Goal: Task Accomplishment & Management: Complete application form

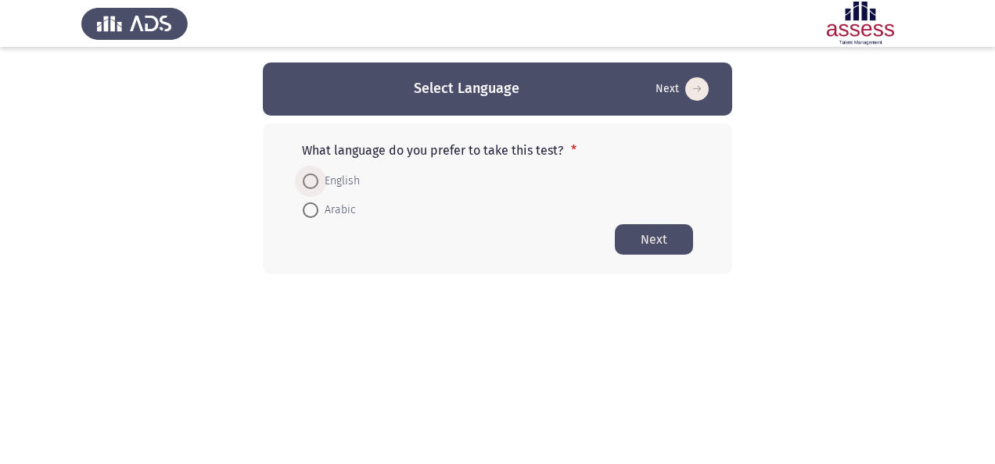
click at [338, 178] on span "English" at bounding box center [338, 181] width 41 height 19
click at [318, 178] on input "English" at bounding box center [311, 182] width 16 height 16
radio input "true"
click at [640, 244] on button "Next" at bounding box center [654, 239] width 78 height 30
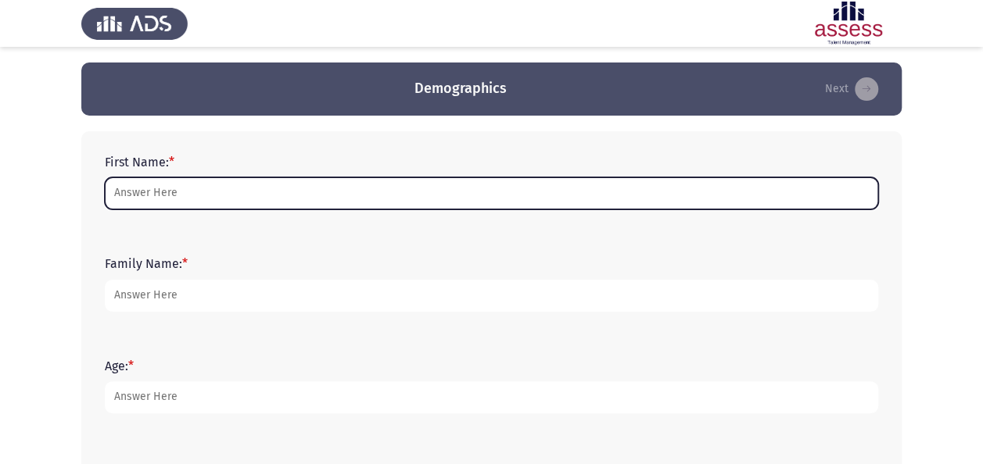
click at [422, 196] on input "First Name: *" at bounding box center [491, 194] width 773 height 32
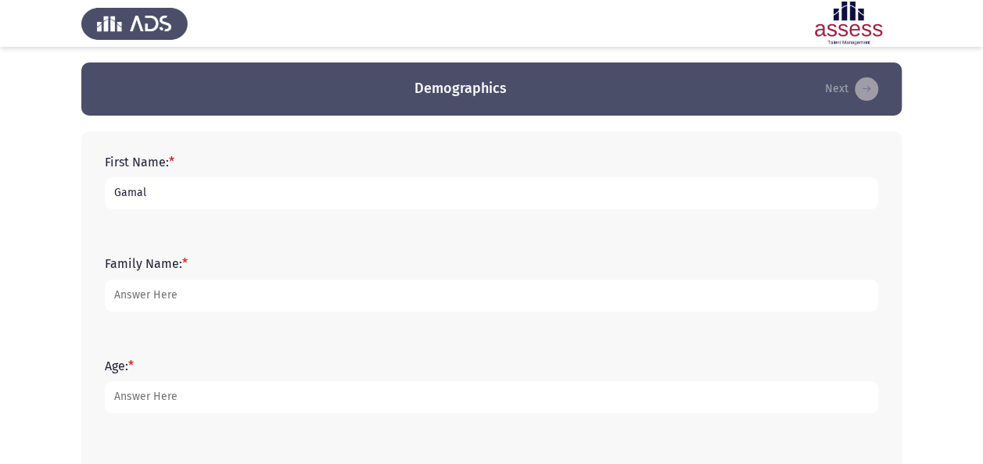
type input "Gamal"
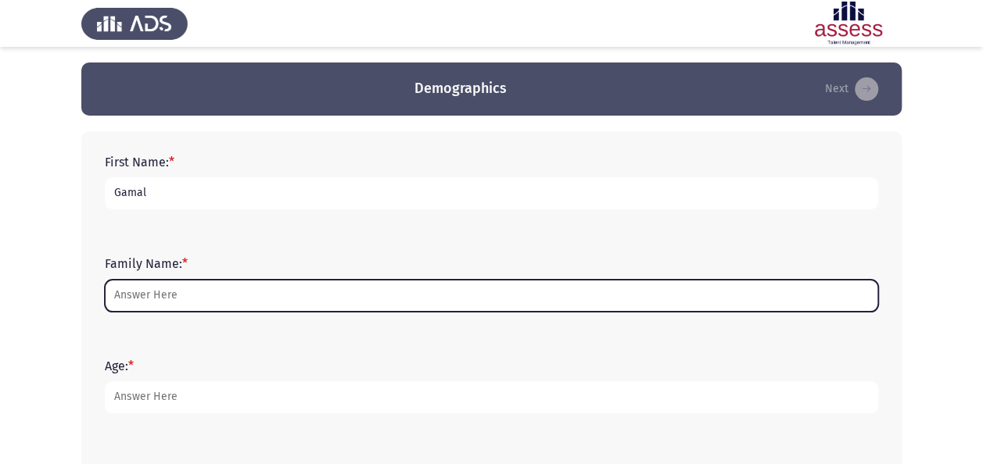
click at [247, 289] on input "Family Name: *" at bounding box center [491, 296] width 773 height 32
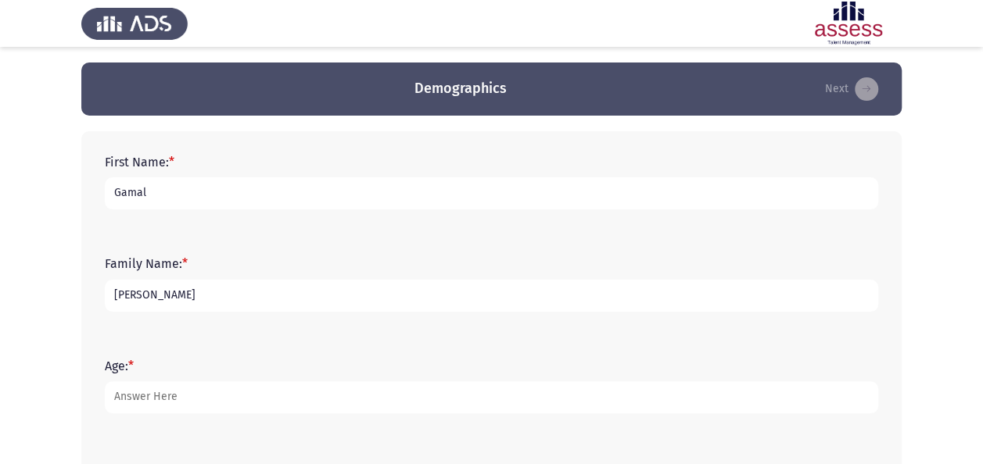
type input "[PERSON_NAME]"
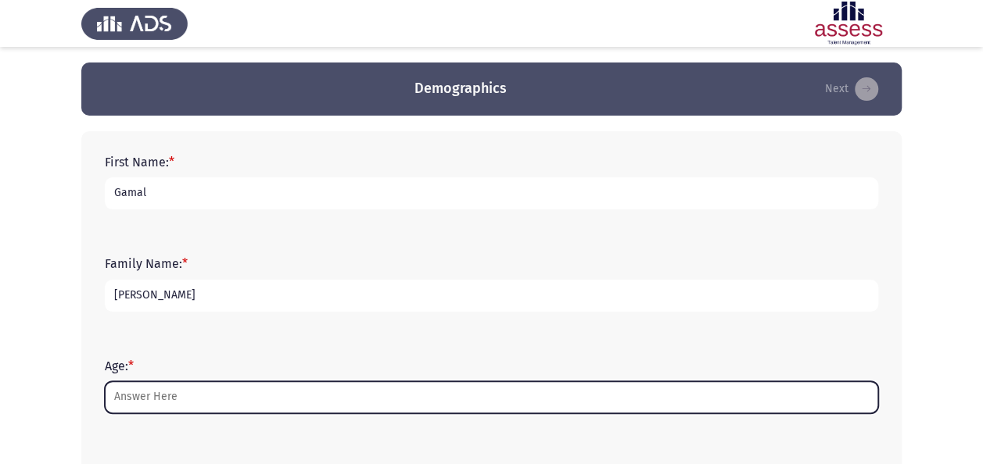
click at [286, 389] on input "Age: *" at bounding box center [491, 398] width 773 height 32
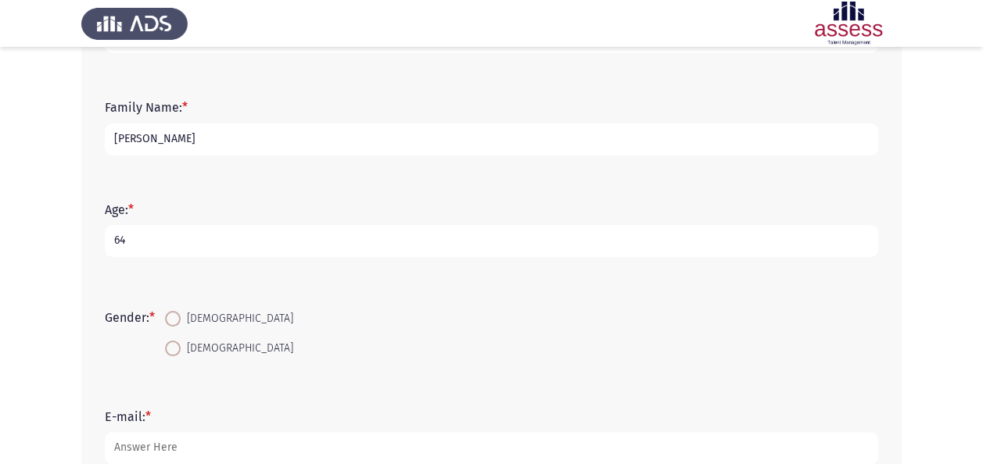
scroll to position [188, 0]
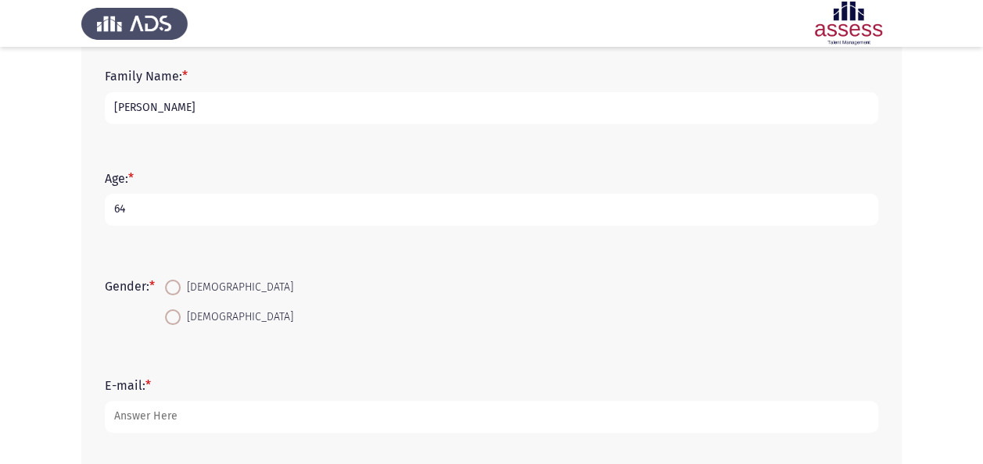
type input "64"
click at [203, 319] on span "[DEMOGRAPHIC_DATA]" at bounding box center [237, 317] width 113 height 19
click at [181, 319] on input "[DEMOGRAPHIC_DATA]" at bounding box center [173, 318] width 16 height 16
radio input "true"
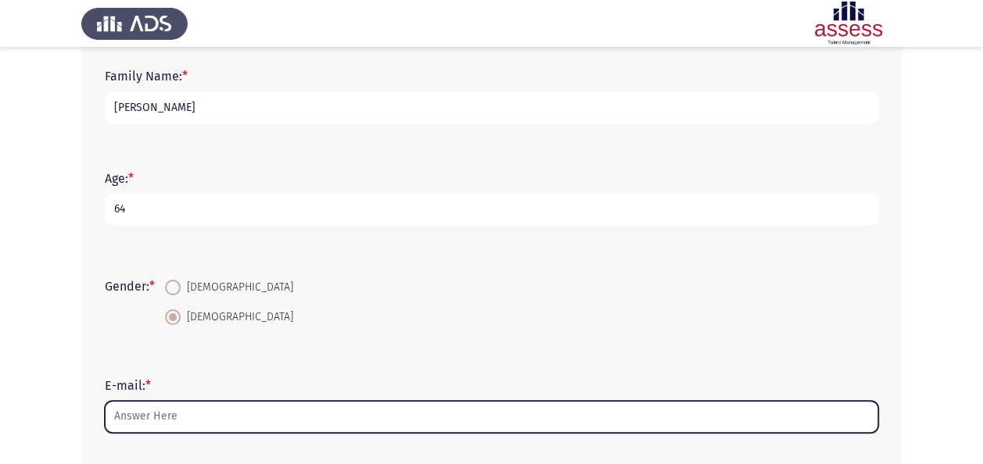
click at [217, 419] on input "E-mail: *" at bounding box center [491, 417] width 773 height 32
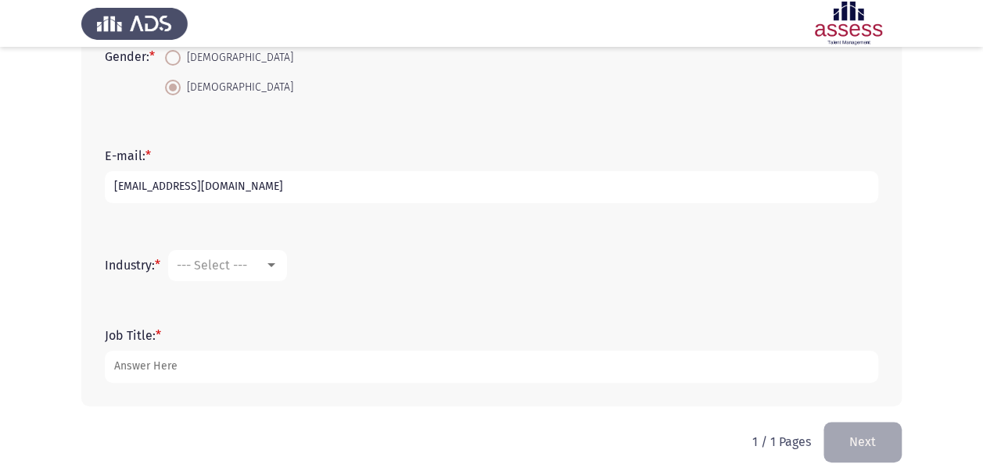
scroll to position [437, 0]
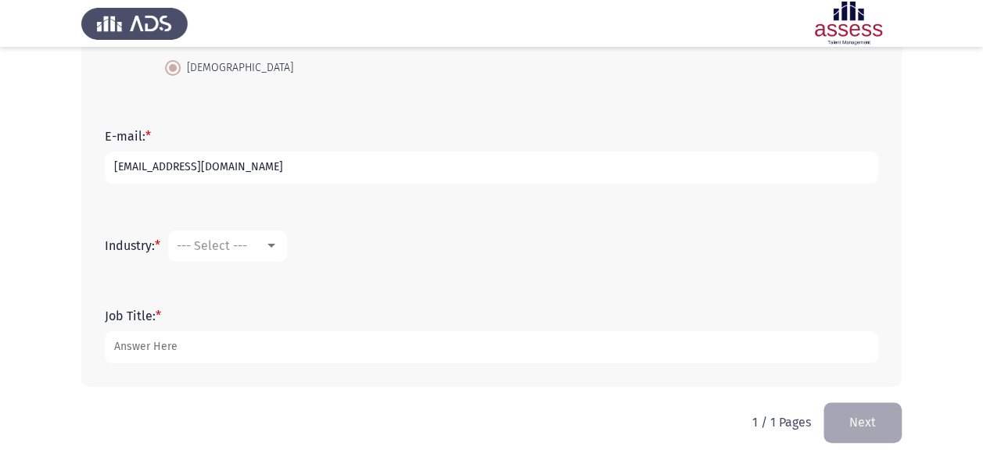
type input "[EMAIL_ADDRESS][DOMAIN_NAME]"
click at [275, 244] on div at bounding box center [271, 246] width 8 height 4
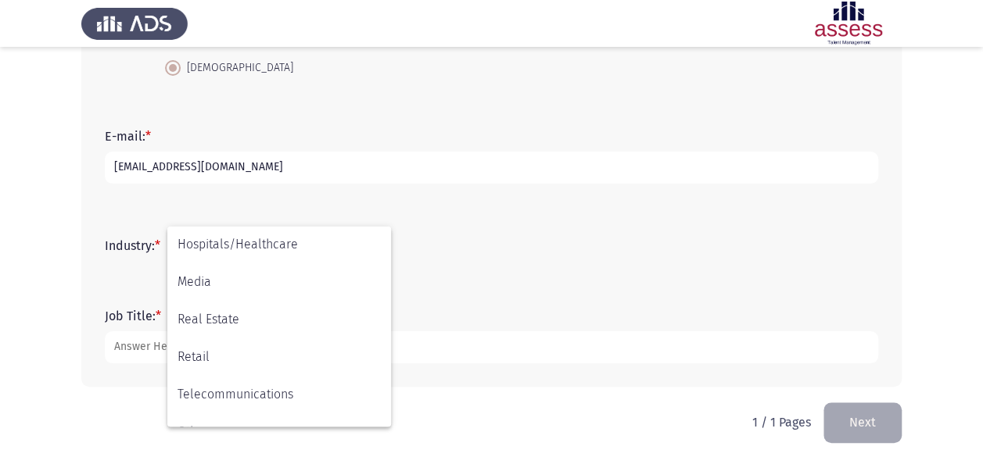
scroll to position [513, 0]
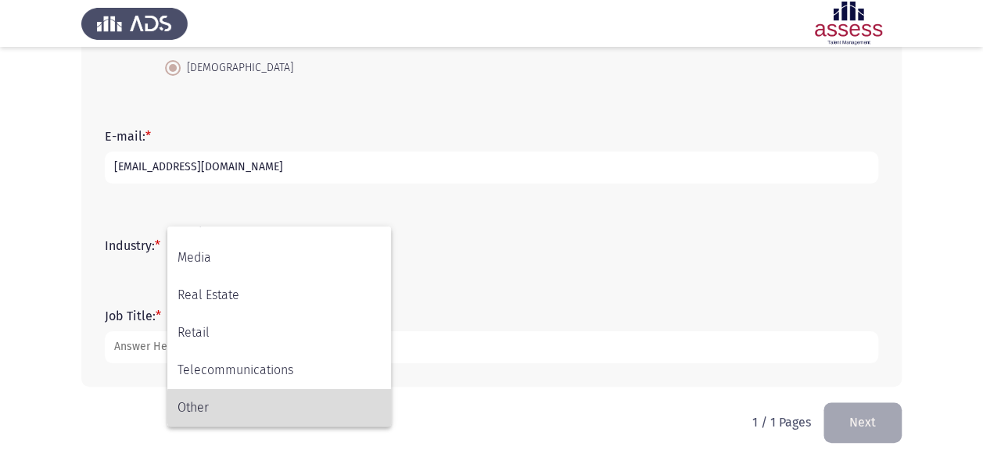
click at [327, 407] on span "Other" at bounding box center [279, 408] width 203 height 38
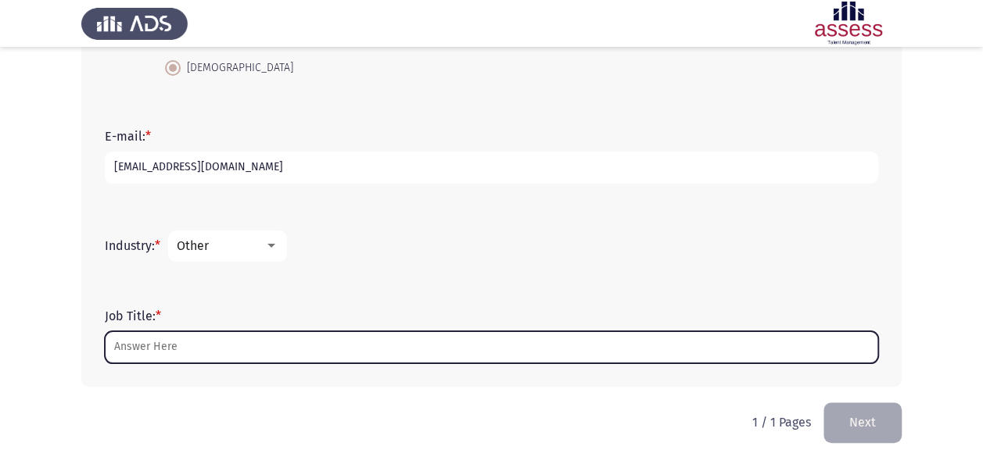
click at [277, 342] on input "Job Title: *" at bounding box center [491, 348] width 773 height 32
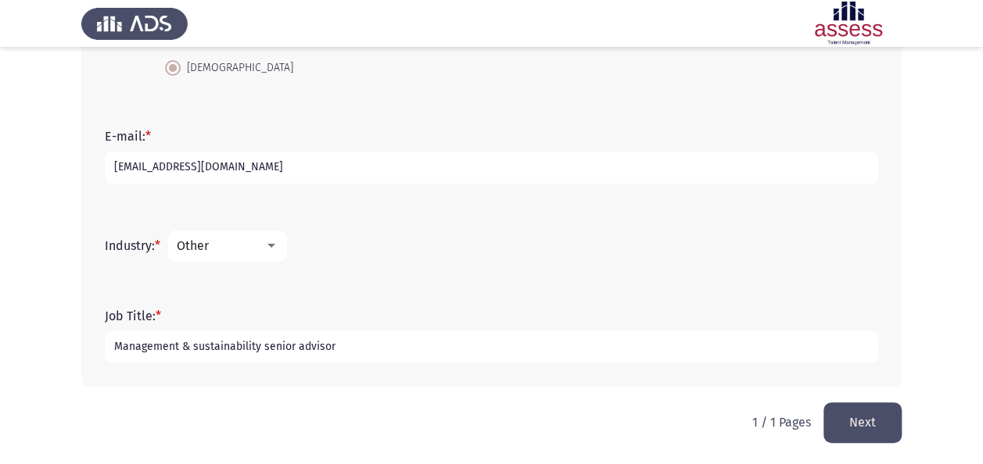
type input "Management & sustainability senior advisor"
click at [877, 422] on button "Next" at bounding box center [862, 423] width 78 height 40
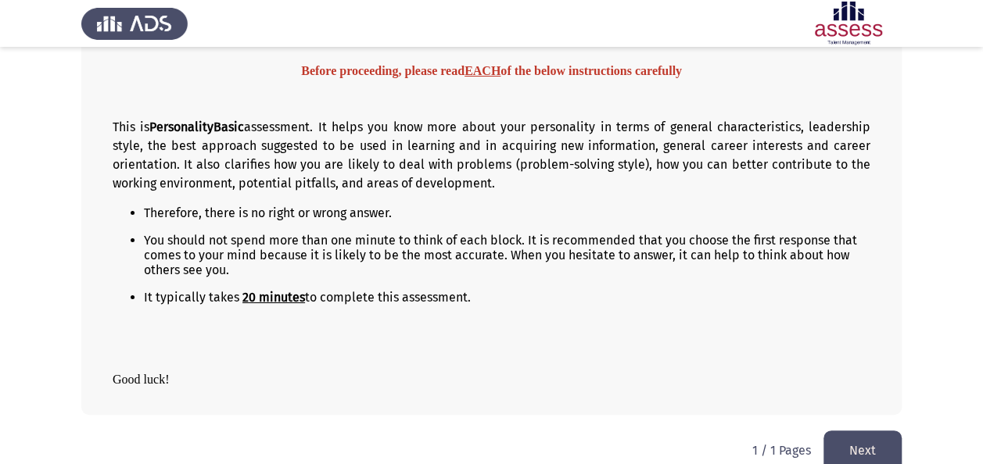
scroll to position [185, 0]
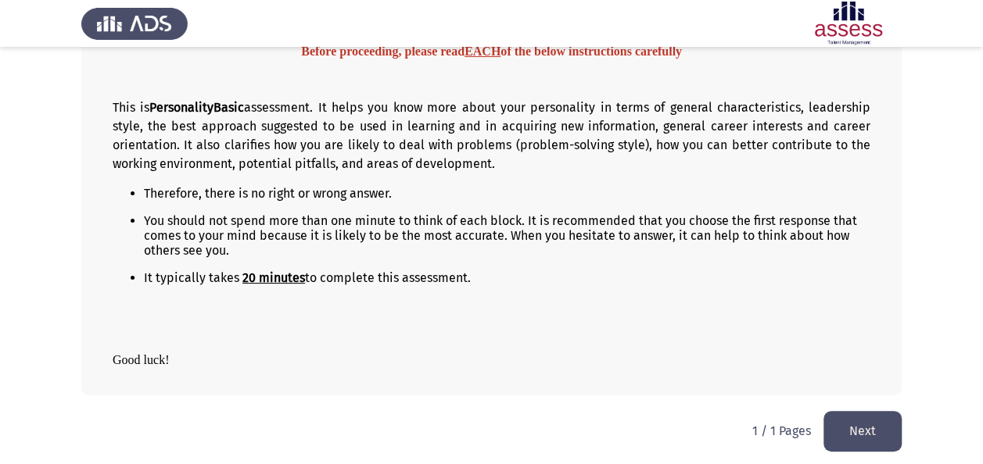
click at [878, 422] on button "Next" at bounding box center [862, 431] width 78 height 40
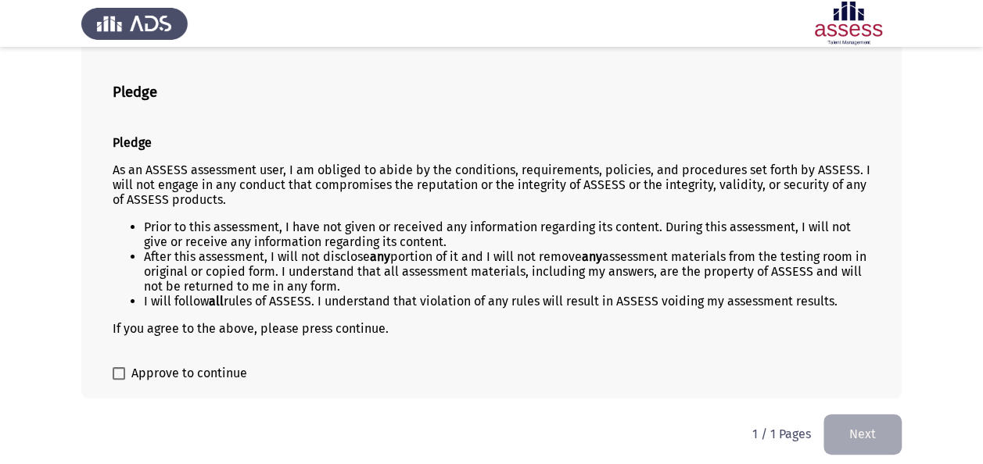
scroll to position [97, 0]
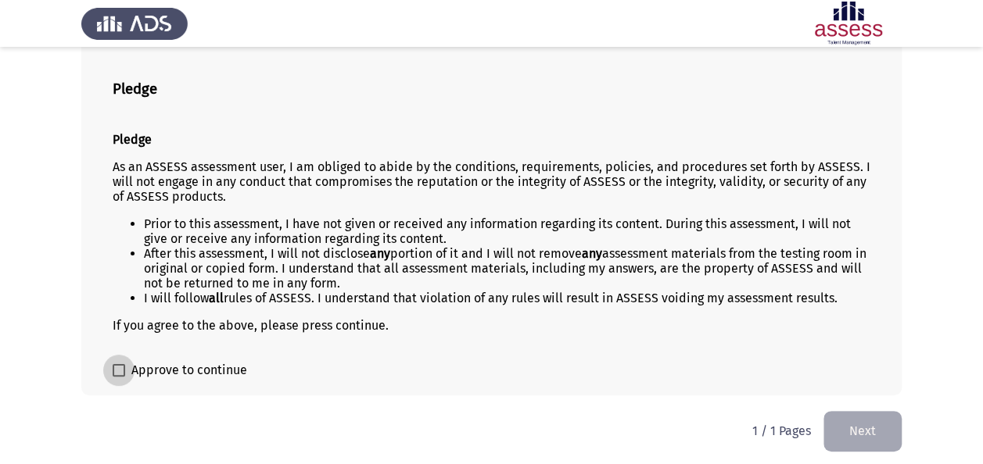
click at [193, 366] on span "Approve to continue" at bounding box center [189, 370] width 116 height 19
click at [119, 377] on input "Approve to continue" at bounding box center [118, 377] width 1 height 1
checkbox input "true"
click at [857, 429] on button "Next" at bounding box center [862, 431] width 78 height 40
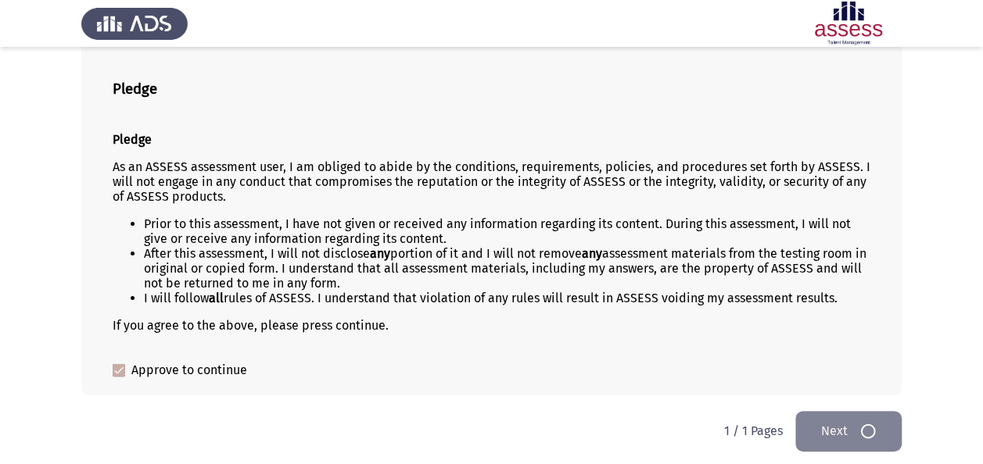
scroll to position [0, 0]
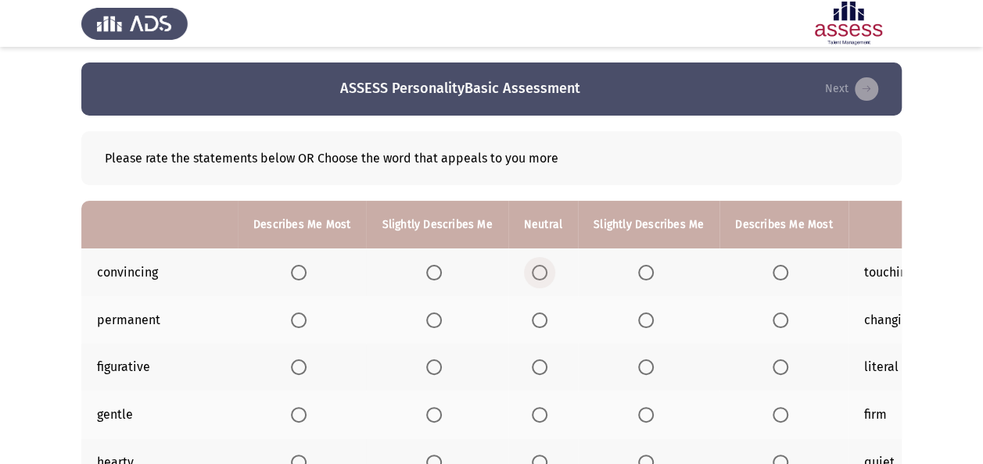
click at [537, 274] on span "Select an option" at bounding box center [540, 273] width 16 height 16
click at [537, 274] on input "Select an option" at bounding box center [540, 273] width 16 height 16
click at [638, 320] on span "Select an option" at bounding box center [646, 321] width 16 height 16
click at [638, 320] on input "Select an option" at bounding box center [646, 321] width 16 height 16
click at [640, 361] on span "Select an option" at bounding box center [646, 368] width 16 height 16
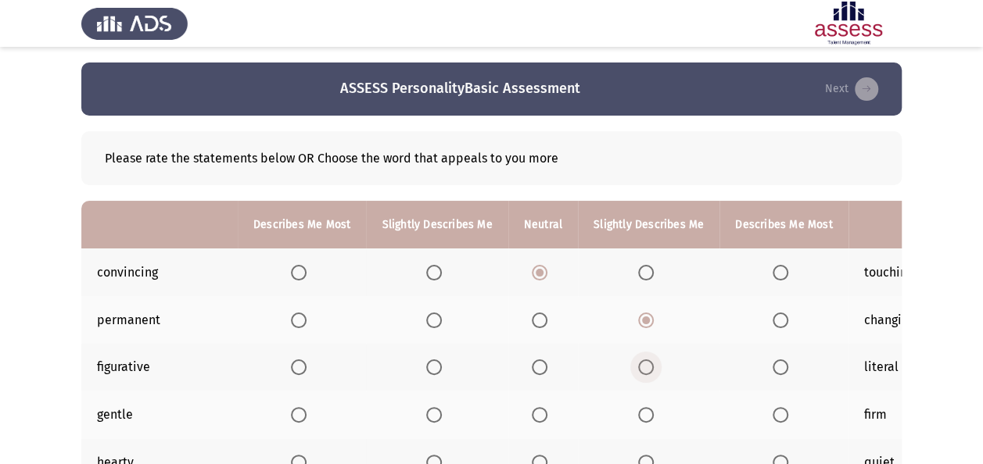
click at [640, 361] on input "Select an option" at bounding box center [646, 368] width 16 height 16
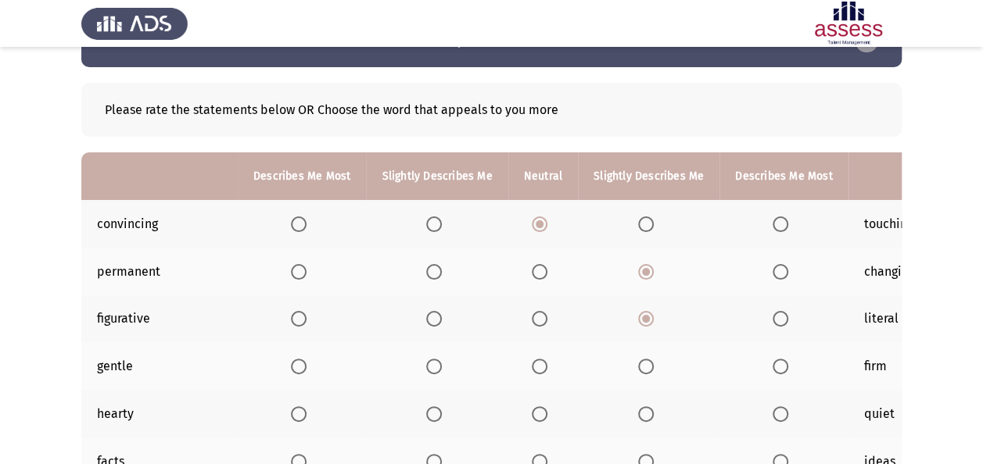
scroll to position [63, 0]
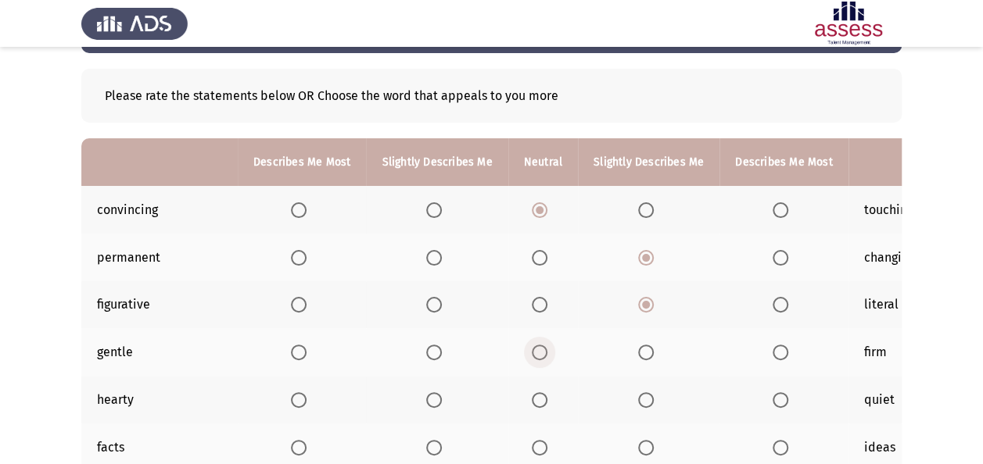
click at [532, 348] on span "Select an option" at bounding box center [540, 353] width 16 height 16
click at [532, 348] on input "Select an option" at bounding box center [540, 353] width 16 height 16
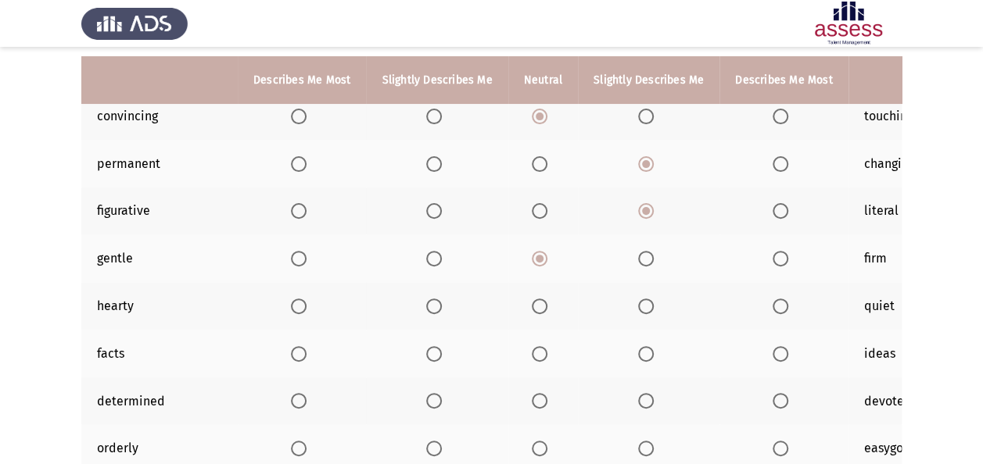
scroll to position [188, 0]
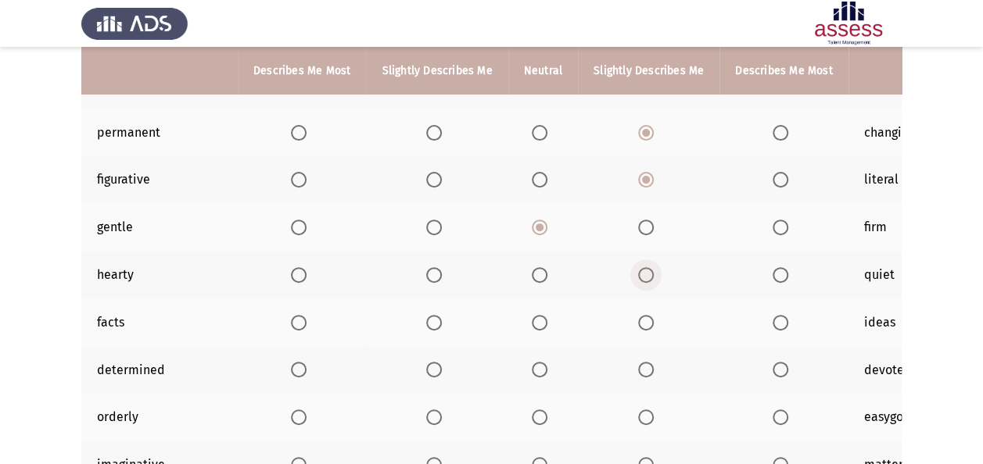
click at [640, 273] on span "Select an option" at bounding box center [646, 275] width 16 height 16
click at [640, 273] on input "Select an option" at bounding box center [646, 275] width 16 height 16
click at [641, 317] on span "Select an option" at bounding box center [646, 323] width 16 height 16
click at [641, 317] on input "Select an option" at bounding box center [646, 323] width 16 height 16
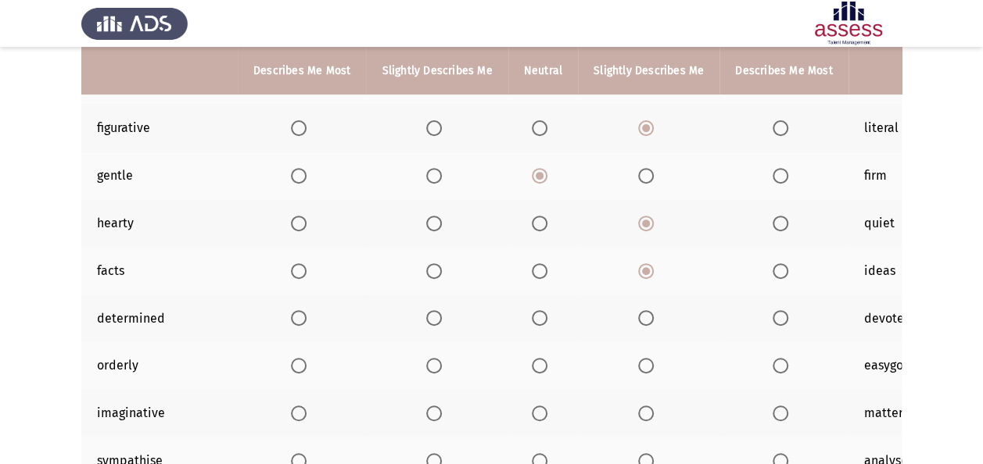
scroll to position [250, 0]
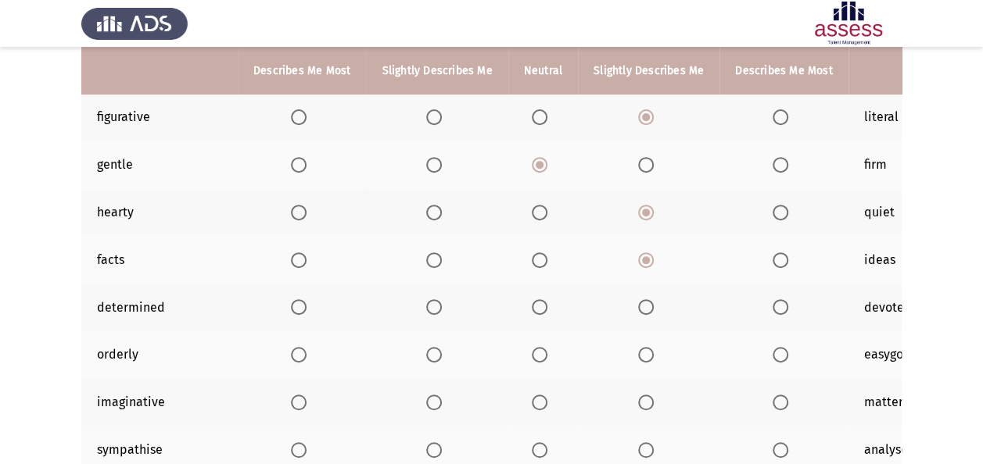
click at [642, 304] on span "Select an option" at bounding box center [646, 307] width 16 height 16
click at [642, 304] on input "Select an option" at bounding box center [646, 307] width 16 height 16
click at [535, 350] on span "Select an option" at bounding box center [540, 355] width 16 height 16
click at [535, 350] on input "Select an option" at bounding box center [540, 355] width 16 height 16
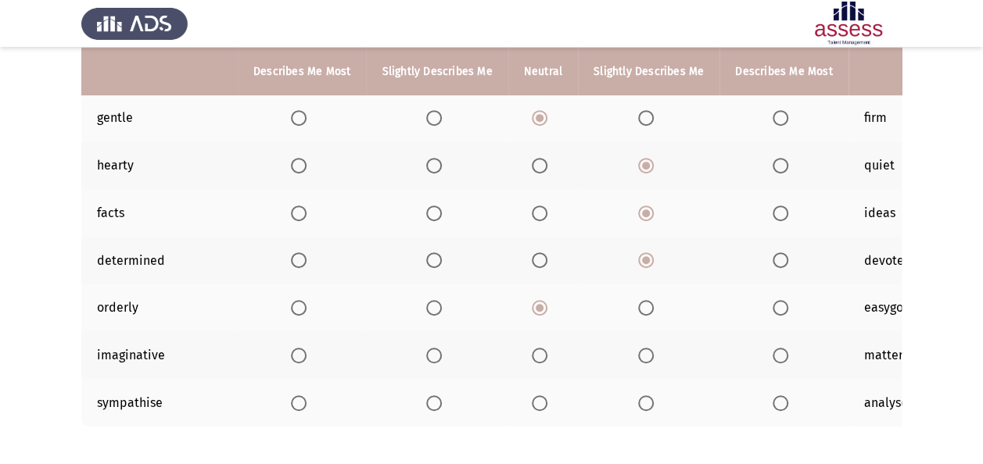
scroll to position [313, 0]
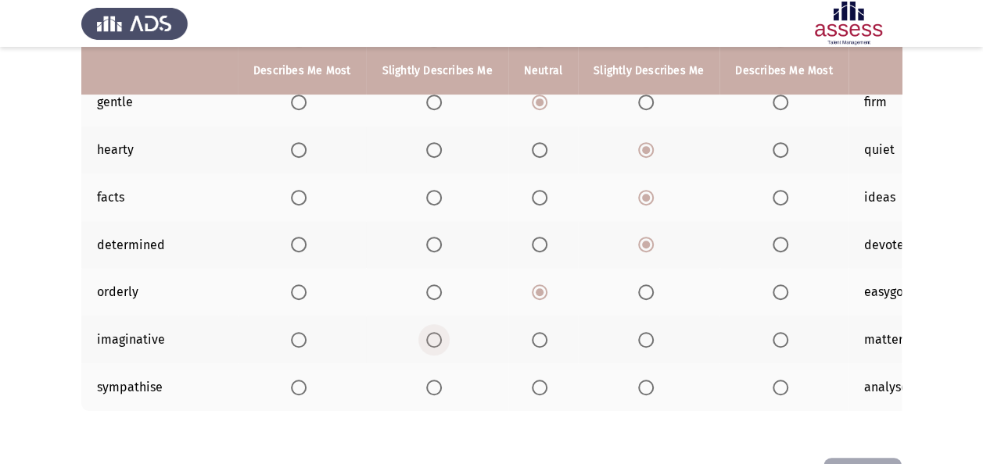
click at [432, 339] on span "Select an option" at bounding box center [434, 340] width 16 height 16
click at [432, 339] on input "Select an option" at bounding box center [434, 340] width 16 height 16
click at [533, 381] on span "Select an option" at bounding box center [540, 388] width 16 height 16
click at [533, 381] on input "Select an option" at bounding box center [540, 388] width 16 height 16
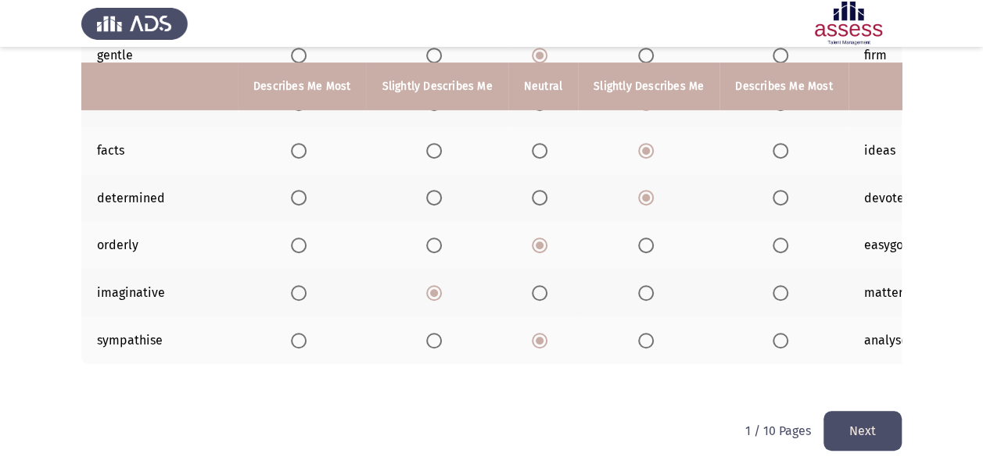
scroll to position [378, 0]
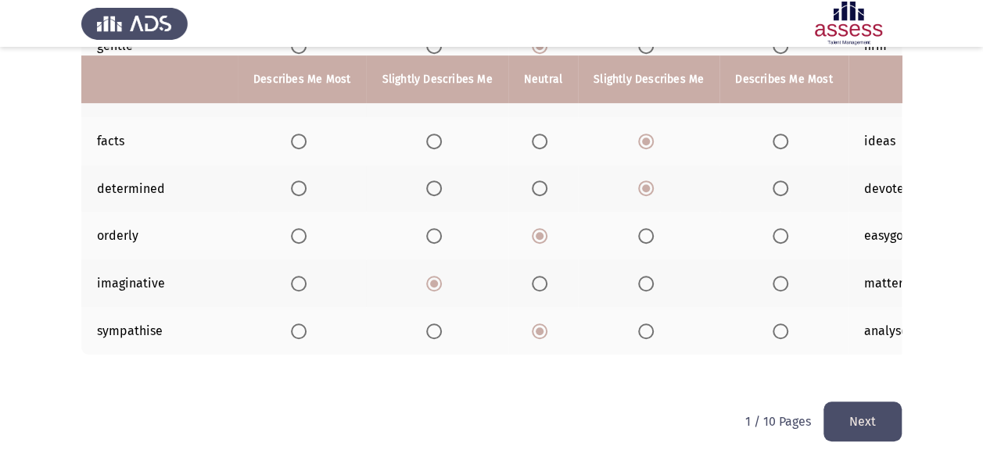
click at [858, 424] on button "Next" at bounding box center [862, 422] width 78 height 40
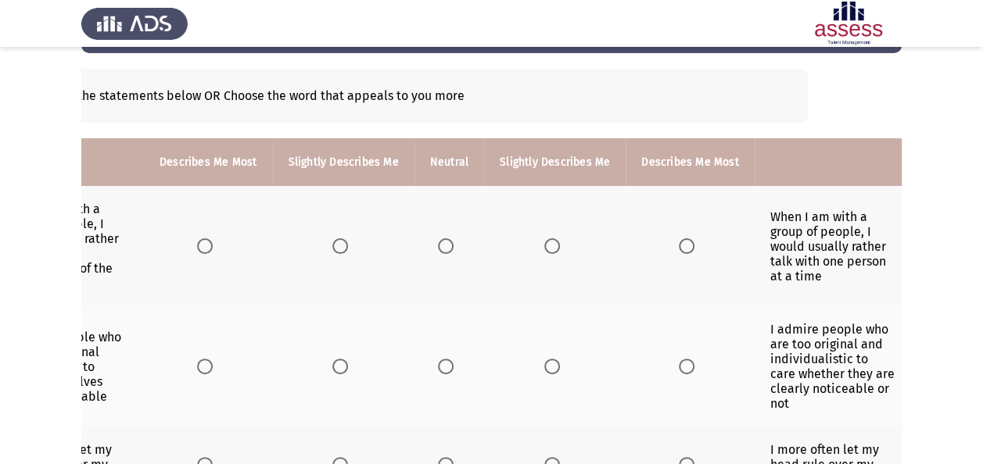
scroll to position [66, 0]
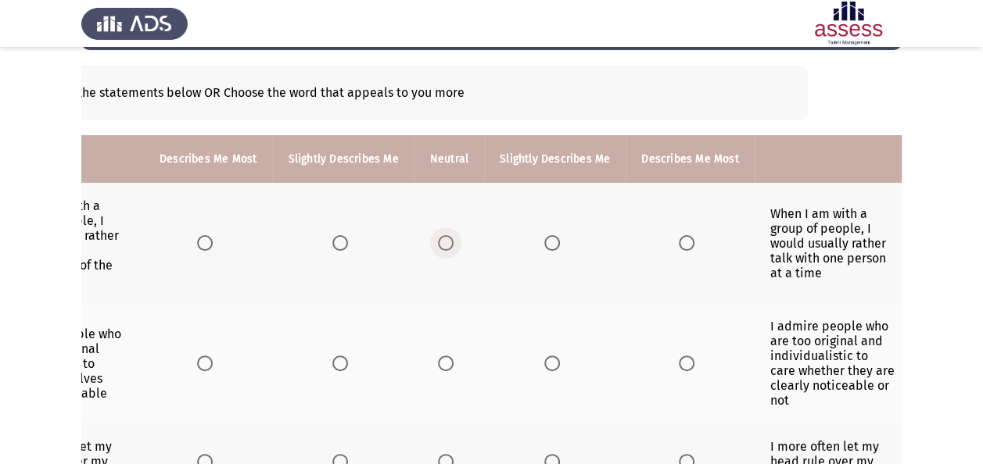
click at [443, 236] on span "Select an option" at bounding box center [446, 243] width 16 height 16
click at [443, 236] on input "Select an option" at bounding box center [446, 243] width 16 height 16
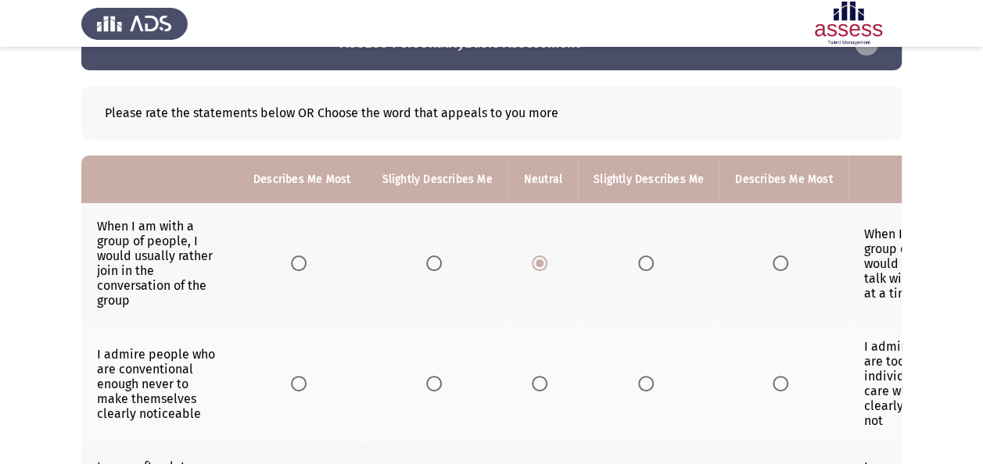
scroll to position [0, 0]
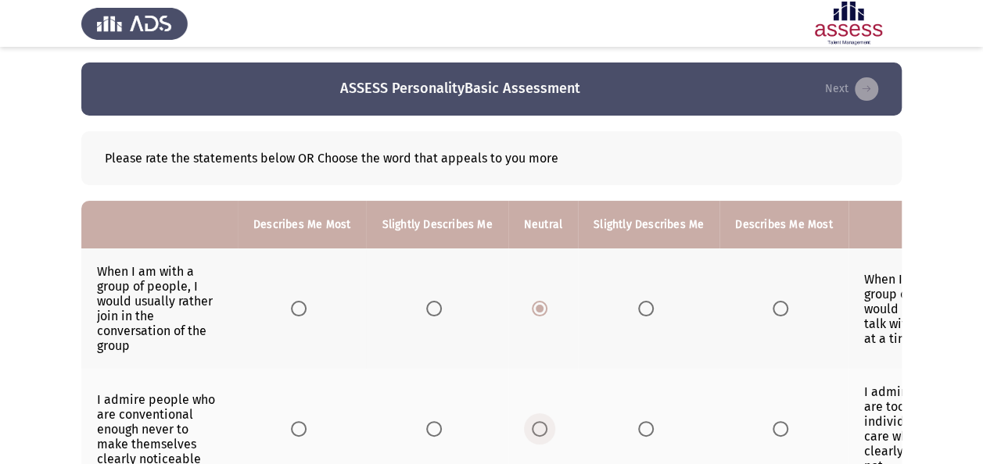
click at [535, 425] on span "Select an option" at bounding box center [540, 429] width 16 height 16
click at [535, 425] on input "Select an option" at bounding box center [540, 429] width 16 height 16
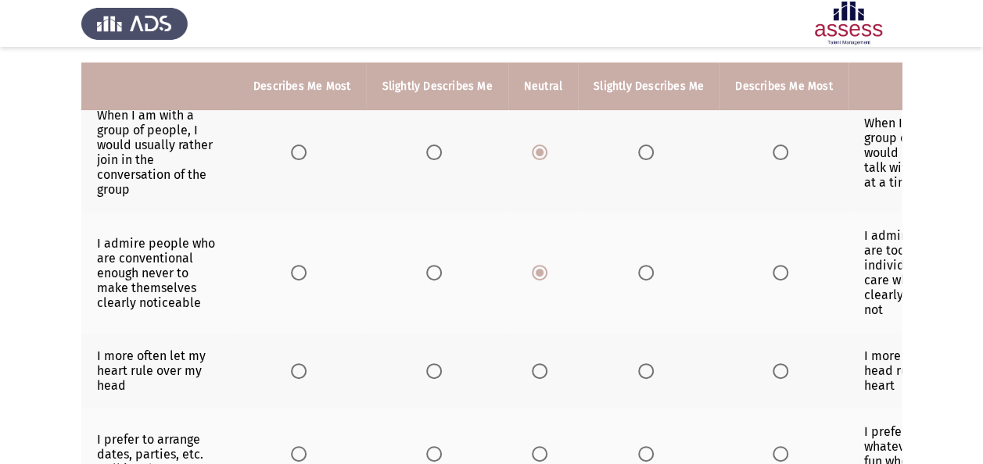
scroll to position [188, 0]
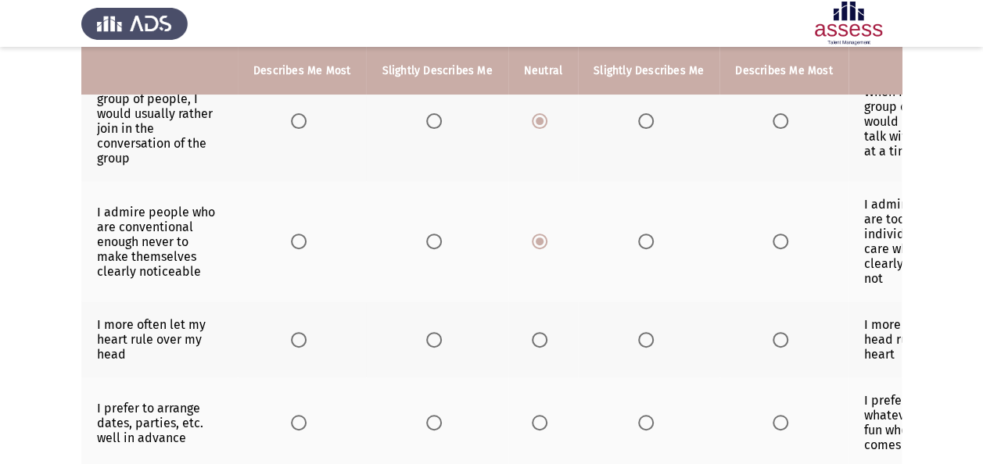
click at [641, 334] on span "Select an option" at bounding box center [646, 340] width 16 height 16
click at [641, 334] on input "Select an option" at bounding box center [646, 340] width 16 height 16
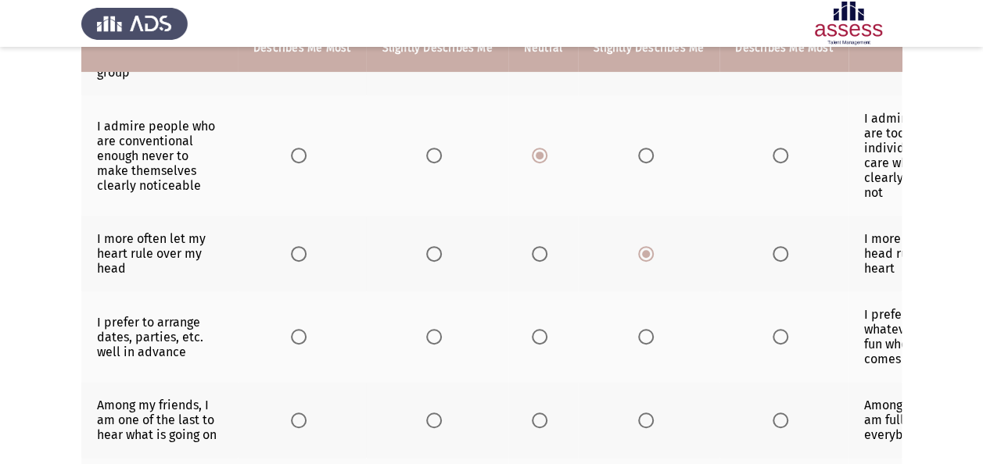
scroll to position [282, 0]
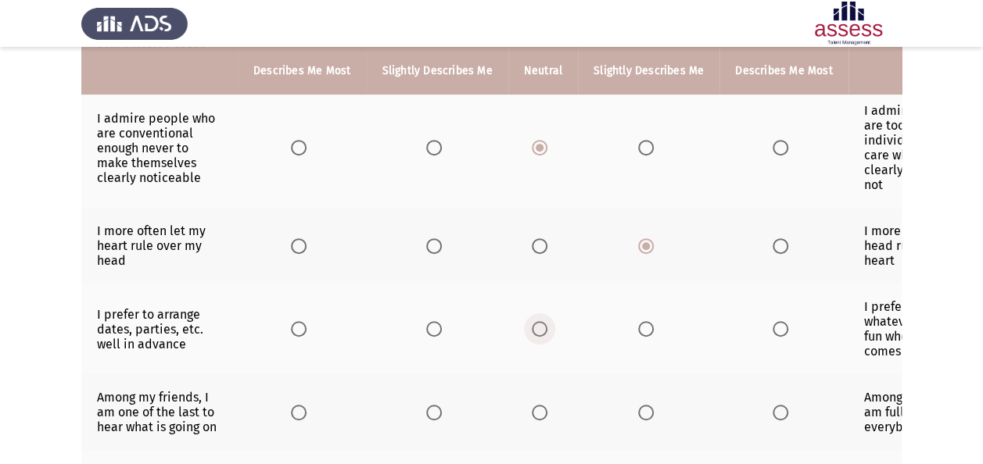
click at [533, 322] on span "Select an option" at bounding box center [540, 329] width 16 height 16
click at [533, 322] on input "Select an option" at bounding box center [540, 329] width 16 height 16
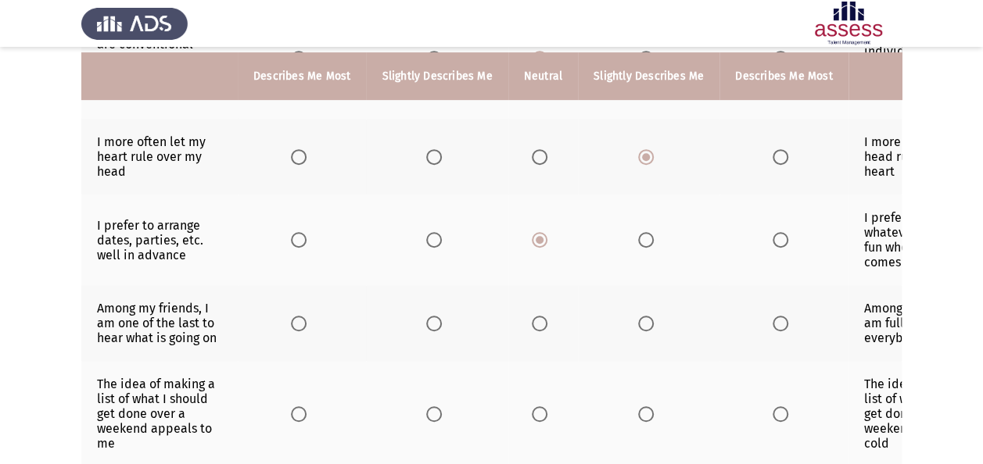
scroll to position [386, 0]
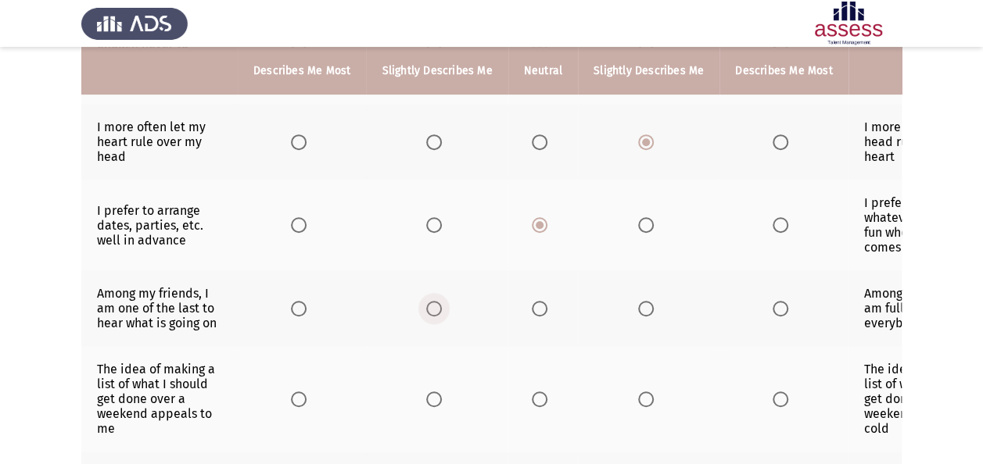
click at [429, 301] on span "Select an option" at bounding box center [434, 309] width 16 height 16
click at [429, 301] on input "Select an option" at bounding box center [434, 309] width 16 height 16
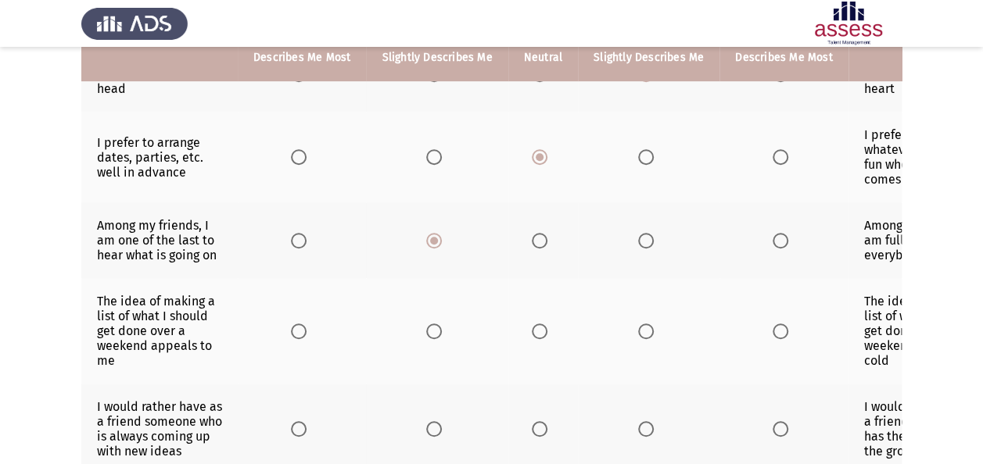
scroll to position [458, 0]
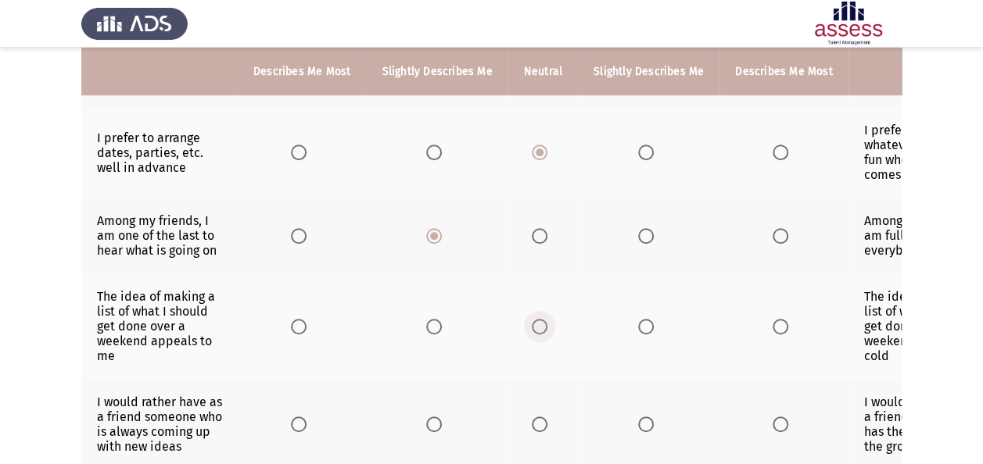
click at [538, 319] on span "Select an option" at bounding box center [540, 327] width 16 height 16
click at [538, 319] on input "Select an option" at bounding box center [540, 327] width 16 height 16
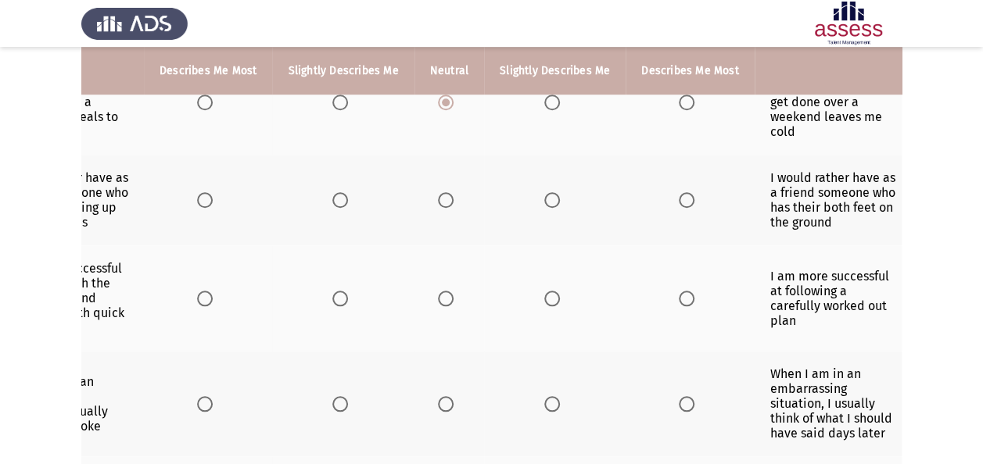
scroll to position [647, 0]
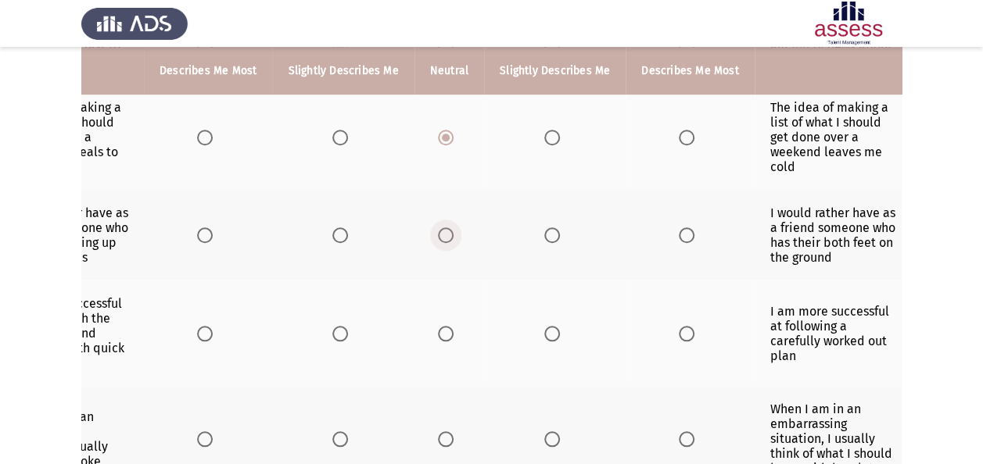
click at [443, 228] on span "Select an option" at bounding box center [446, 236] width 16 height 16
click at [443, 228] on input "Select an option" at bounding box center [446, 236] width 16 height 16
click at [431, 269] on th at bounding box center [449, 235] width 70 height 91
click at [439, 326] on span "Select an option" at bounding box center [446, 334] width 16 height 16
click at [439, 326] on input "Select an option" at bounding box center [446, 334] width 16 height 16
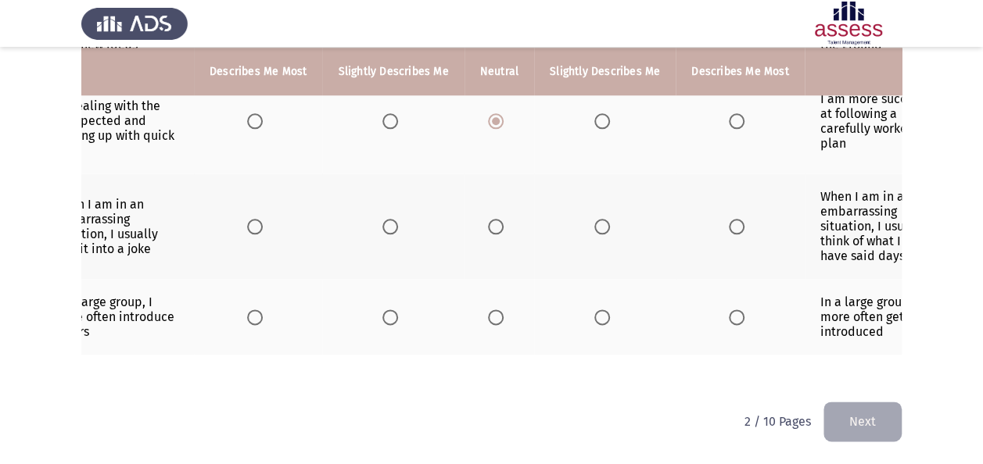
scroll to position [0, 94]
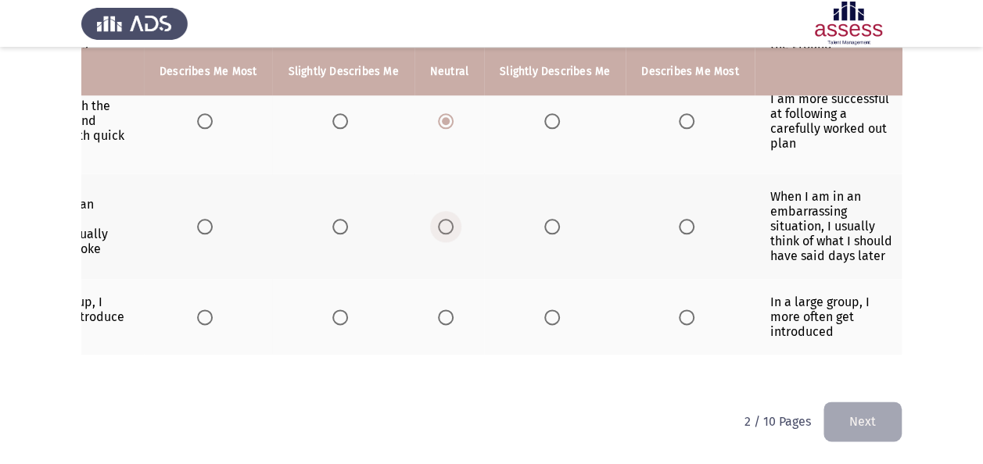
click at [446, 219] on span "Select an option" at bounding box center [446, 227] width 16 height 16
click at [446, 219] on input "Select an option" at bounding box center [446, 227] width 16 height 16
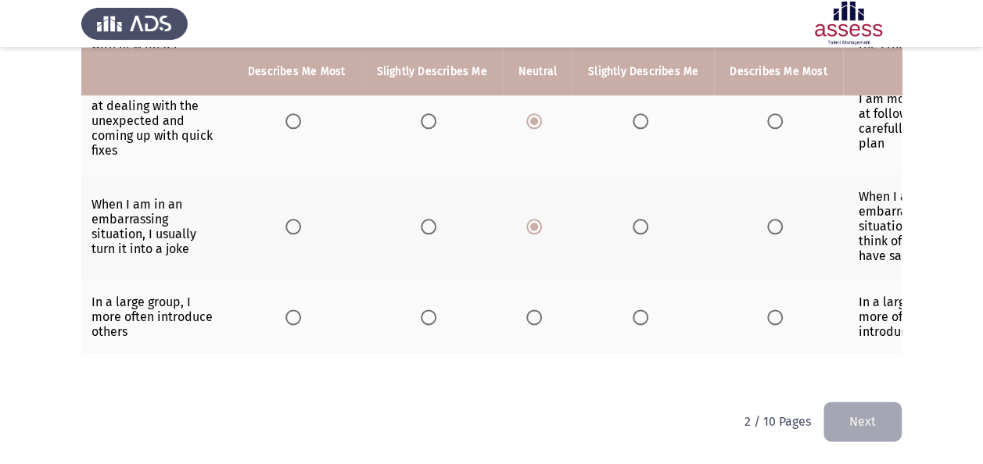
scroll to position [0, 0]
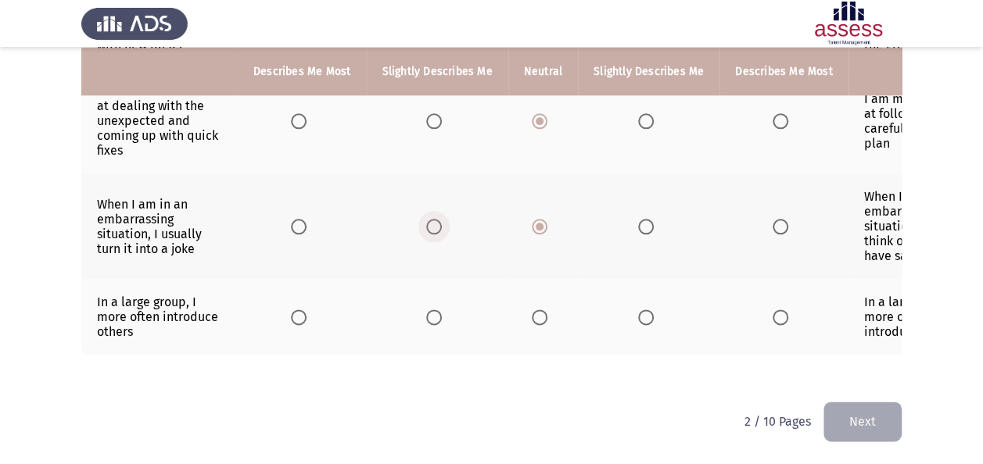
click at [429, 219] on span "Select an option" at bounding box center [434, 227] width 16 height 16
click at [429, 219] on input "Select an option" at bounding box center [434, 227] width 16 height 16
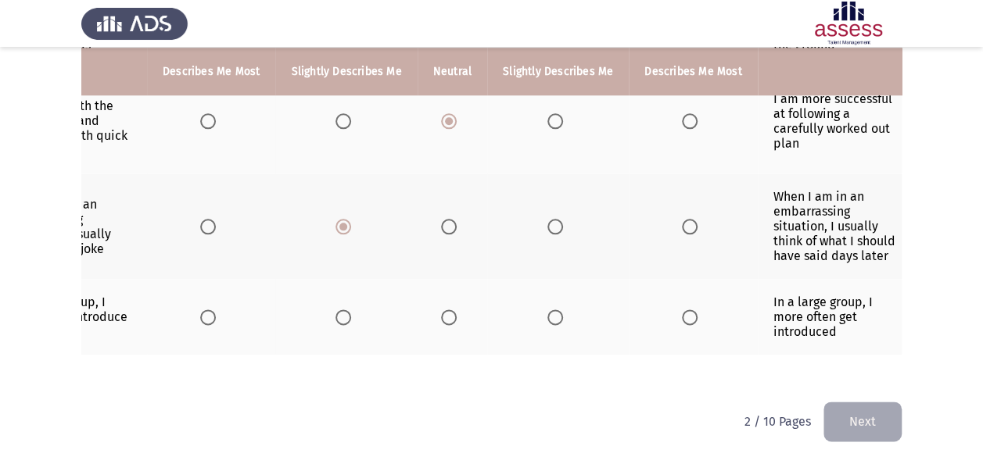
scroll to position [0, 94]
click at [546, 310] on span "Select an option" at bounding box center [552, 318] width 16 height 16
click at [546, 310] on input "Select an option" at bounding box center [552, 318] width 16 height 16
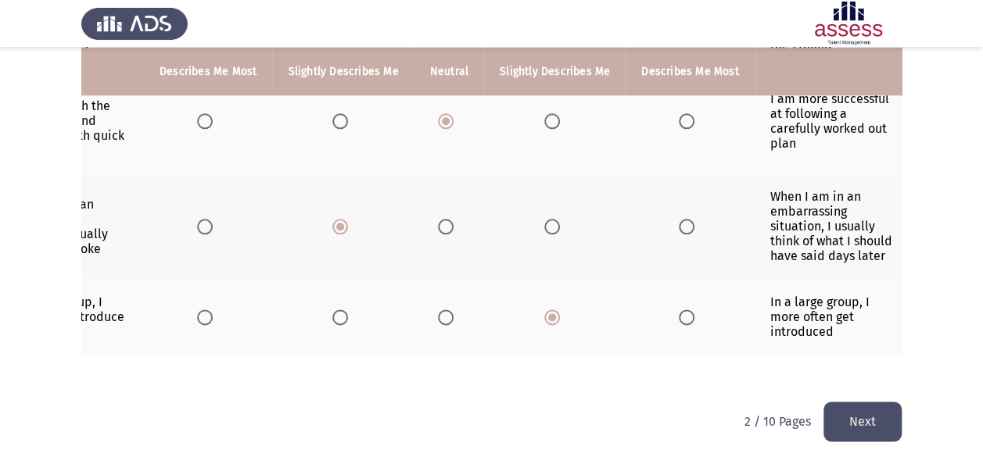
click at [862, 422] on button "Next" at bounding box center [862, 422] width 78 height 40
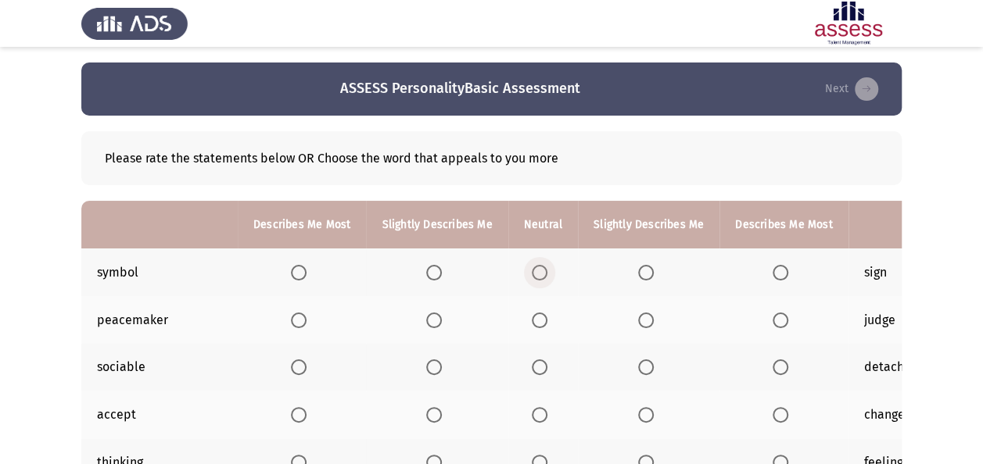
click at [536, 266] on span "Select an option" at bounding box center [540, 273] width 16 height 16
click at [536, 266] on input "Select an option" at bounding box center [540, 273] width 16 height 16
click at [532, 316] on span "Select an option" at bounding box center [540, 321] width 16 height 16
click at [532, 316] on input "Select an option" at bounding box center [540, 321] width 16 height 16
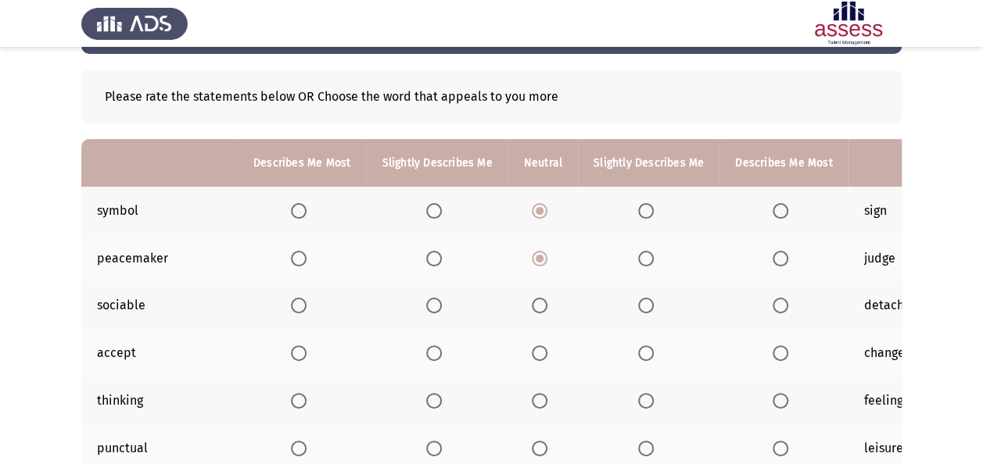
scroll to position [73, 0]
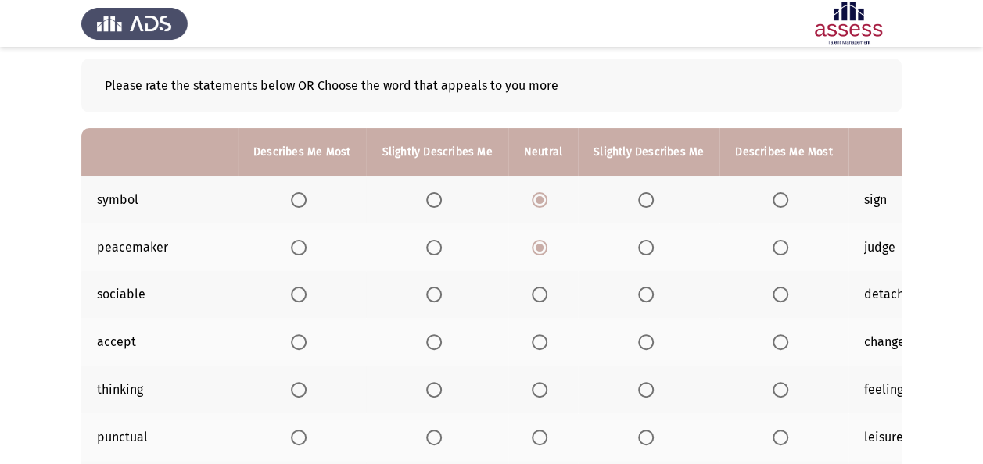
click at [638, 297] on span "Select an option" at bounding box center [646, 295] width 16 height 16
click at [638, 297] on input "Select an option" at bounding box center [646, 295] width 16 height 16
click at [642, 340] on span "Select an option" at bounding box center [646, 343] width 16 height 16
click at [642, 340] on input "Select an option" at bounding box center [646, 343] width 16 height 16
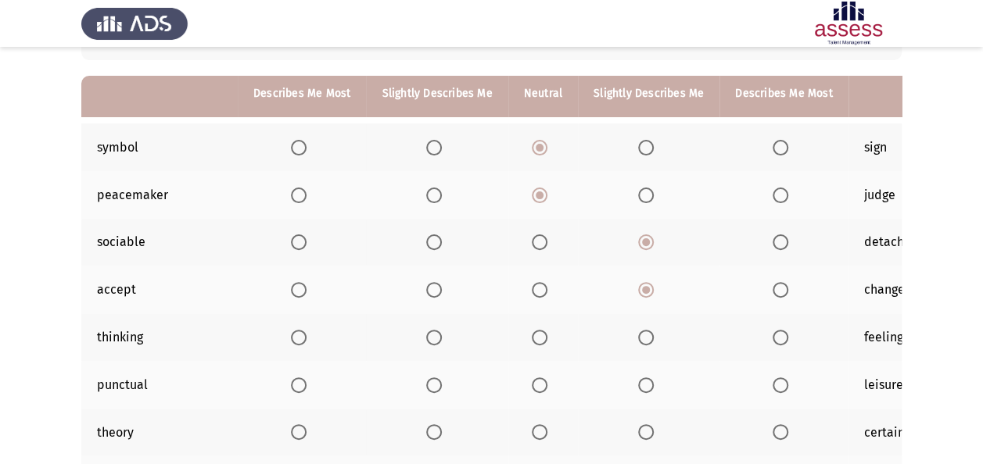
scroll to position [156, 0]
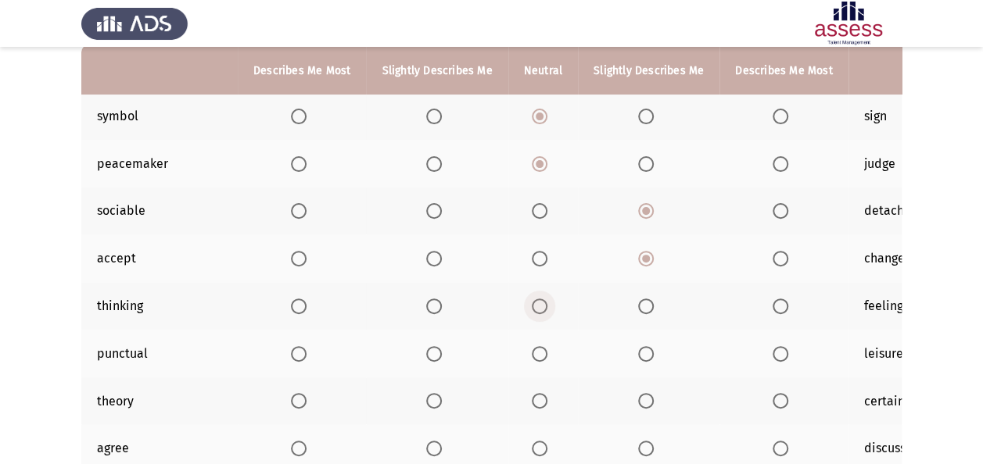
click at [533, 303] on span "Select an option" at bounding box center [540, 307] width 16 height 16
click at [533, 303] on input "Select an option" at bounding box center [540, 307] width 16 height 16
click at [435, 353] on span "Select an option" at bounding box center [434, 354] width 16 height 16
click at [435, 353] on input "Select an option" at bounding box center [434, 354] width 16 height 16
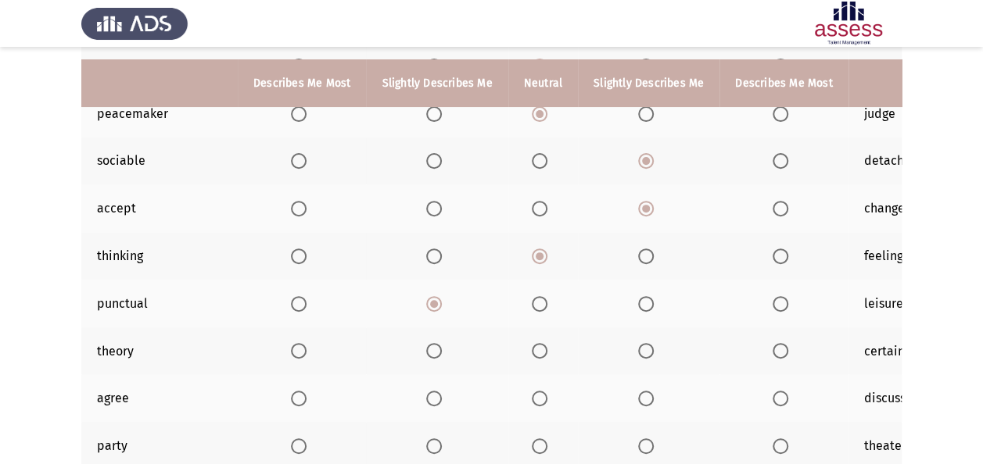
scroll to position [219, 0]
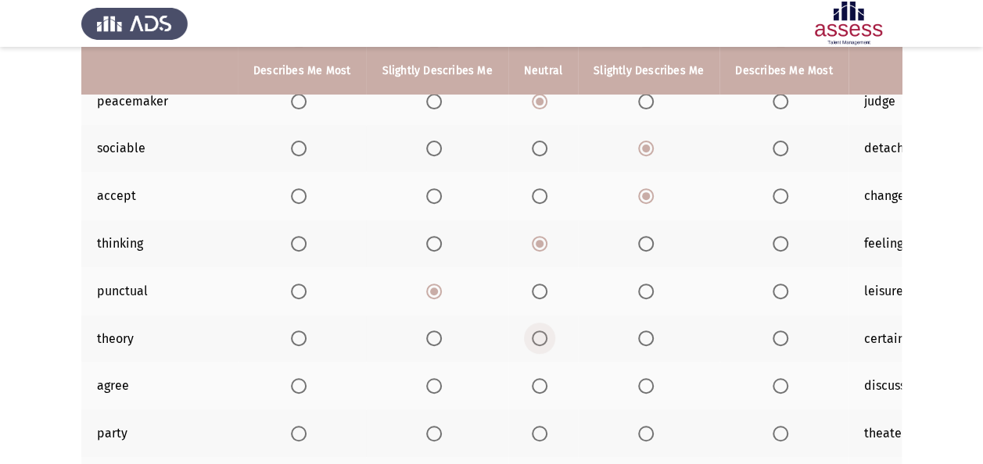
click at [540, 339] on span "Select an option" at bounding box center [540, 339] width 0 height 0
click at [535, 336] on input "Select an option" at bounding box center [540, 339] width 16 height 16
click at [543, 375] on th at bounding box center [543, 386] width 70 height 48
click at [532, 382] on span "Select an option" at bounding box center [540, 386] width 16 height 16
click at [532, 382] on input "Select an option" at bounding box center [540, 386] width 16 height 16
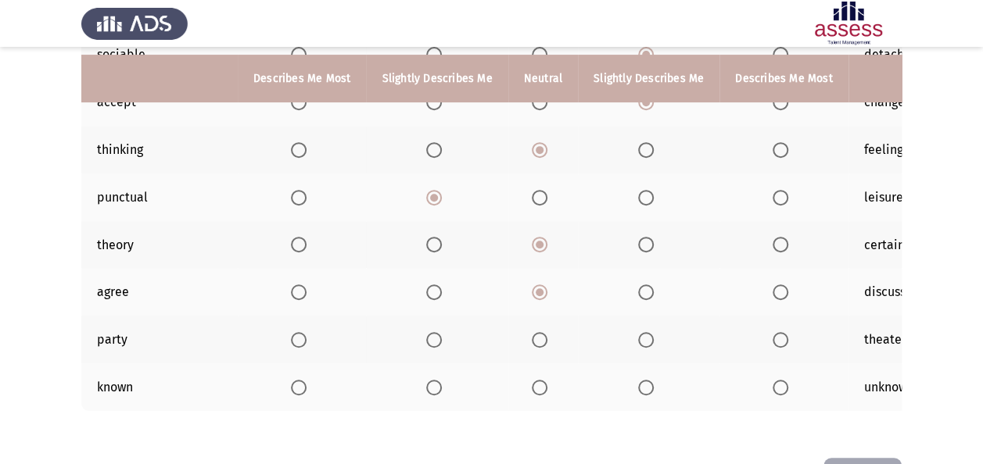
scroll to position [344, 0]
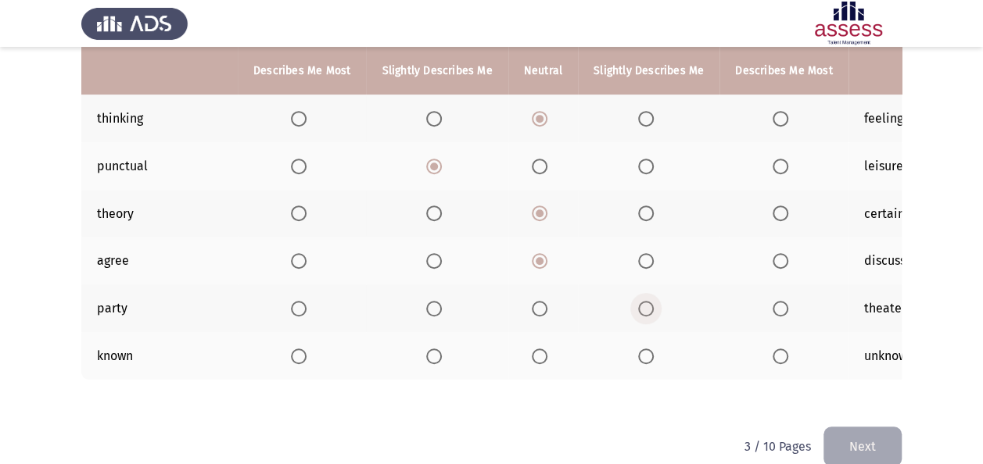
click at [641, 306] on span "Select an option" at bounding box center [646, 309] width 16 height 16
click at [641, 306] on input "Select an option" at bounding box center [646, 309] width 16 height 16
click at [640, 354] on span "Select an option" at bounding box center [646, 357] width 16 height 16
click at [640, 354] on input "Select an option" at bounding box center [646, 357] width 16 height 16
click at [878, 450] on button "Next" at bounding box center [862, 447] width 78 height 40
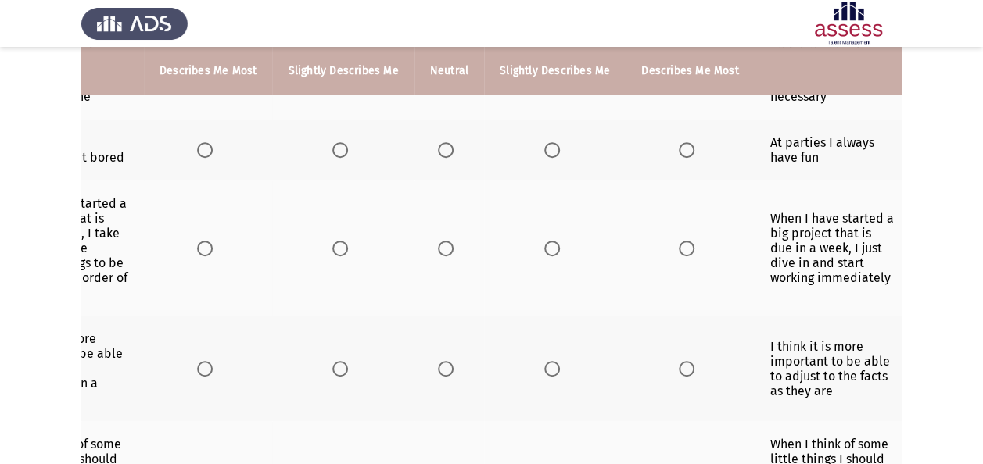
scroll to position [27, 0]
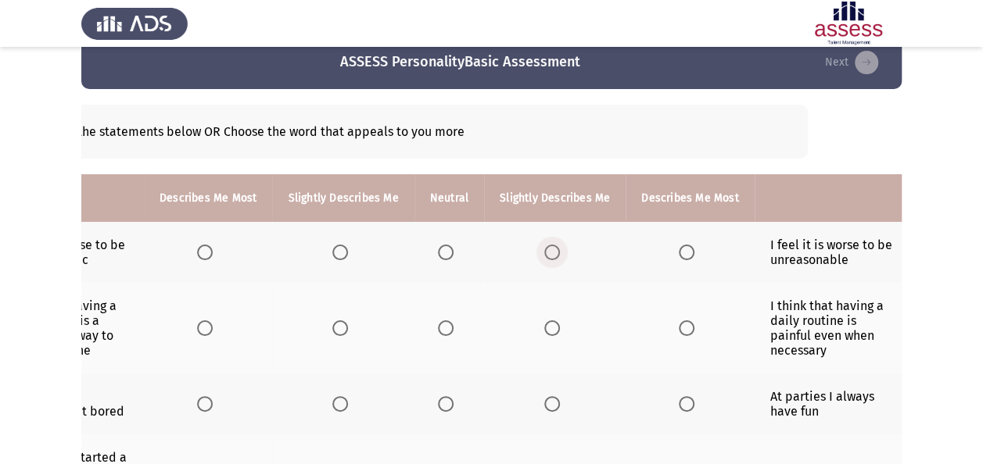
click at [546, 246] on span "Select an option" at bounding box center [552, 253] width 16 height 16
click at [546, 246] on input "Select an option" at bounding box center [552, 253] width 16 height 16
click at [546, 246] on span "Select an option" at bounding box center [552, 253] width 16 height 16
click at [546, 246] on input "Select an option" at bounding box center [552, 253] width 16 height 16
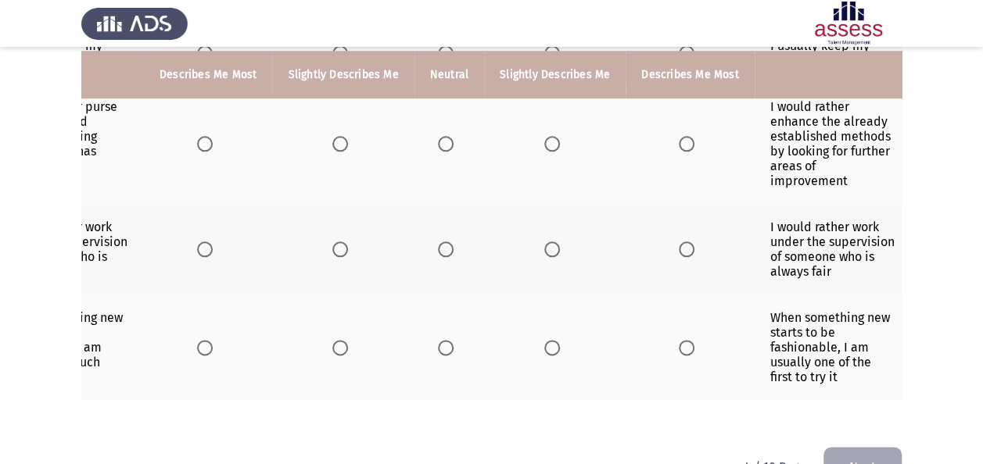
scroll to position [788, 0]
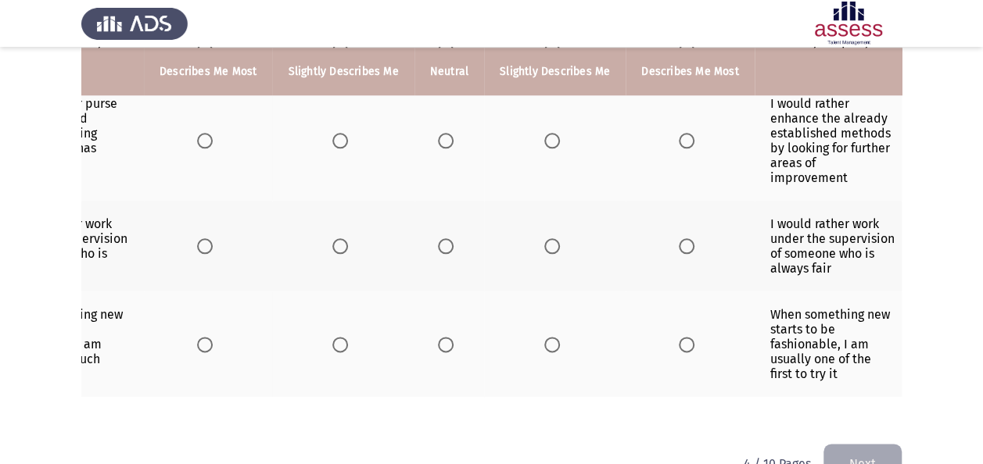
drag, startPoint x: 733, startPoint y: 415, endPoint x: 663, endPoint y: 427, distance: 71.3
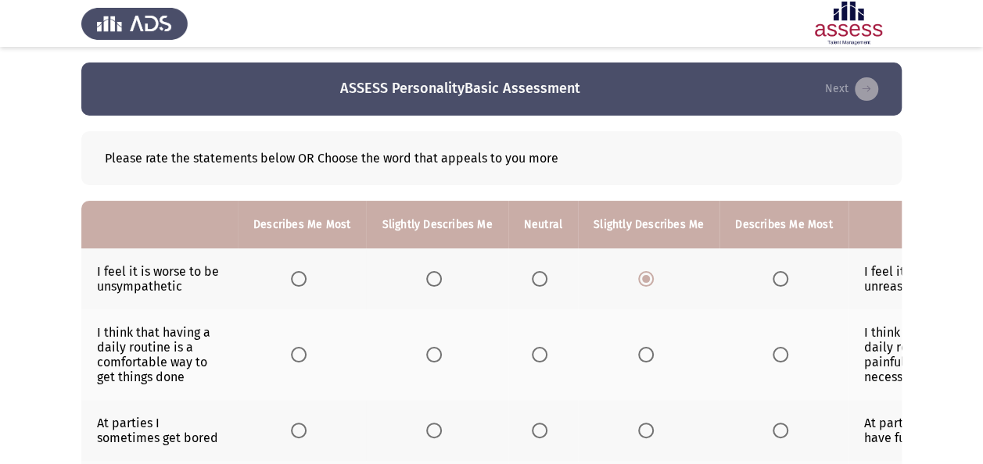
scroll to position [31, 0]
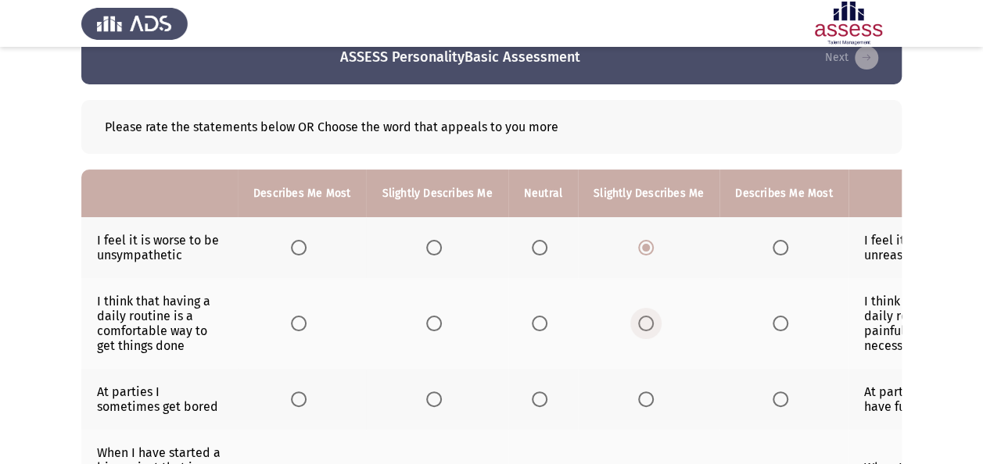
click at [641, 324] on span "Select an option" at bounding box center [646, 324] width 16 height 16
click at [641, 324] on input "Select an option" at bounding box center [646, 324] width 16 height 16
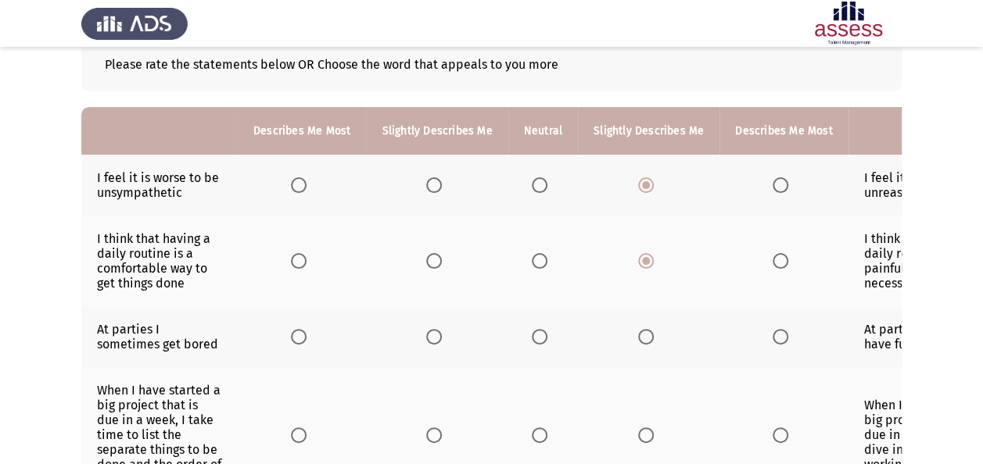
scroll to position [125, 0]
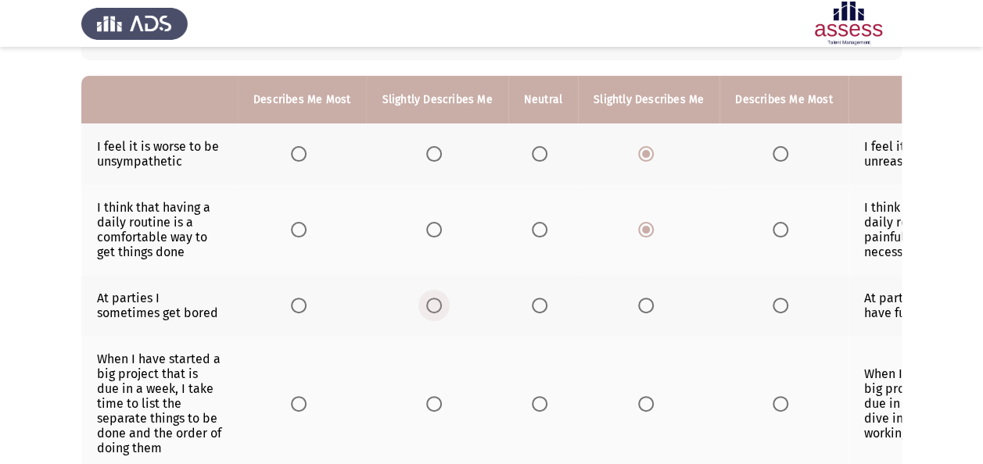
click at [433, 303] on span "Select an option" at bounding box center [434, 306] width 16 height 16
click at [433, 303] on input "Select an option" at bounding box center [434, 306] width 16 height 16
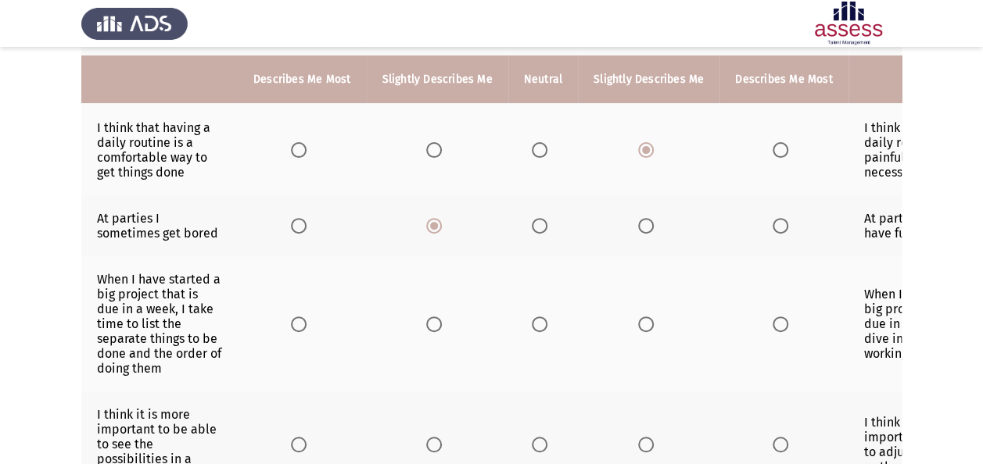
scroll to position [219, 0]
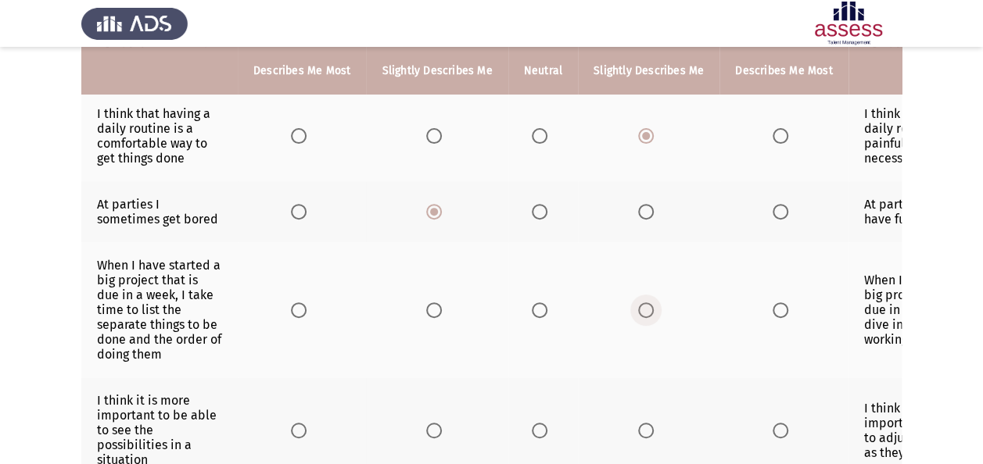
click at [639, 303] on span "Select an option" at bounding box center [646, 311] width 16 height 16
click at [639, 303] on input "Select an option" at bounding box center [646, 311] width 16 height 16
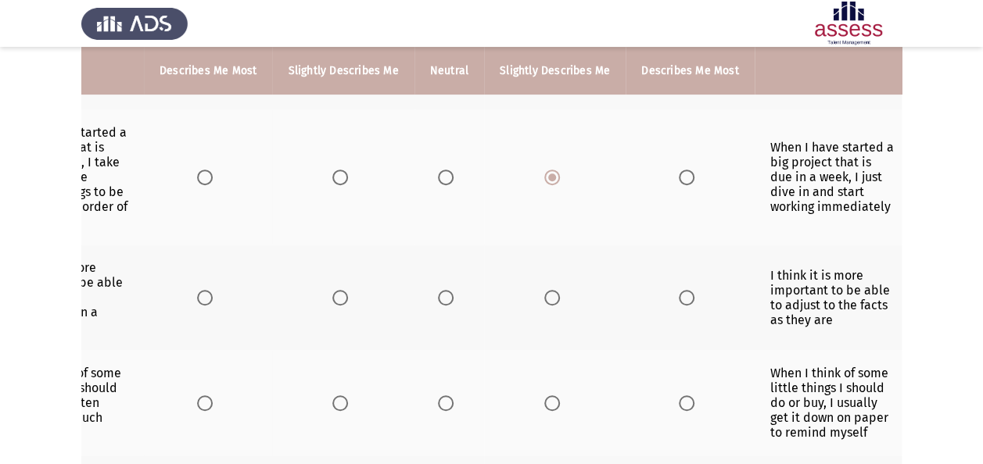
scroll to position [350, 0]
click at [438, 292] on span "Select an option" at bounding box center [446, 300] width 16 height 16
click at [438, 292] on input "Select an option" at bounding box center [446, 300] width 16 height 16
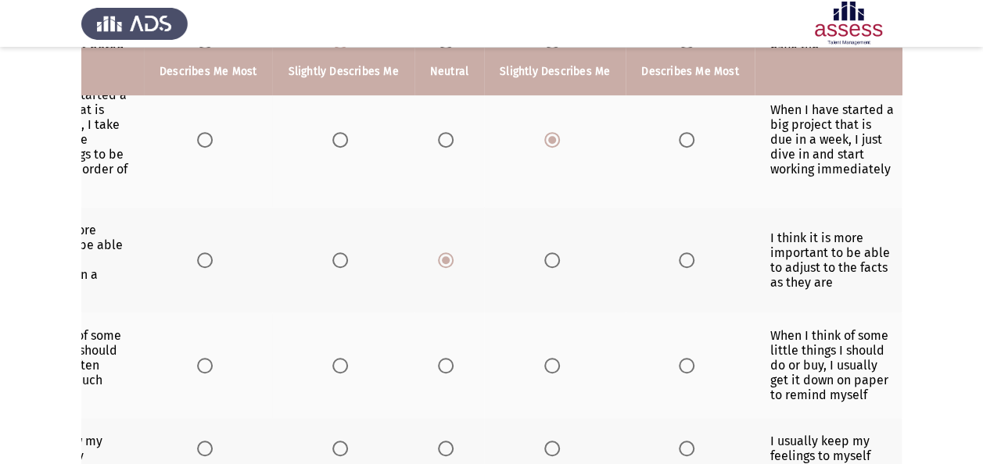
scroll to position [391, 0]
click at [547, 357] on span "Select an option" at bounding box center [552, 365] width 16 height 16
click at [547, 357] on input "Select an option" at bounding box center [552, 365] width 16 height 16
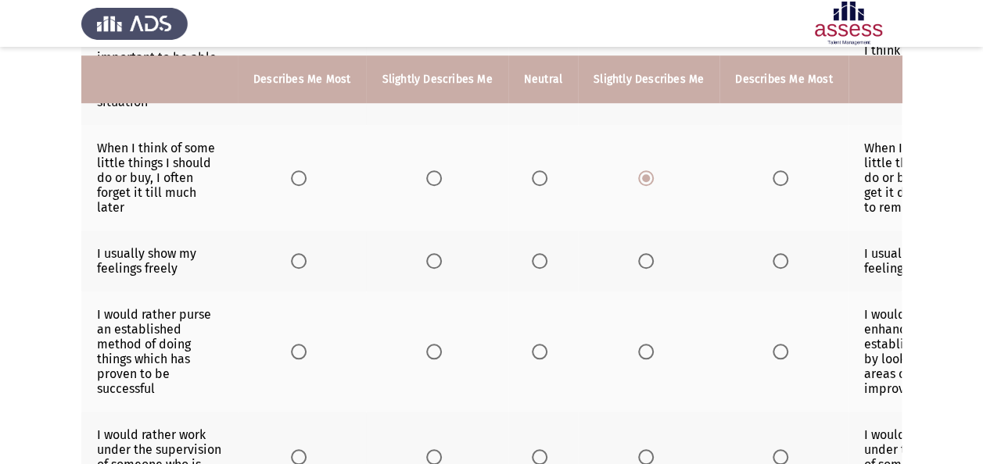
scroll to position [586, 0]
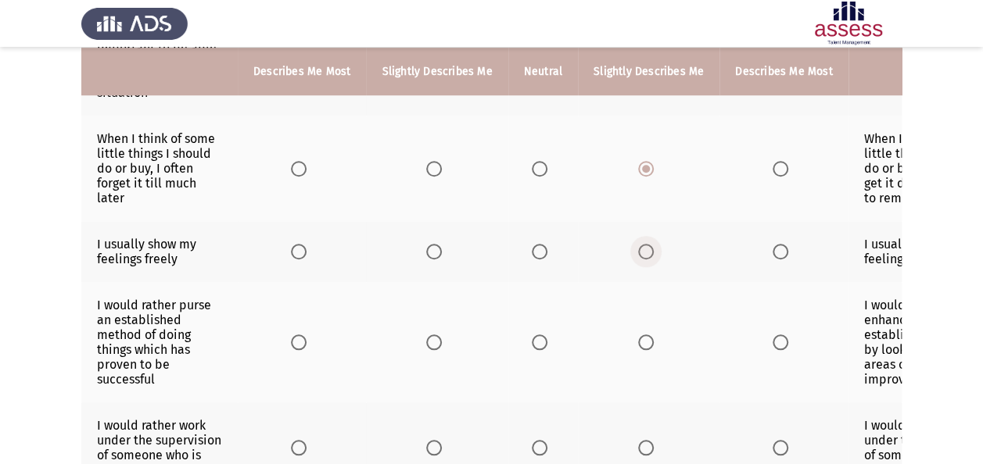
click at [641, 244] on span "Select an option" at bounding box center [646, 252] width 16 height 16
click at [641, 244] on input "Select an option" at bounding box center [646, 252] width 16 height 16
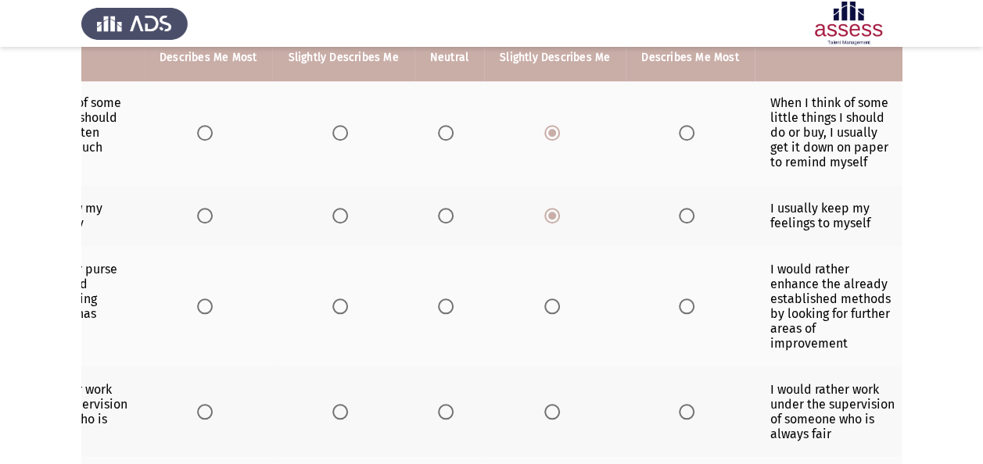
scroll to position [628, 0]
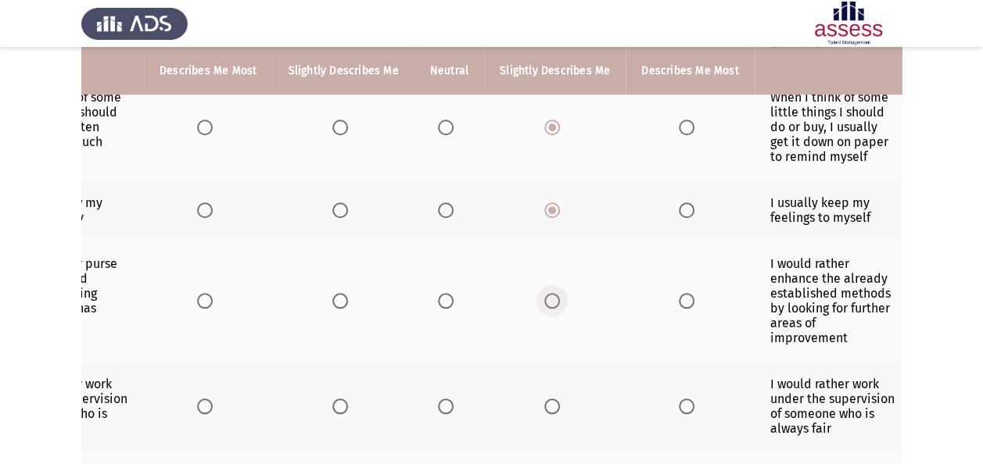
click at [551, 293] on span "Select an option" at bounding box center [552, 301] width 16 height 16
click at [551, 293] on input "Select an option" at bounding box center [552, 301] width 16 height 16
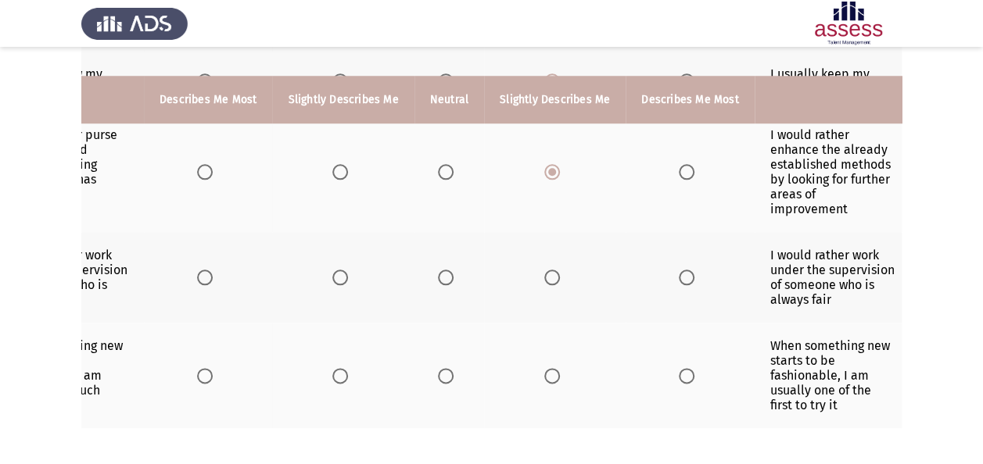
scroll to position [831, 0]
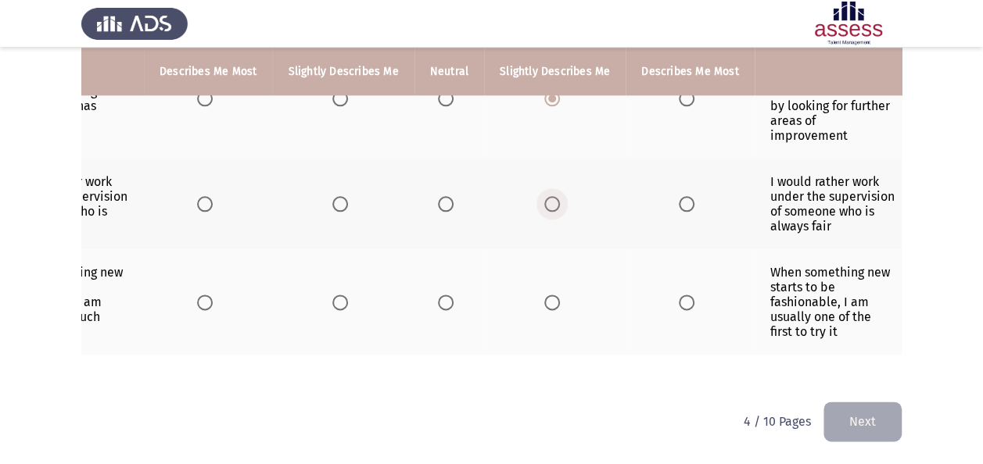
click at [544, 196] on span "Select an option" at bounding box center [552, 204] width 16 height 16
click at [544, 196] on input "Select an option" at bounding box center [552, 204] width 16 height 16
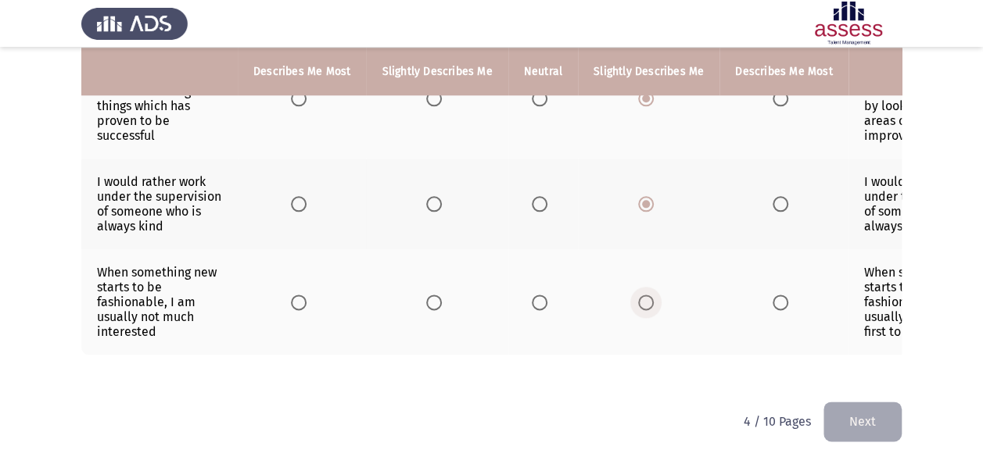
click at [638, 295] on span "Select an option" at bounding box center [646, 303] width 16 height 16
click at [638, 295] on input "Select an option" at bounding box center [646, 303] width 16 height 16
click at [867, 419] on button "Next" at bounding box center [862, 422] width 78 height 40
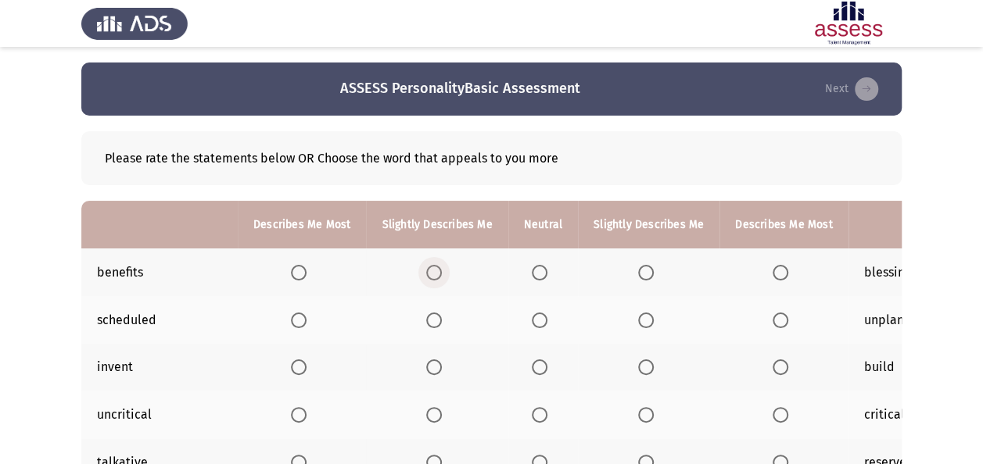
click at [430, 267] on span "Select an option" at bounding box center [434, 273] width 16 height 16
click at [430, 267] on input "Select an option" at bounding box center [434, 273] width 16 height 16
click at [434, 321] on span "Select an option" at bounding box center [434, 321] width 0 height 0
click at [431, 319] on input "Select an option" at bounding box center [434, 321] width 16 height 16
click at [540, 364] on span "Select an option" at bounding box center [540, 368] width 16 height 16
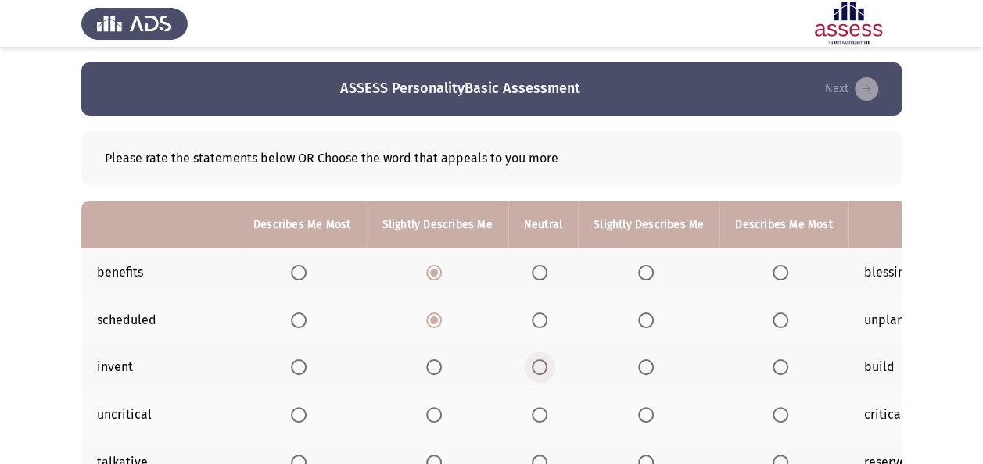
click at [540, 364] on input "Select an option" at bounding box center [540, 368] width 16 height 16
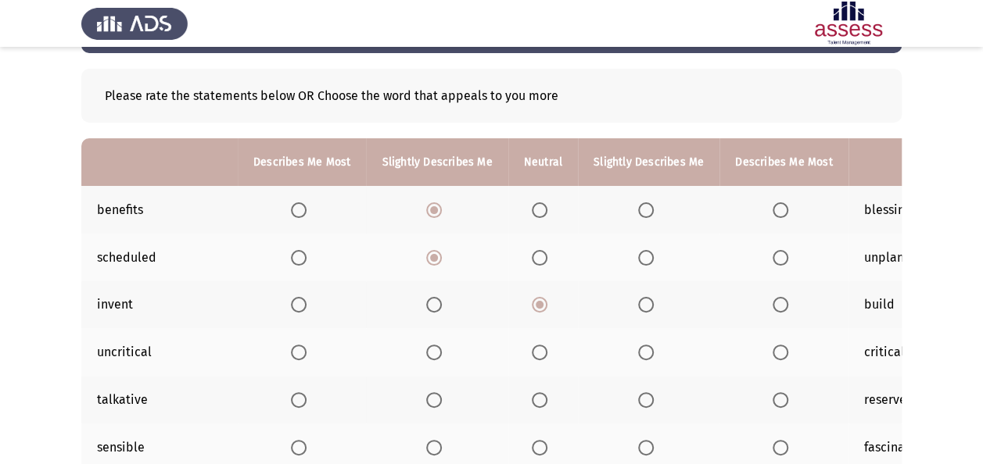
scroll to position [94, 0]
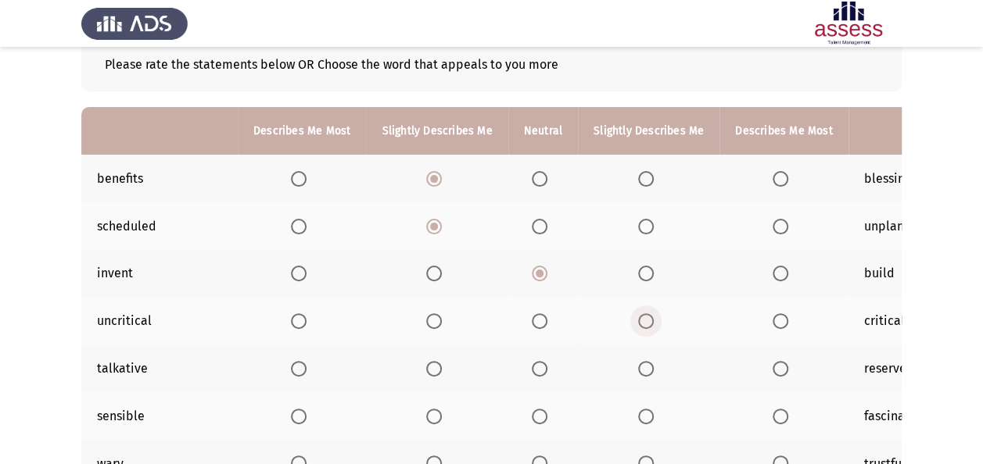
click at [643, 322] on span "Select an option" at bounding box center [646, 322] width 16 height 16
click at [643, 322] on input "Select an option" at bounding box center [646, 322] width 16 height 16
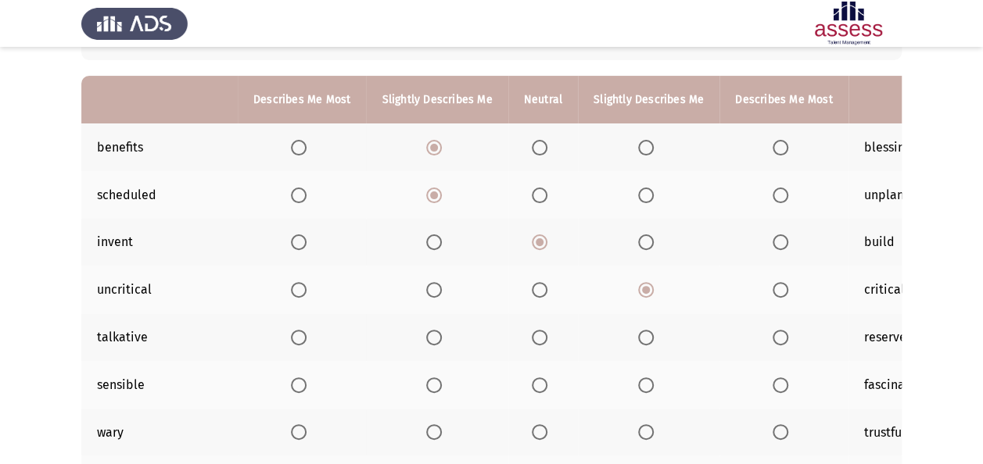
scroll to position [156, 0]
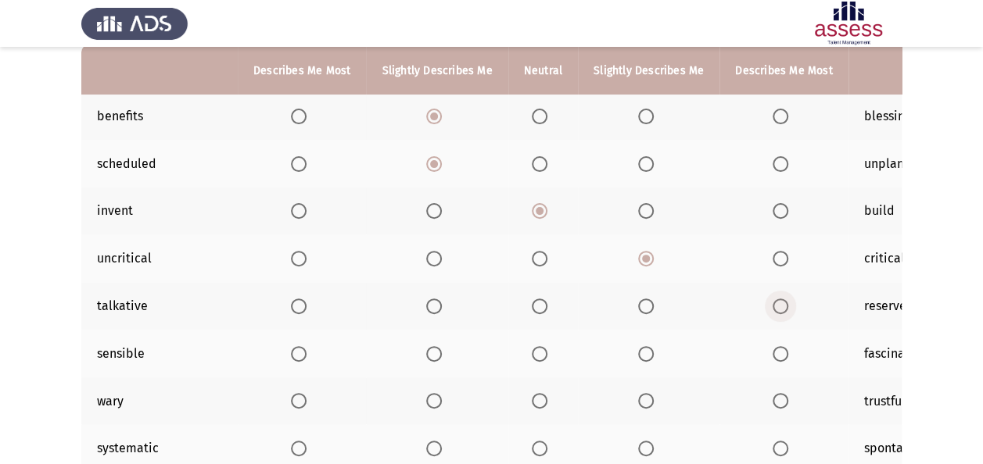
click at [776, 303] on span "Select an option" at bounding box center [781, 307] width 16 height 16
click at [776, 303] on input "Select an option" at bounding box center [781, 307] width 16 height 16
click at [533, 352] on span "Select an option" at bounding box center [540, 354] width 16 height 16
click at [533, 352] on input "Select an option" at bounding box center [540, 354] width 16 height 16
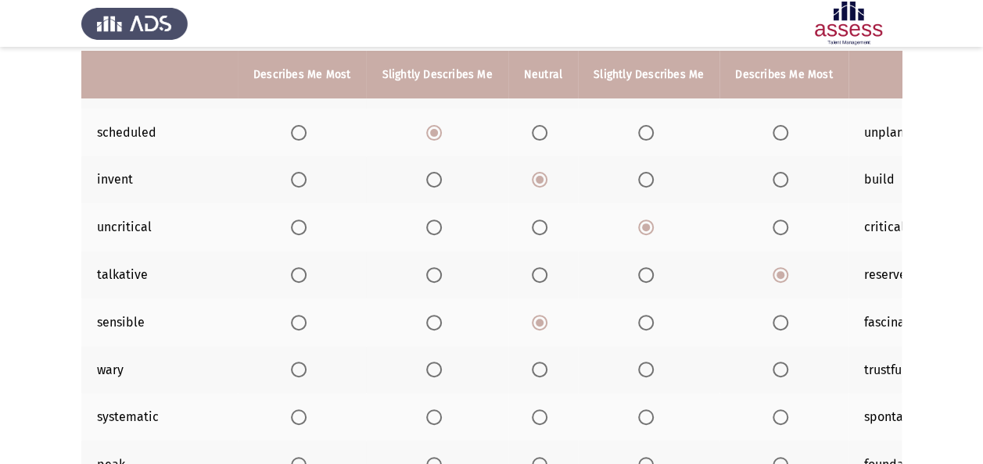
scroll to position [219, 0]
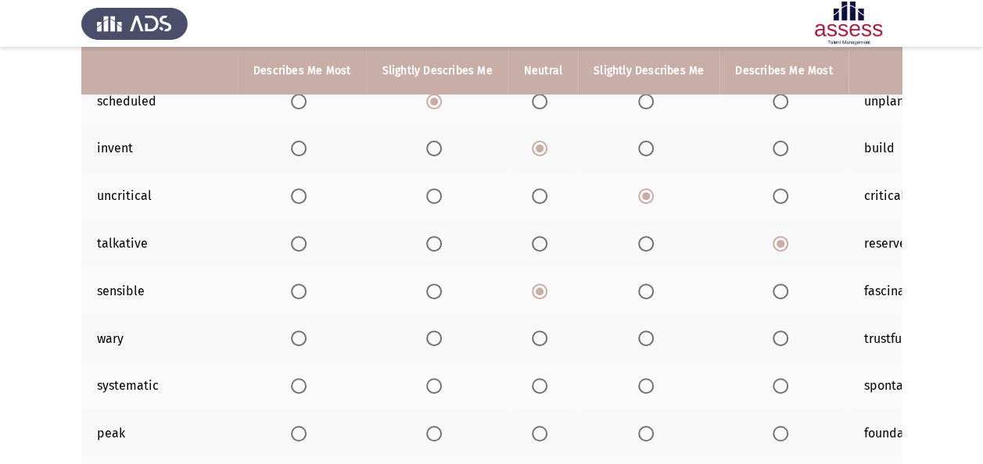
click at [640, 333] on span "Select an option" at bounding box center [646, 339] width 16 height 16
click at [640, 333] on input "Select an option" at bounding box center [646, 339] width 16 height 16
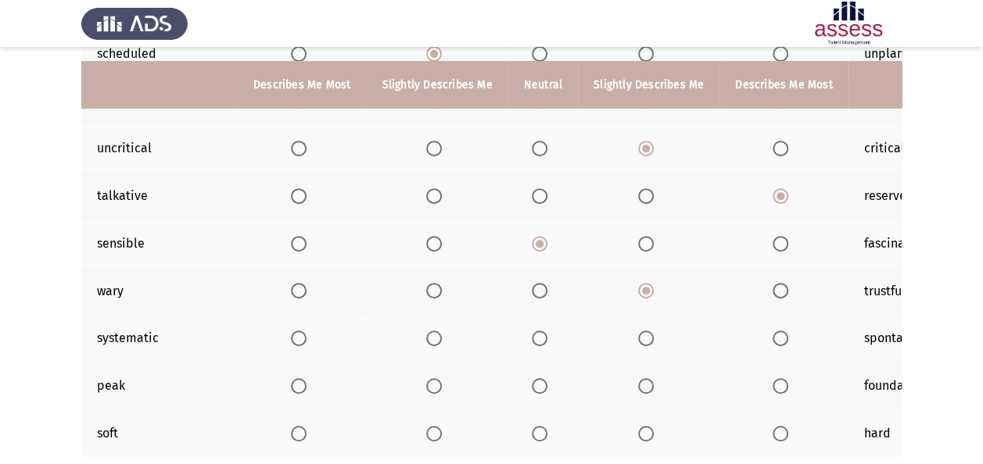
scroll to position [282, 0]
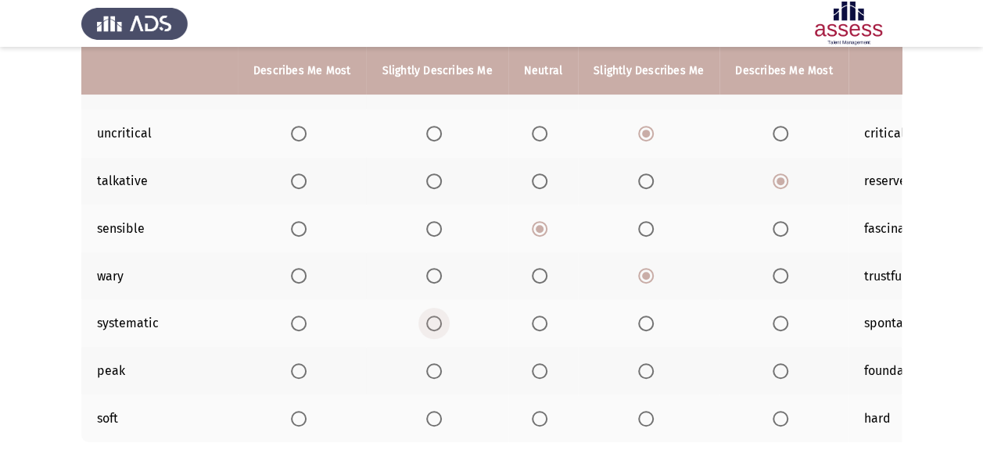
click at [432, 317] on span "Select an option" at bounding box center [434, 324] width 16 height 16
click at [432, 317] on input "Select an option" at bounding box center [434, 324] width 16 height 16
click at [535, 364] on span "Select an option" at bounding box center [540, 372] width 16 height 16
click at [535, 364] on input "Select an option" at bounding box center [540, 372] width 16 height 16
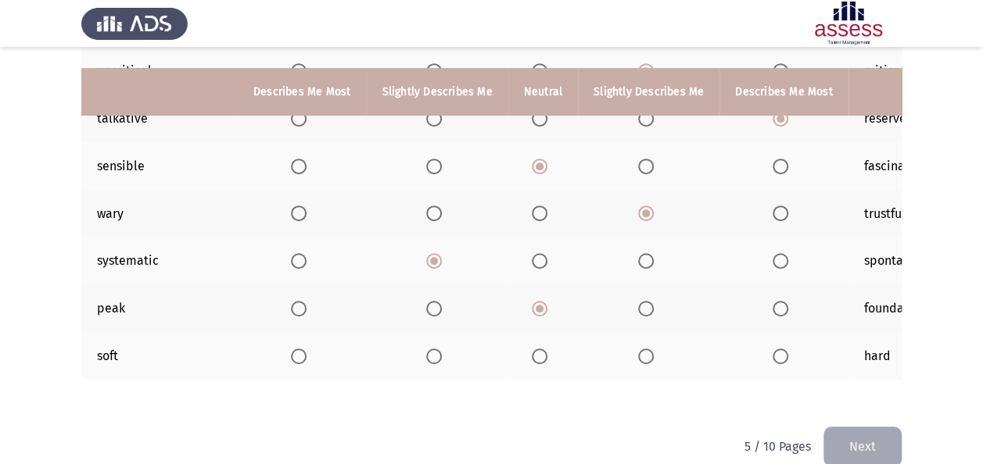
scroll to position [375, 0]
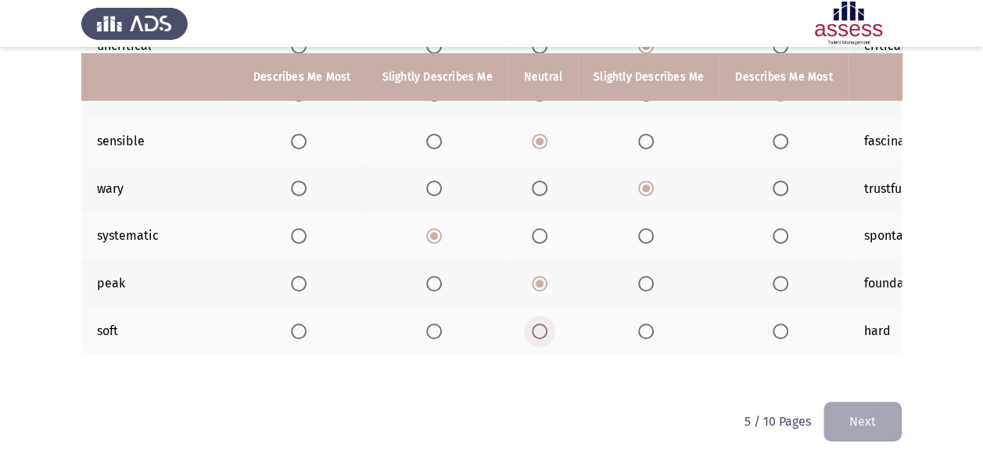
click at [541, 324] on span "Select an option" at bounding box center [540, 332] width 16 height 16
click at [541, 324] on input "Select an option" at bounding box center [540, 332] width 16 height 16
click at [843, 424] on button "Next" at bounding box center [862, 422] width 78 height 40
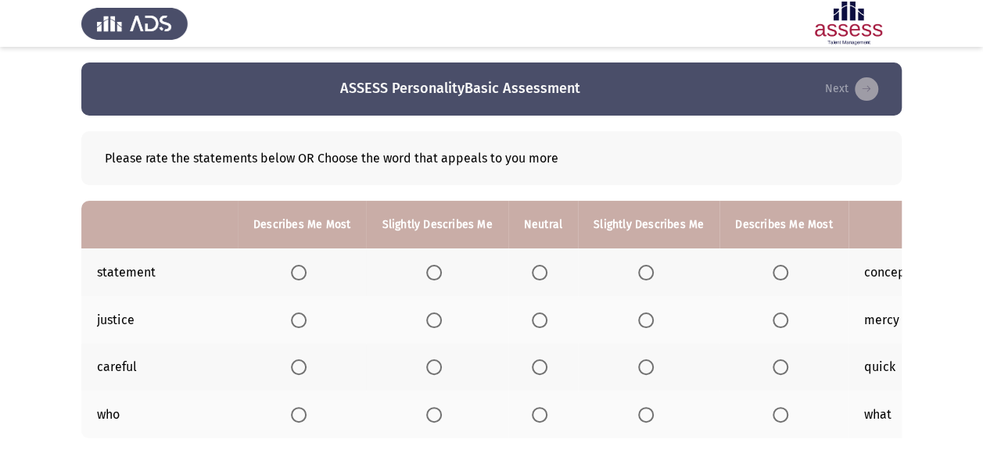
click at [640, 269] on span "Select an option" at bounding box center [646, 273] width 16 height 16
click at [640, 269] on input "Select an option" at bounding box center [646, 273] width 16 height 16
click at [536, 318] on span "Select an option" at bounding box center [540, 321] width 16 height 16
click at [536, 318] on input "Select an option" at bounding box center [540, 321] width 16 height 16
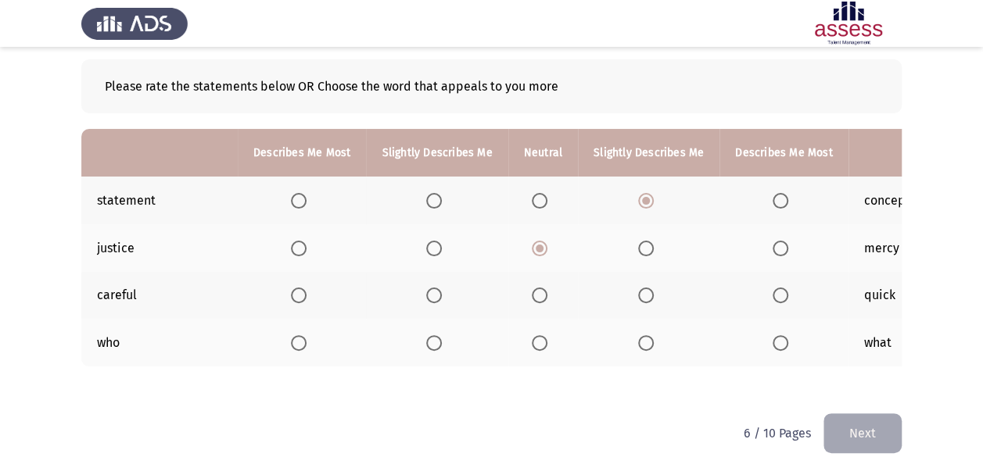
scroll to position [73, 0]
click at [537, 292] on span "Select an option" at bounding box center [540, 295] width 16 height 16
click at [537, 292] on input "Select an option" at bounding box center [540, 295] width 16 height 16
click at [638, 335] on span "Select an option" at bounding box center [646, 343] width 16 height 16
click at [638, 335] on input "Select an option" at bounding box center [646, 343] width 16 height 16
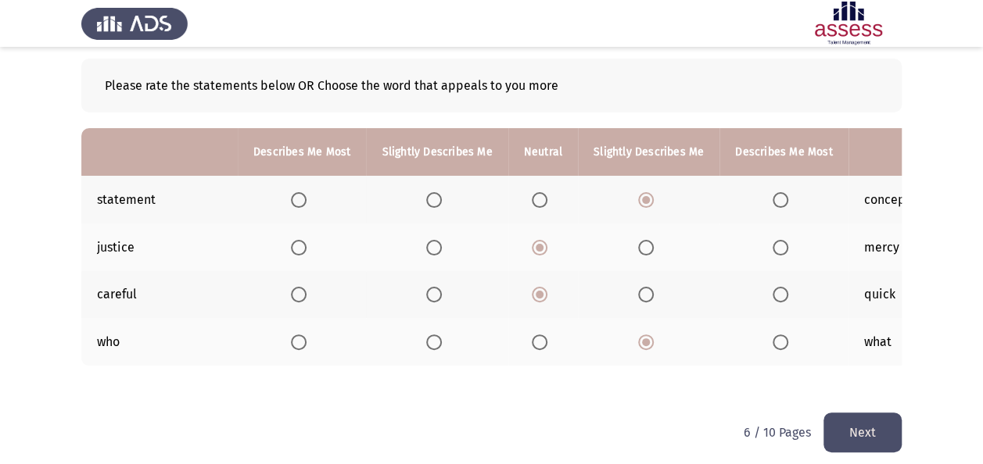
click at [839, 431] on button "Next" at bounding box center [862, 433] width 78 height 40
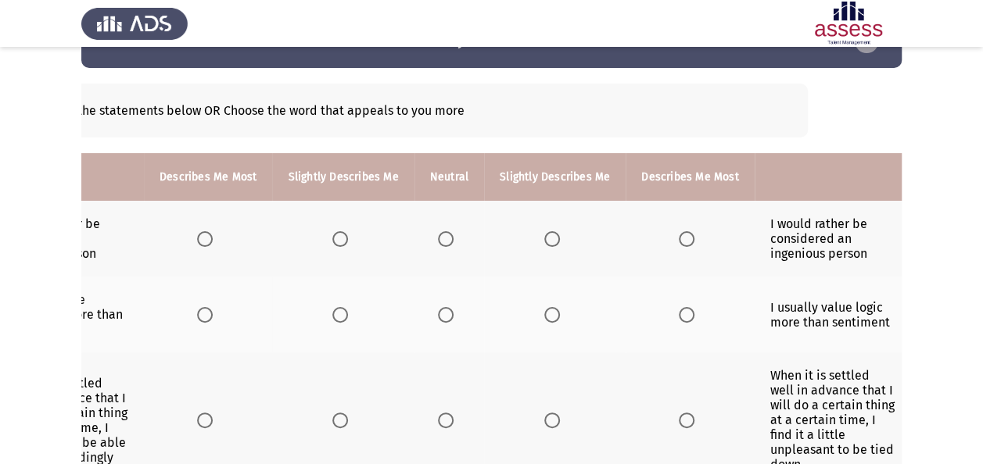
scroll to position [63, 0]
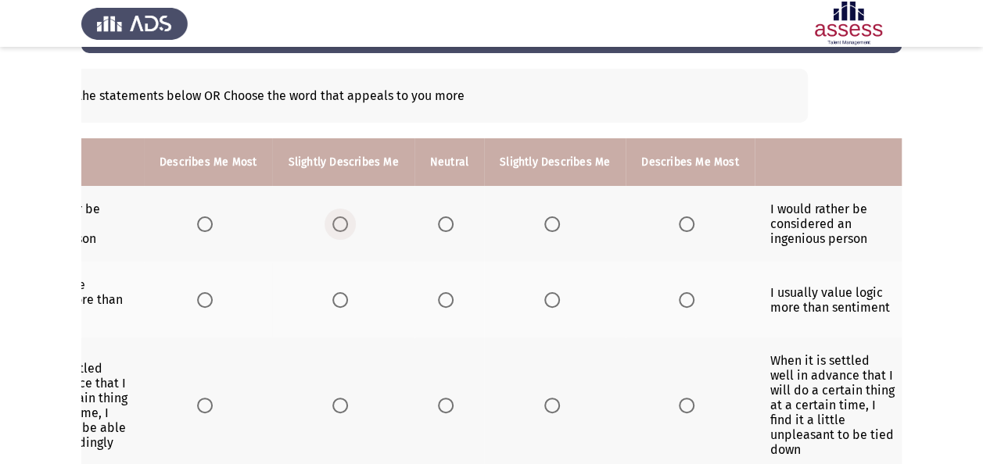
click at [342, 221] on span "Select an option" at bounding box center [340, 225] width 16 height 16
click at [342, 221] on input "Select an option" at bounding box center [340, 225] width 16 height 16
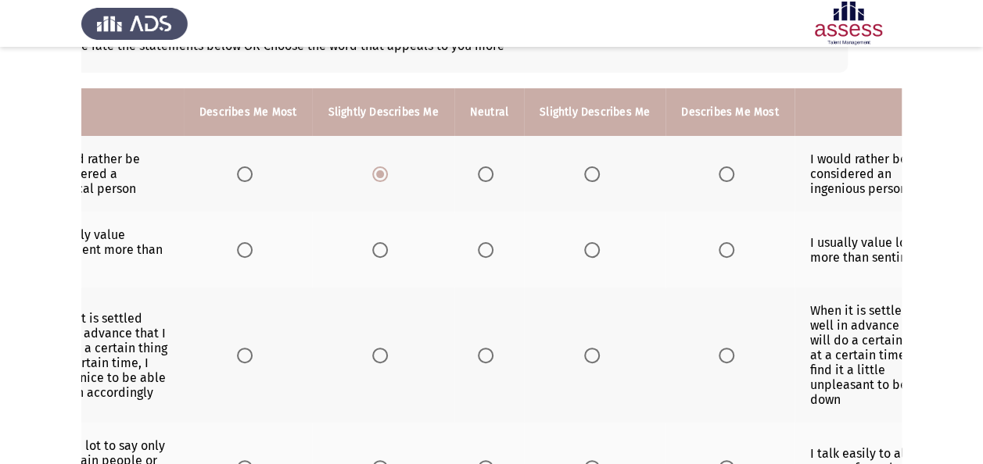
scroll to position [0, 57]
click at [586, 247] on span "Select an option" at bounding box center [589, 250] width 16 height 16
click at [586, 247] on input "Select an option" at bounding box center [589, 250] width 16 height 16
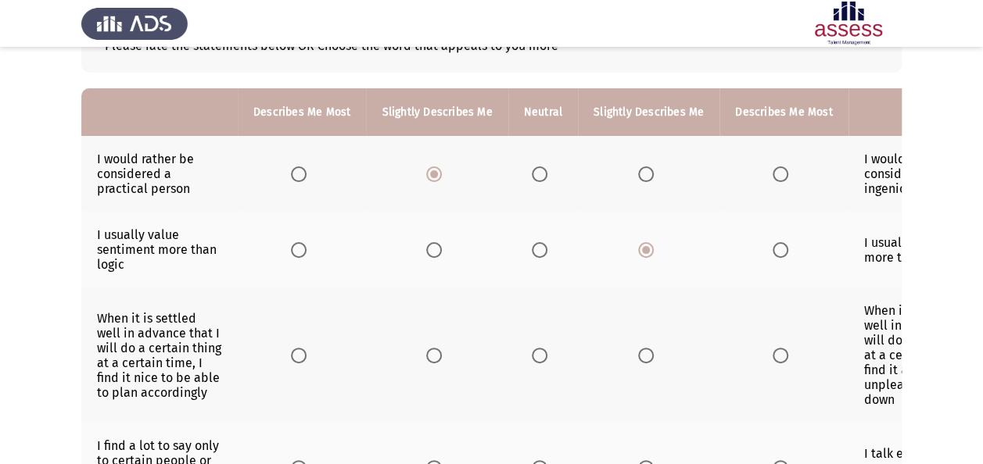
scroll to position [144, 0]
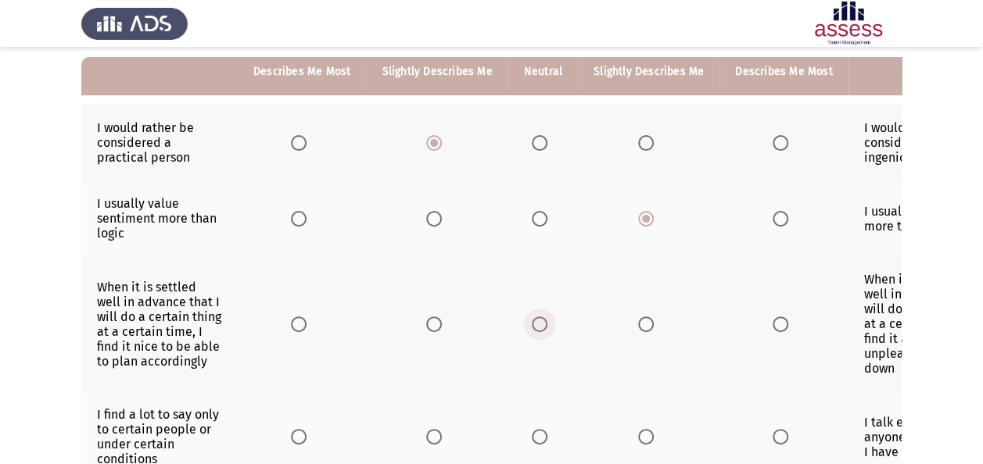
click at [532, 317] on span "Select an option" at bounding box center [540, 325] width 16 height 16
click at [532, 317] on input "Select an option" at bounding box center [540, 325] width 16 height 16
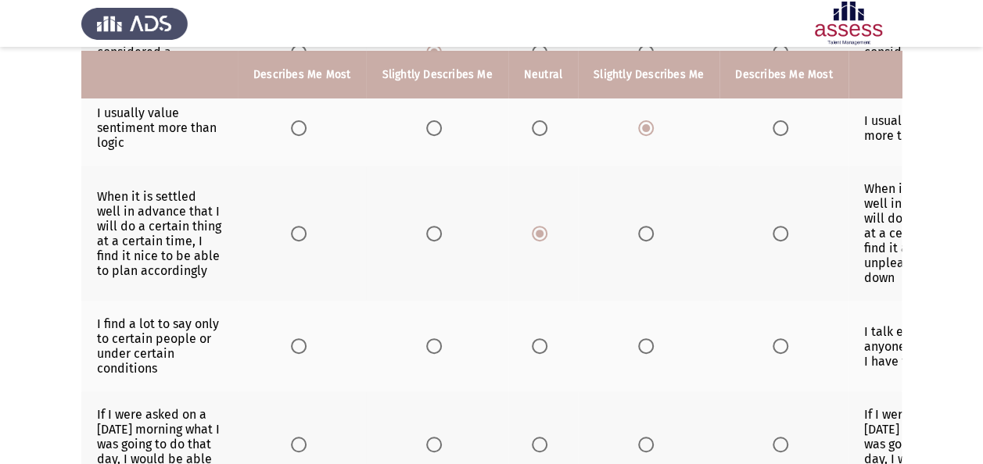
scroll to position [238, 0]
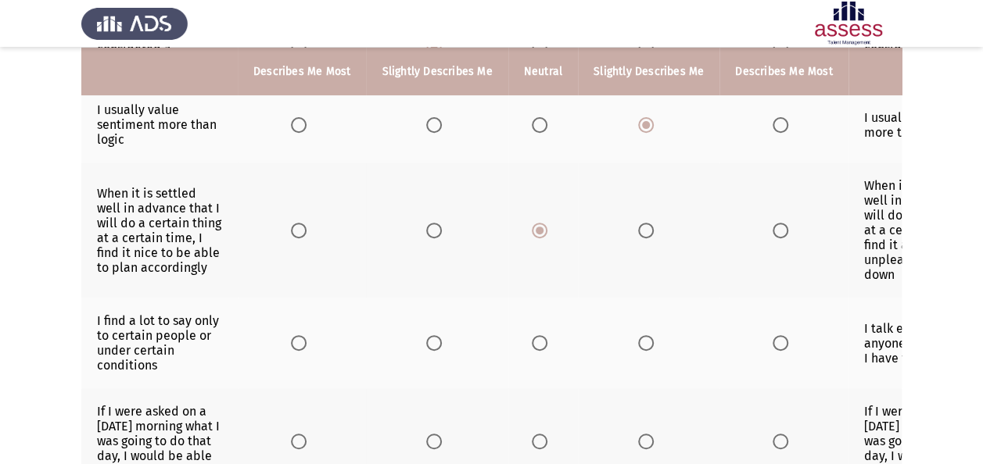
click at [429, 335] on span "Select an option" at bounding box center [434, 343] width 16 height 16
click at [429, 335] on input "Select an option" at bounding box center [434, 343] width 16 height 16
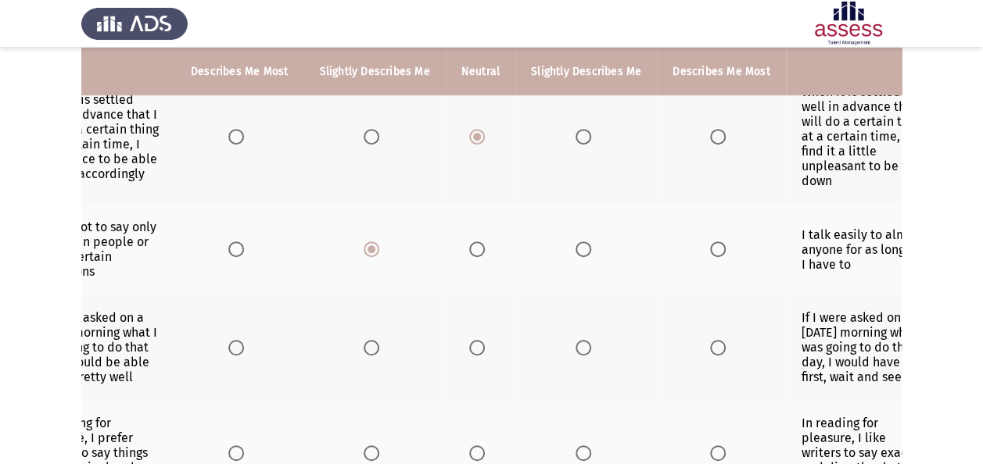
scroll to position [0, 0]
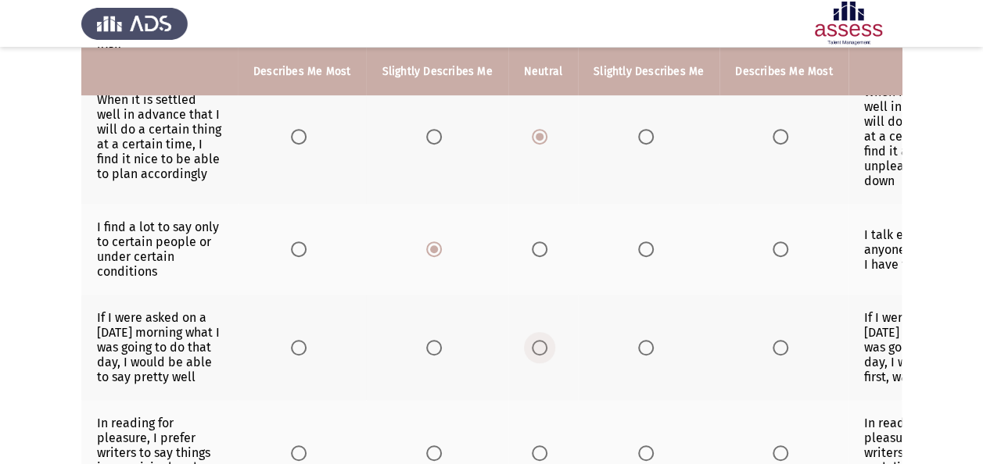
click at [536, 340] on span "Select an option" at bounding box center [540, 348] width 16 height 16
click at [536, 340] on input "Select an option" at bounding box center [540, 348] width 16 height 16
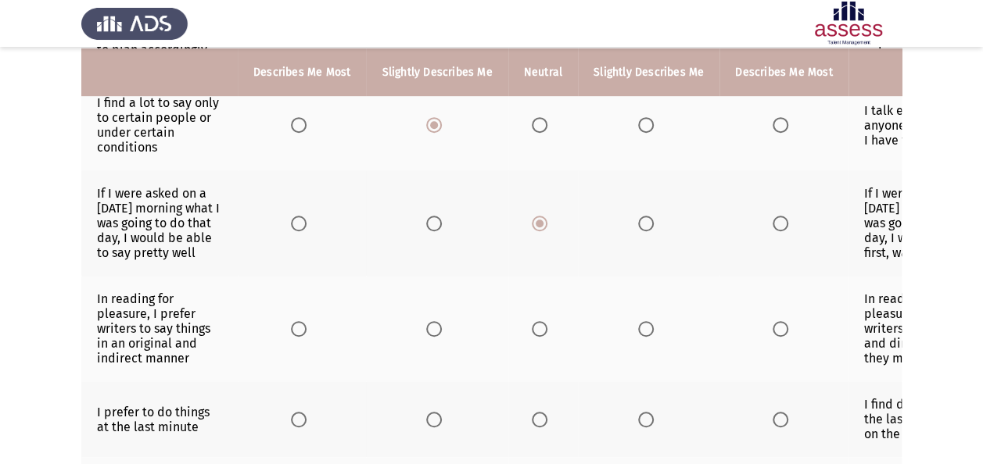
scroll to position [457, 0]
click at [641, 321] on span "Select an option" at bounding box center [646, 329] width 16 height 16
click at [641, 321] on input "Select an option" at bounding box center [646, 329] width 16 height 16
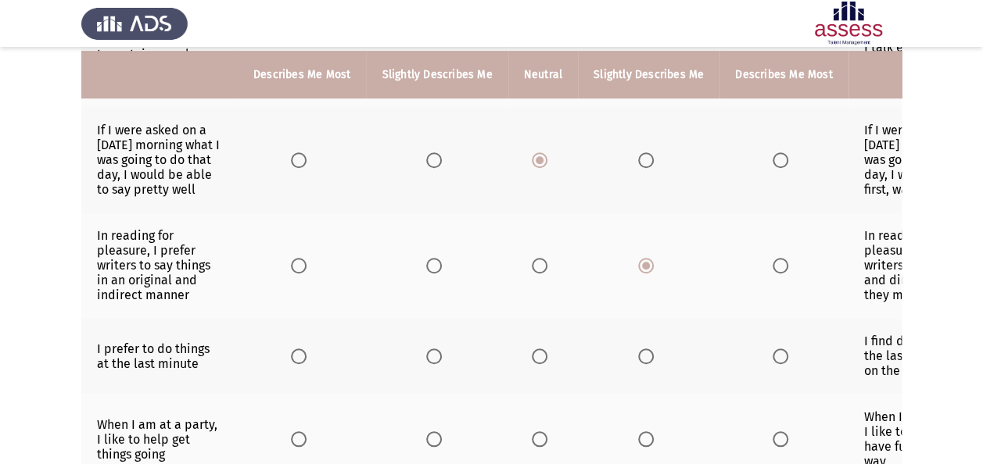
scroll to position [551, 0]
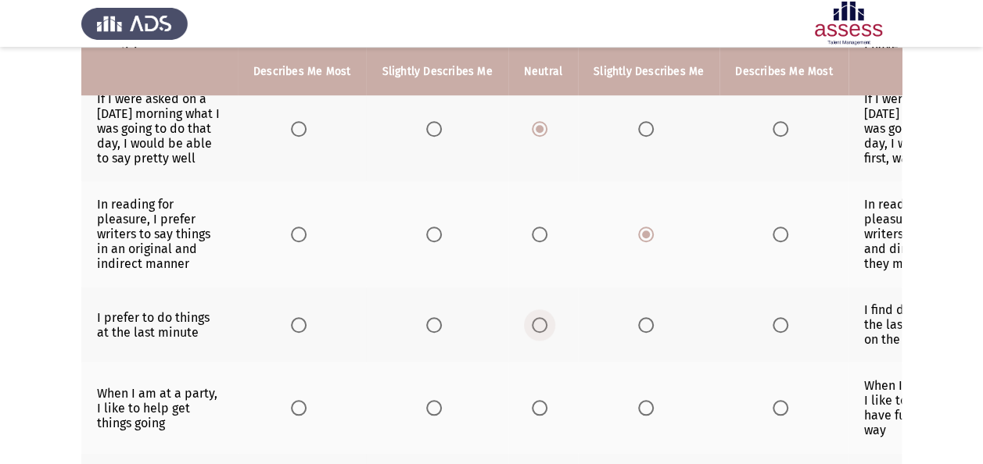
click at [539, 317] on span "Select an option" at bounding box center [540, 325] width 16 height 16
click at [539, 317] on input "Select an option" at bounding box center [540, 325] width 16 height 16
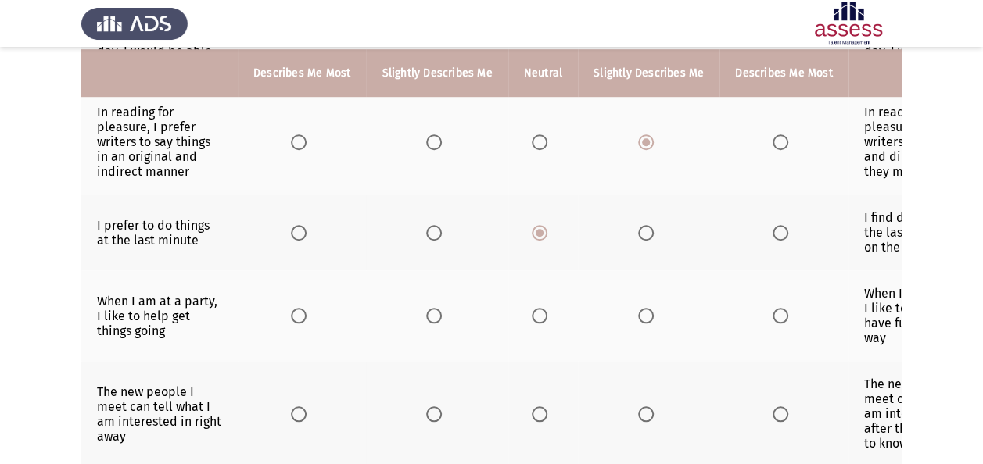
scroll to position [644, 0]
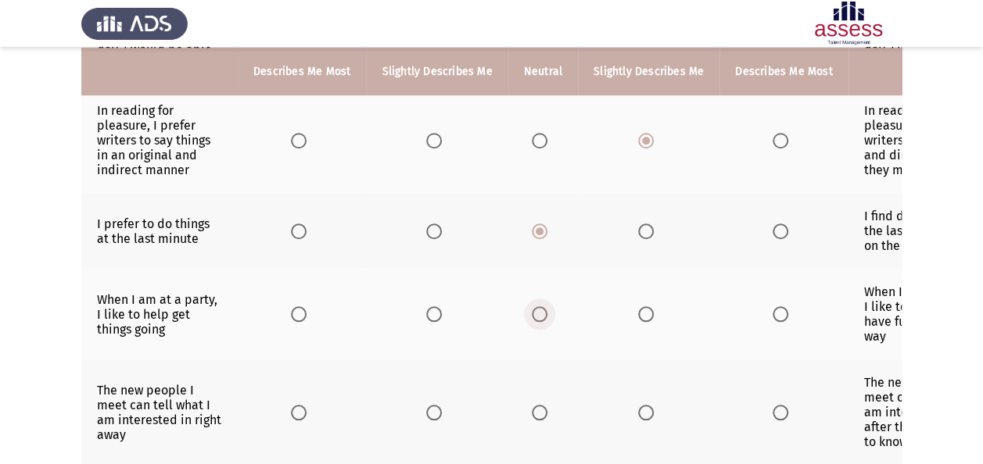
click at [538, 307] on span "Select an option" at bounding box center [540, 315] width 16 height 16
click at [538, 307] on input "Select an option" at bounding box center [540, 315] width 16 height 16
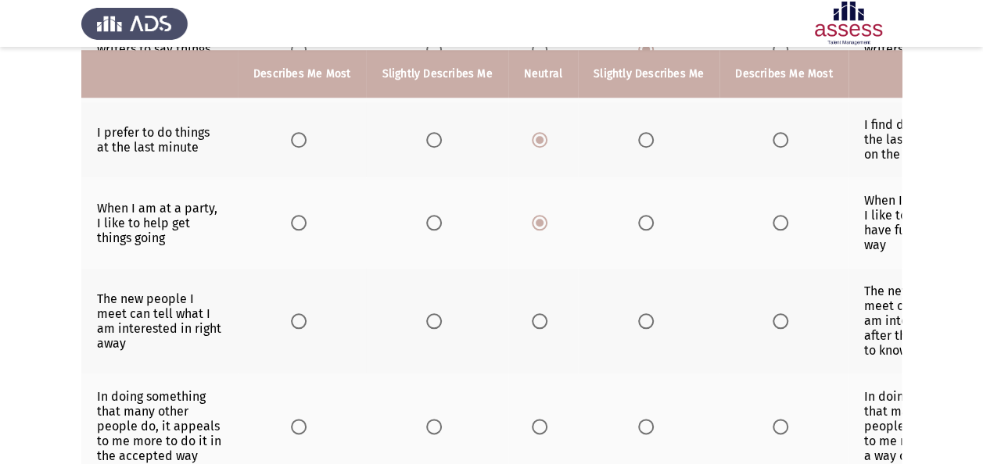
scroll to position [738, 0]
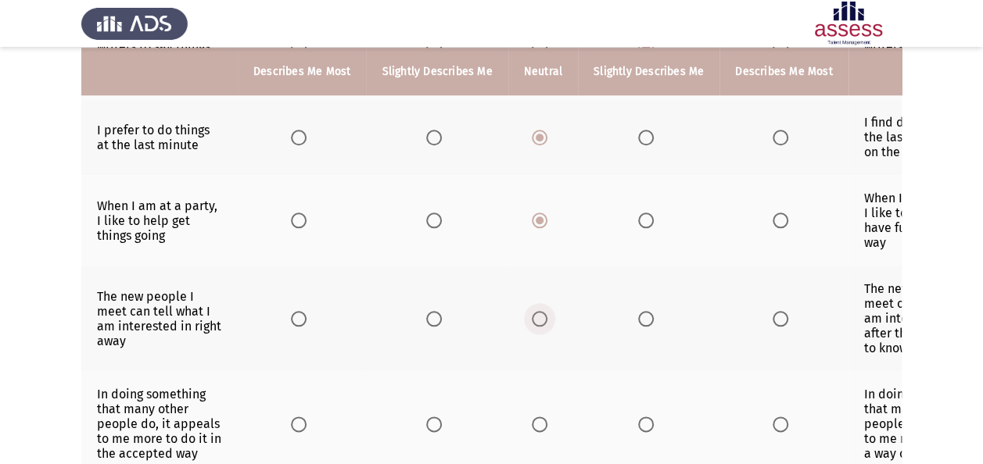
click at [538, 311] on span "Select an option" at bounding box center [540, 319] width 16 height 16
click at [538, 311] on input "Select an option" at bounding box center [540, 319] width 16 height 16
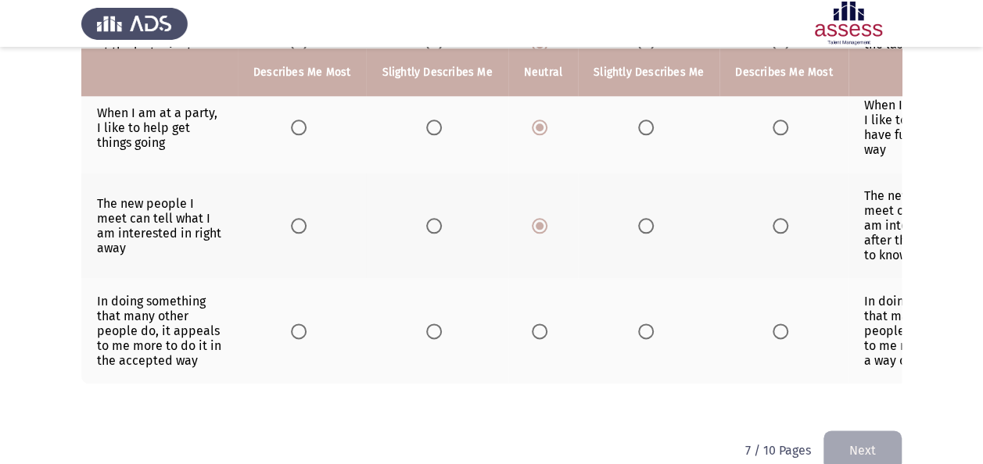
scroll to position [832, 0]
click at [534, 323] on span "Select an option" at bounding box center [540, 331] width 16 height 16
click at [534, 323] on input "Select an option" at bounding box center [540, 331] width 16 height 16
click at [868, 450] on button "Next" at bounding box center [862, 450] width 78 height 40
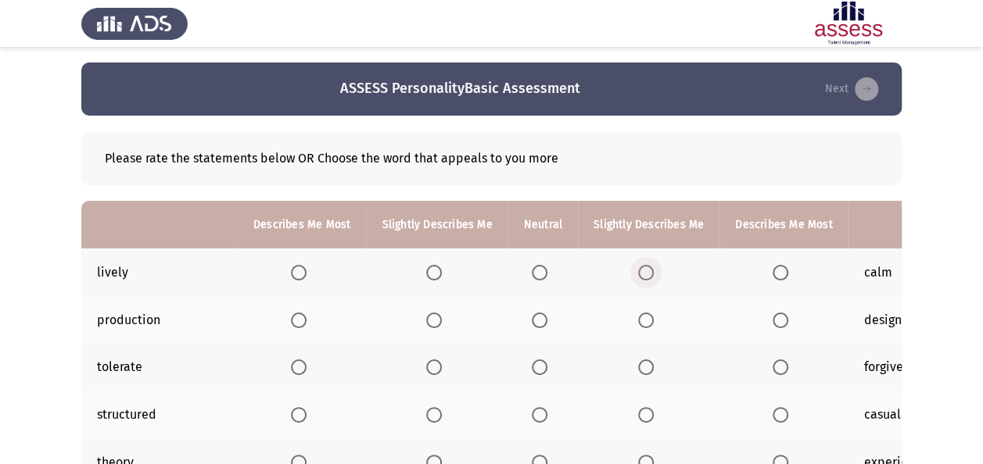
click at [639, 266] on span "Select an option" at bounding box center [646, 273] width 16 height 16
click at [639, 266] on input "Select an option" at bounding box center [646, 273] width 16 height 16
click at [641, 316] on span "Select an option" at bounding box center [646, 321] width 16 height 16
click at [641, 316] on input "Select an option" at bounding box center [646, 321] width 16 height 16
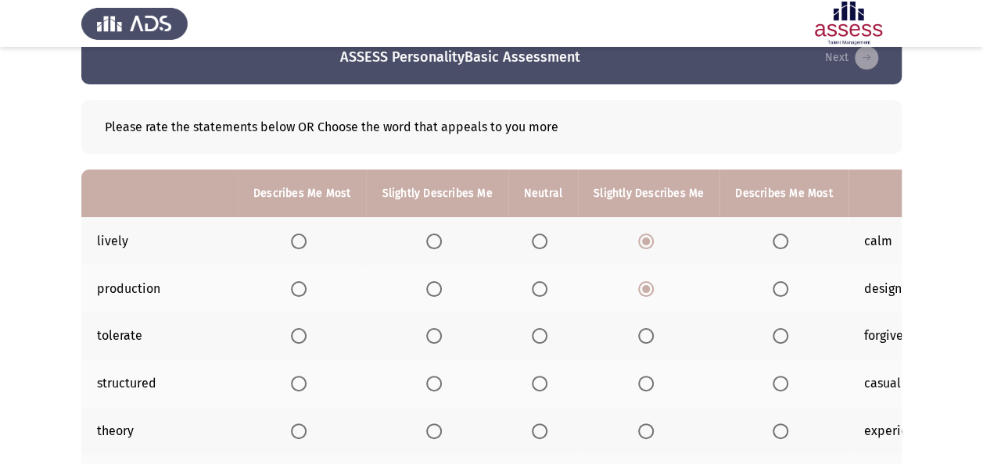
click at [534, 333] on span "Select an option" at bounding box center [540, 336] width 16 height 16
click at [534, 333] on input "Select an option" at bounding box center [540, 336] width 16 height 16
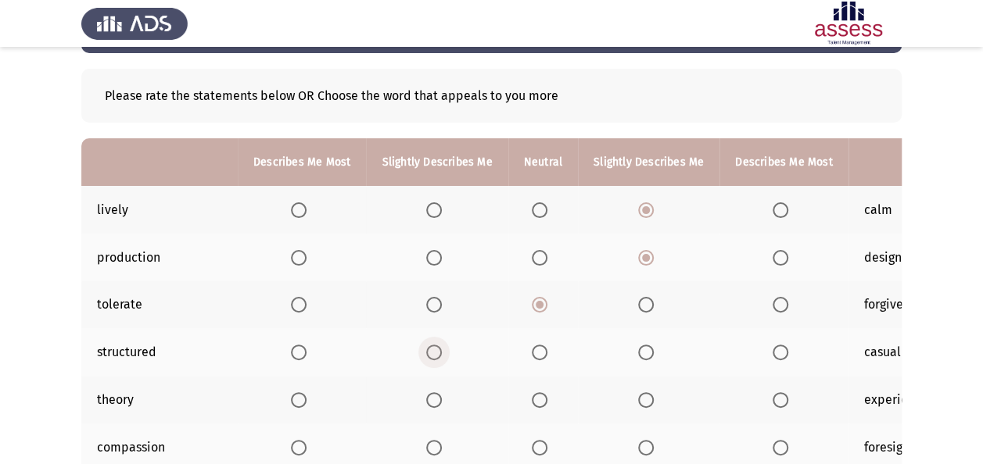
click at [428, 347] on span "Select an option" at bounding box center [434, 353] width 16 height 16
click at [428, 347] on input "Select an option" at bounding box center [434, 353] width 16 height 16
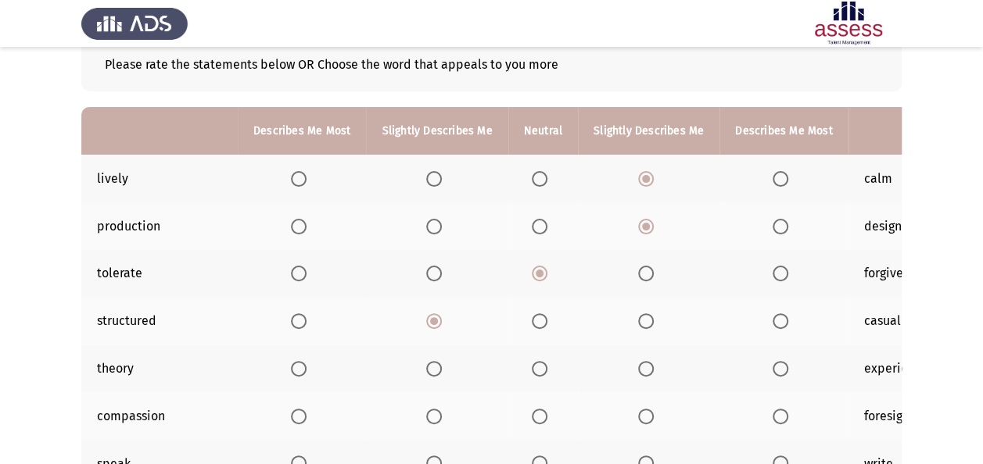
scroll to position [125, 0]
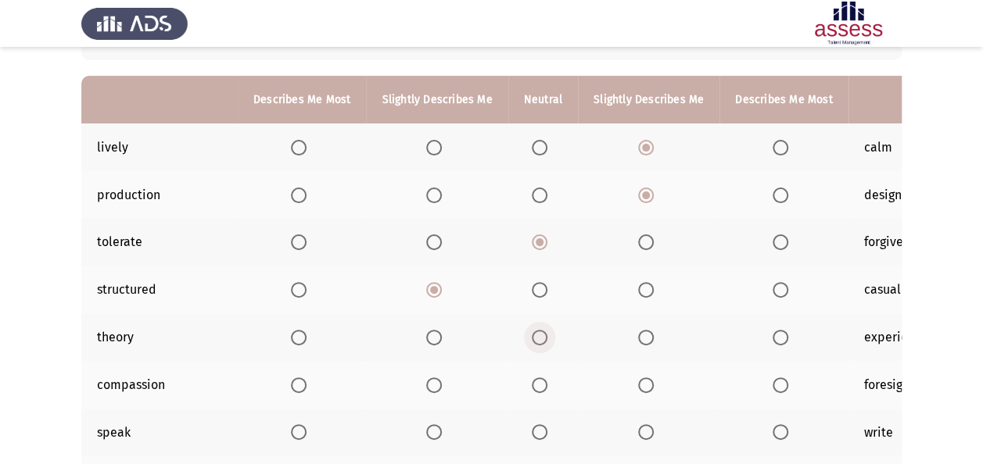
click at [536, 332] on span "Select an option" at bounding box center [540, 338] width 16 height 16
click at [536, 332] on input "Select an option" at bounding box center [540, 338] width 16 height 16
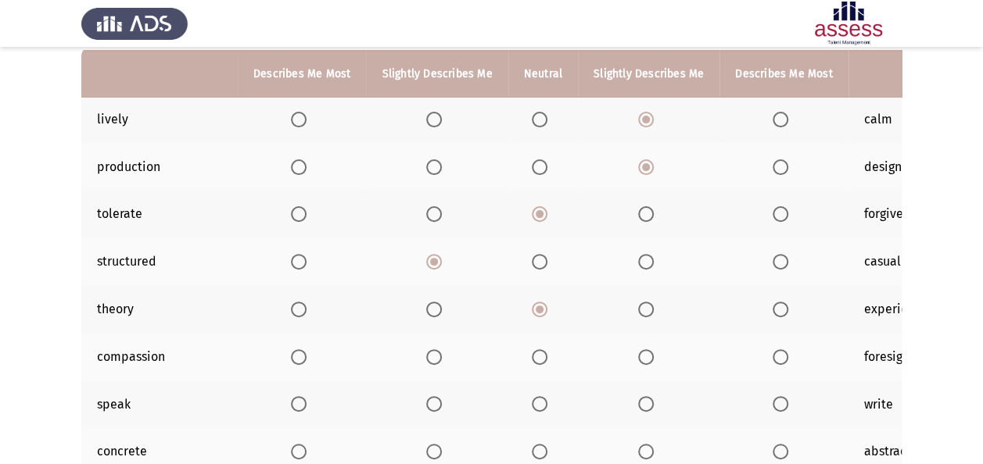
scroll to position [156, 0]
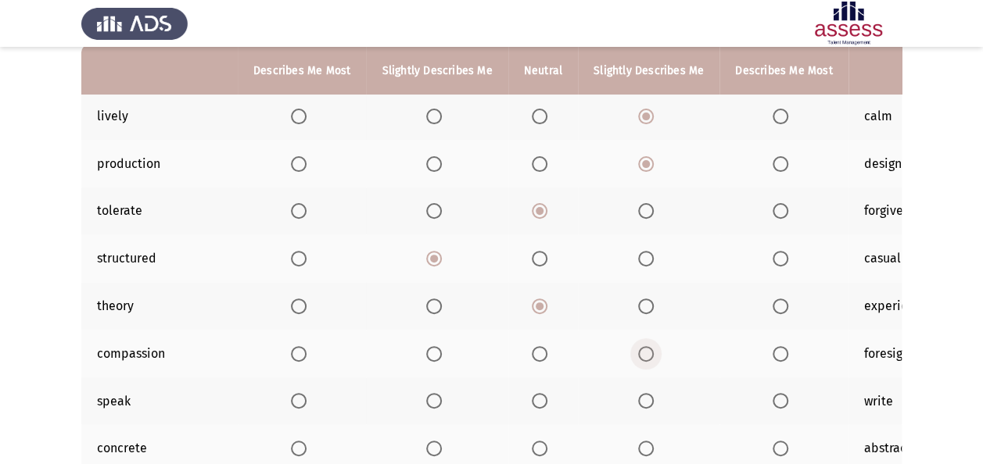
click at [642, 352] on span "Select an option" at bounding box center [646, 354] width 16 height 16
click at [642, 352] on input "Select an option" at bounding box center [646, 354] width 16 height 16
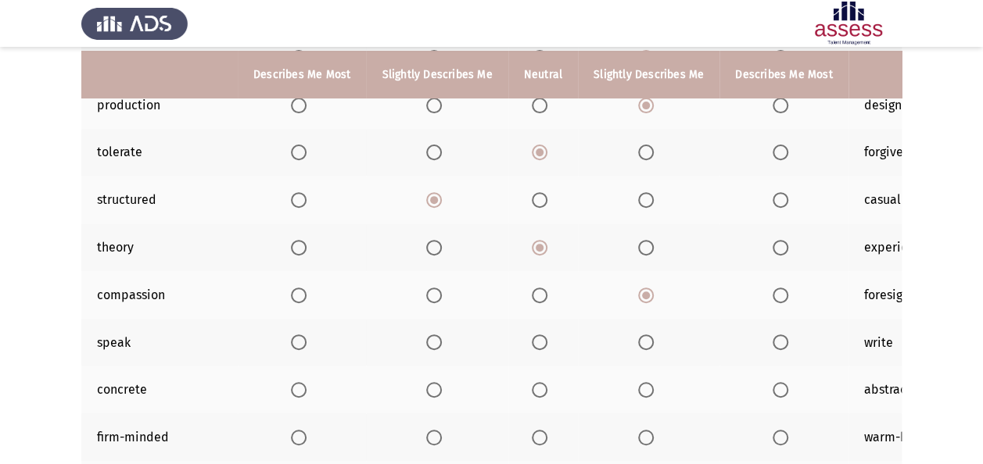
scroll to position [219, 0]
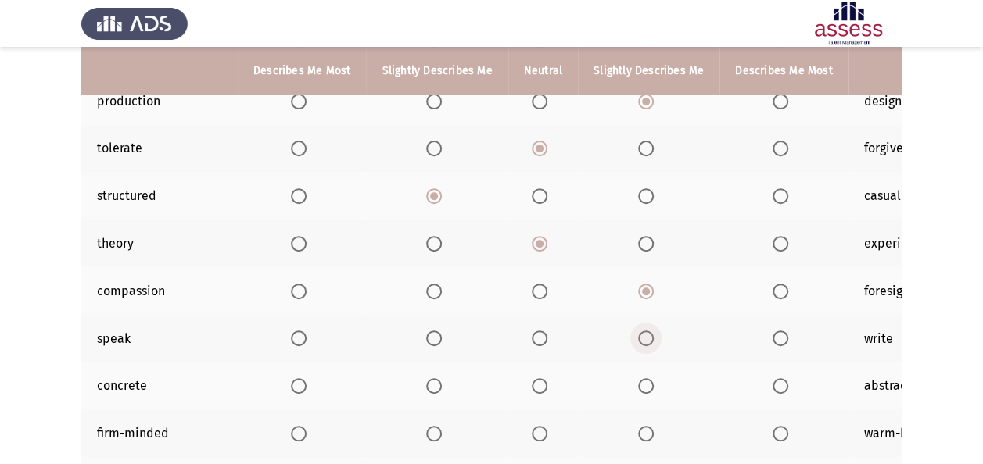
click at [643, 339] on span "Select an option" at bounding box center [646, 339] width 16 height 16
click at [643, 339] on input "Select an option" at bounding box center [646, 339] width 16 height 16
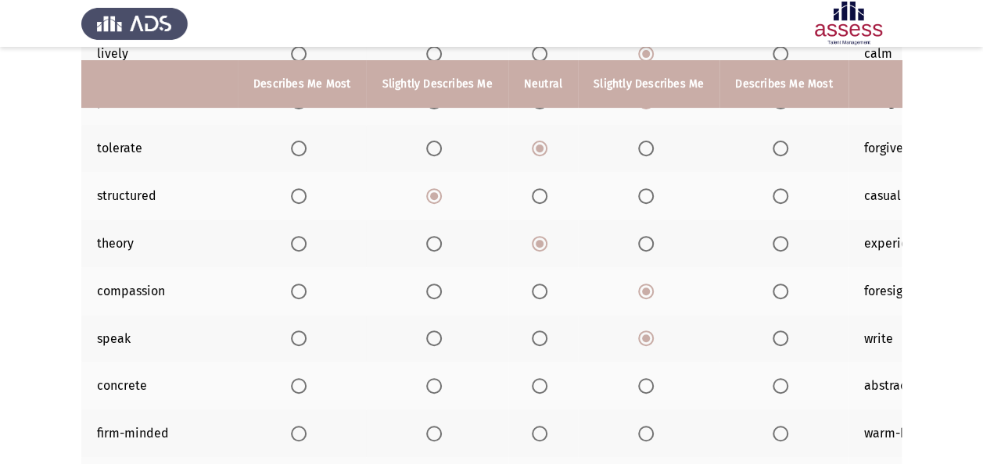
scroll to position [250, 0]
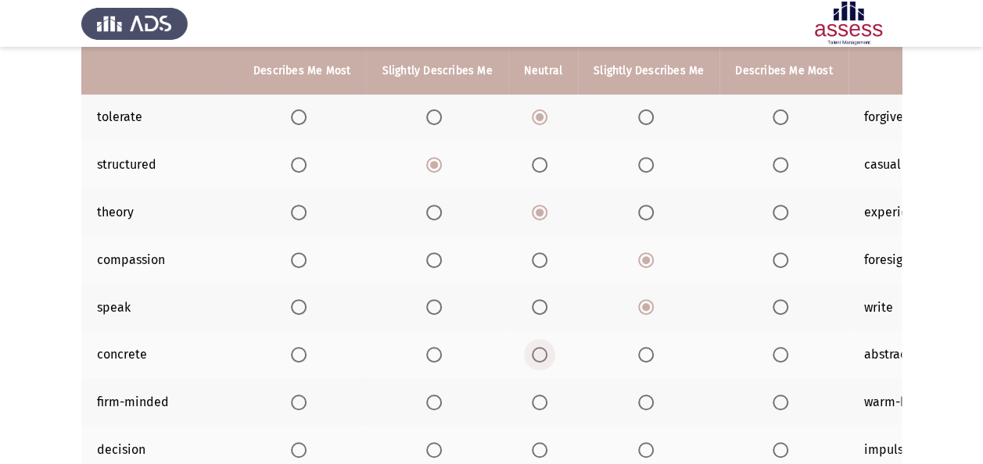
click at [536, 347] on span "Select an option" at bounding box center [540, 355] width 16 height 16
click at [536, 347] on input "Select an option" at bounding box center [540, 355] width 16 height 16
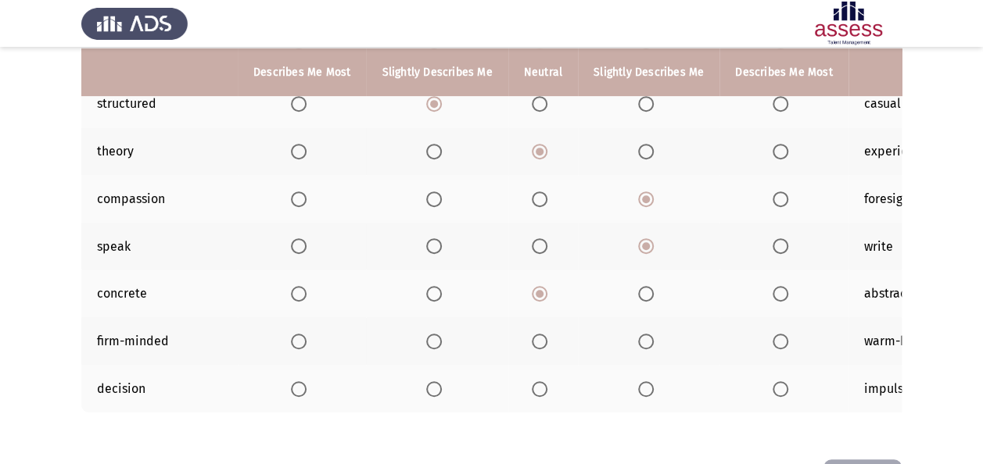
scroll to position [313, 0]
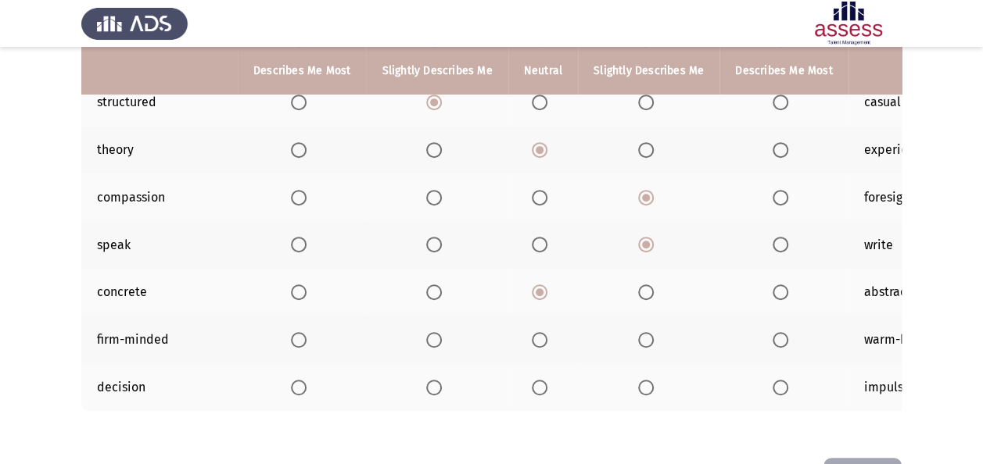
click at [536, 341] on span "Select an option" at bounding box center [540, 340] width 16 height 16
click at [536, 341] on input "Select an option" at bounding box center [540, 340] width 16 height 16
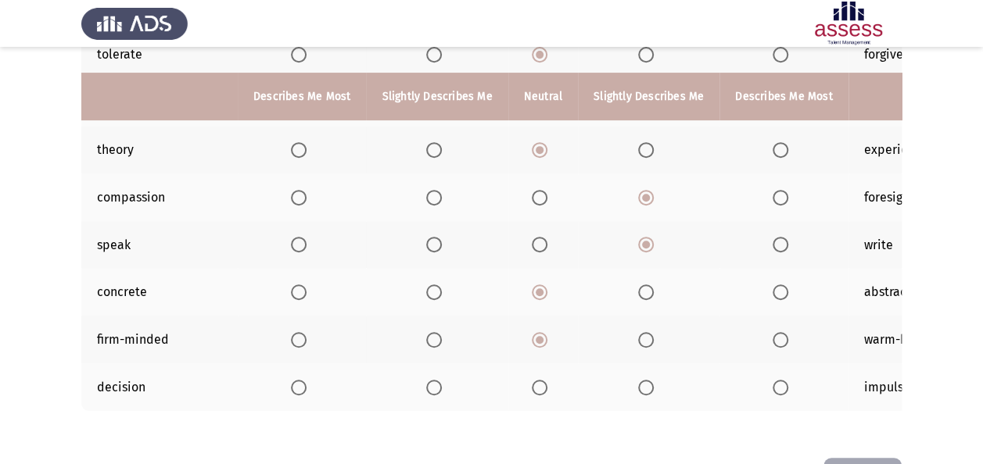
scroll to position [344, 0]
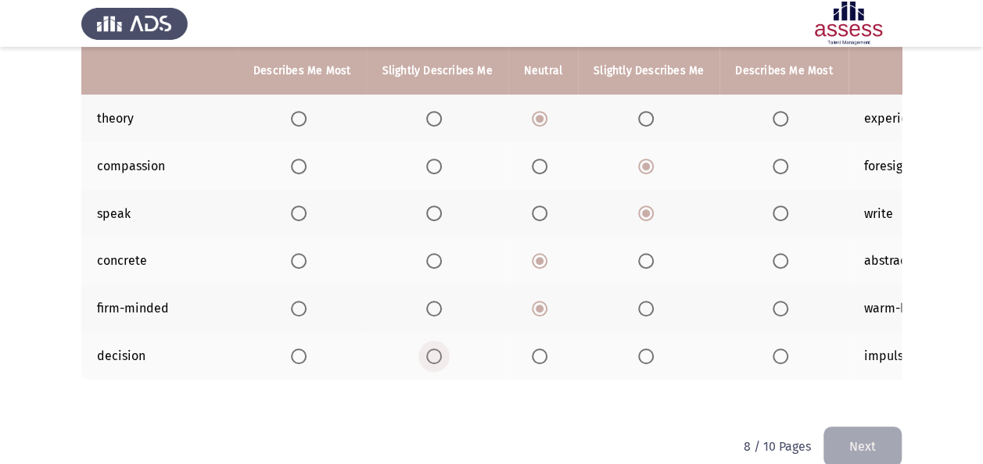
click at [431, 349] on span "Select an option" at bounding box center [434, 357] width 16 height 16
click at [431, 349] on input "Select an option" at bounding box center [434, 357] width 16 height 16
click at [841, 447] on button "Next" at bounding box center [862, 447] width 78 height 40
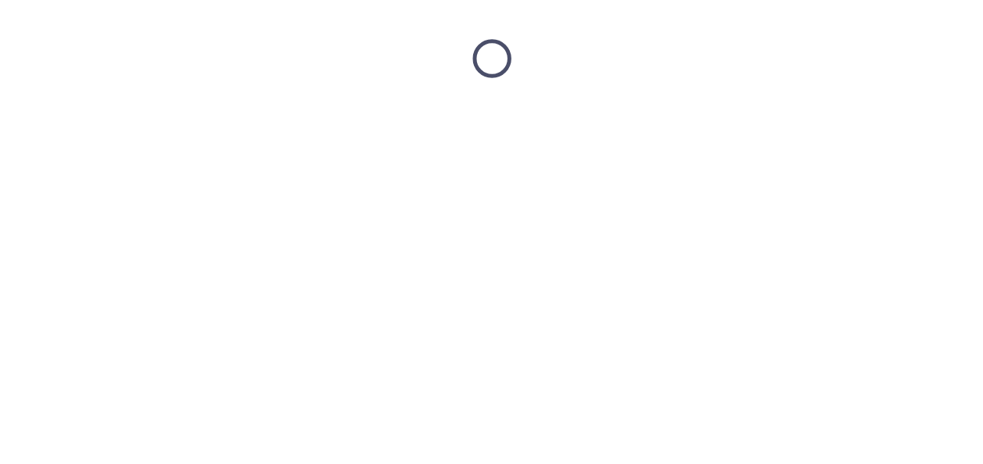
scroll to position [0, 0]
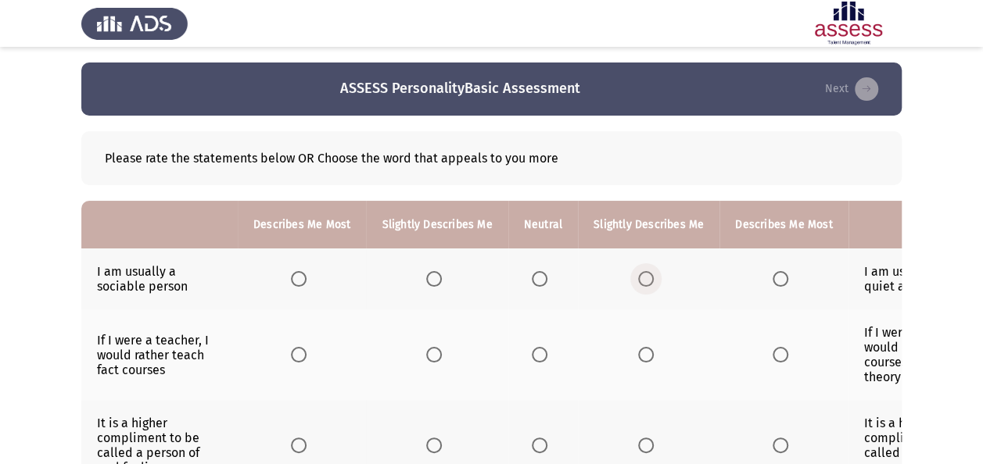
click at [640, 276] on span "Select an option" at bounding box center [646, 279] width 16 height 16
click at [640, 276] on input "Select an option" at bounding box center [646, 279] width 16 height 16
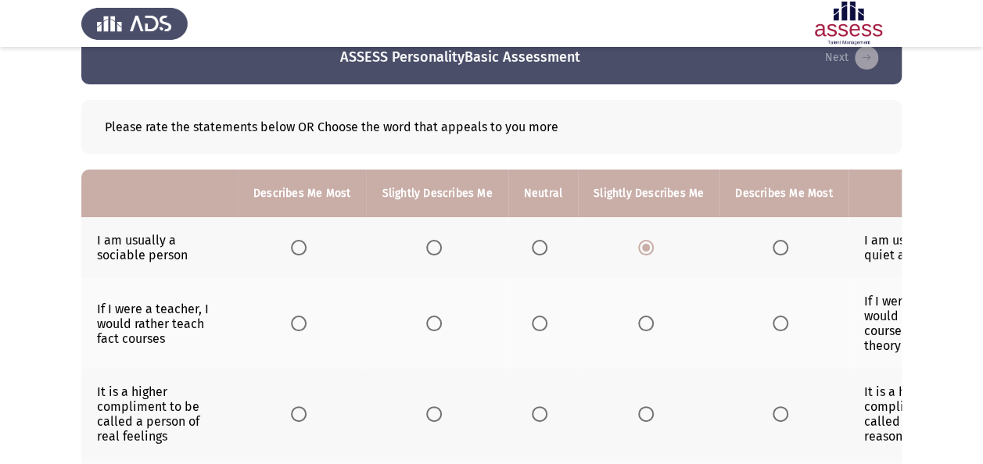
scroll to position [63, 0]
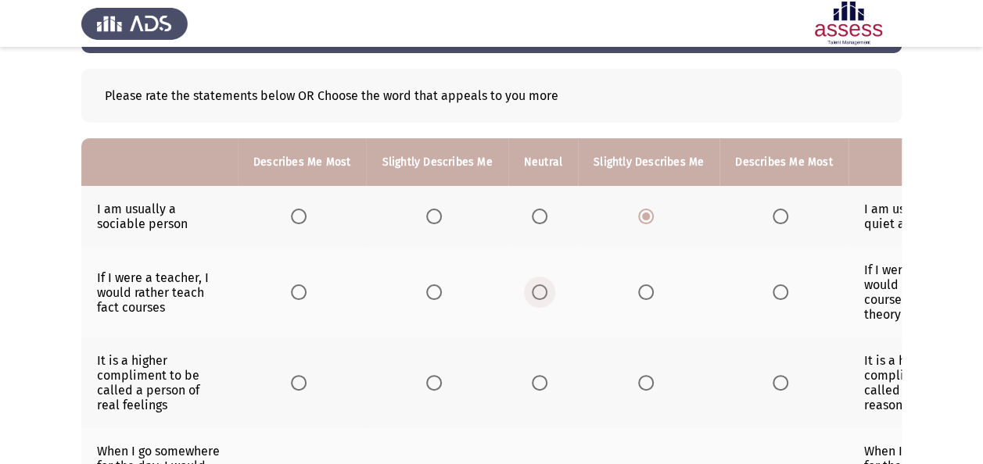
click at [533, 289] on span "Select an option" at bounding box center [540, 293] width 16 height 16
click at [533, 289] on input "Select an option" at bounding box center [540, 293] width 16 height 16
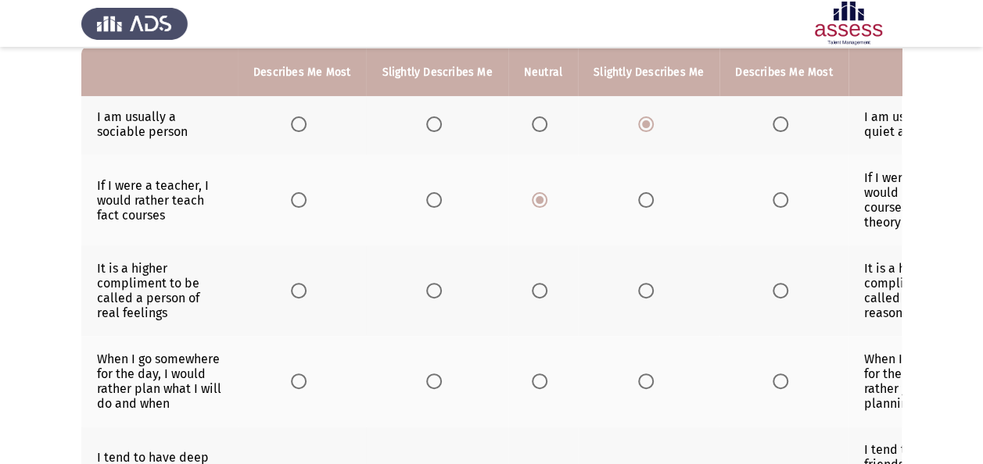
scroll to position [156, 0]
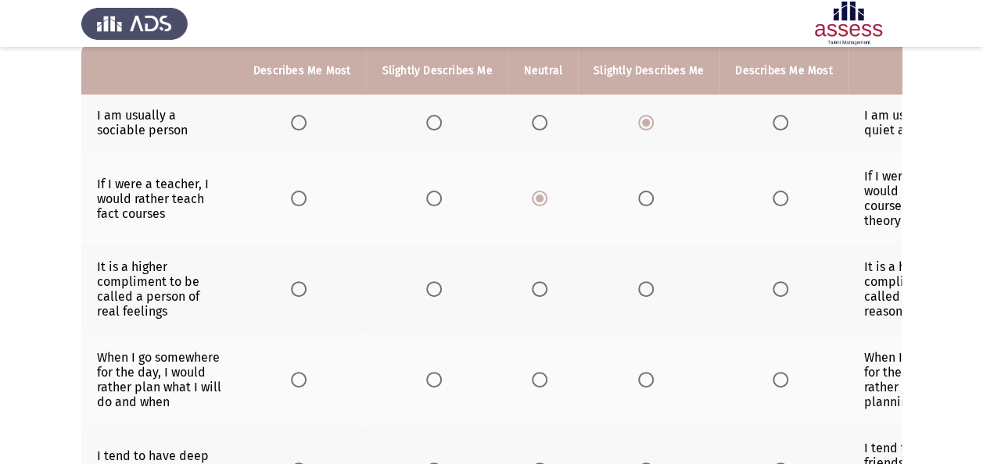
click at [533, 289] on span "Select an option" at bounding box center [540, 290] width 16 height 16
click at [533, 289] on input "Select an option" at bounding box center [540, 290] width 16 height 16
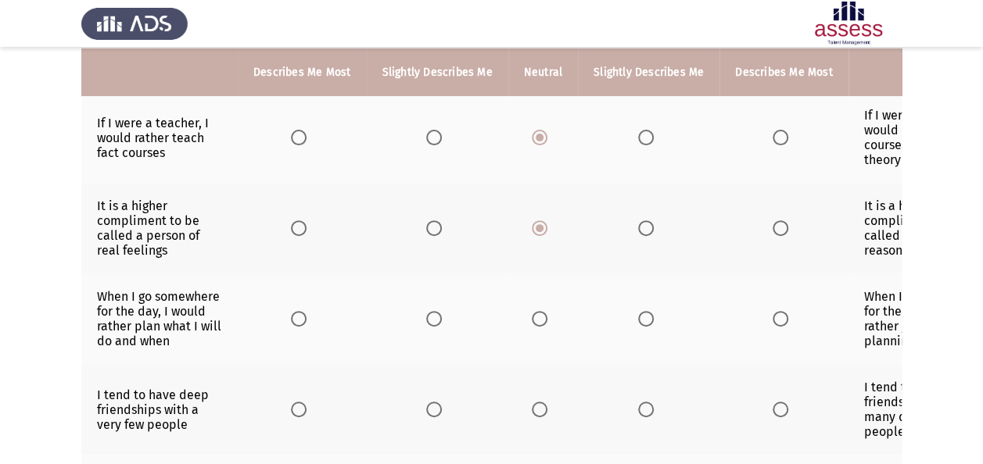
scroll to position [219, 0]
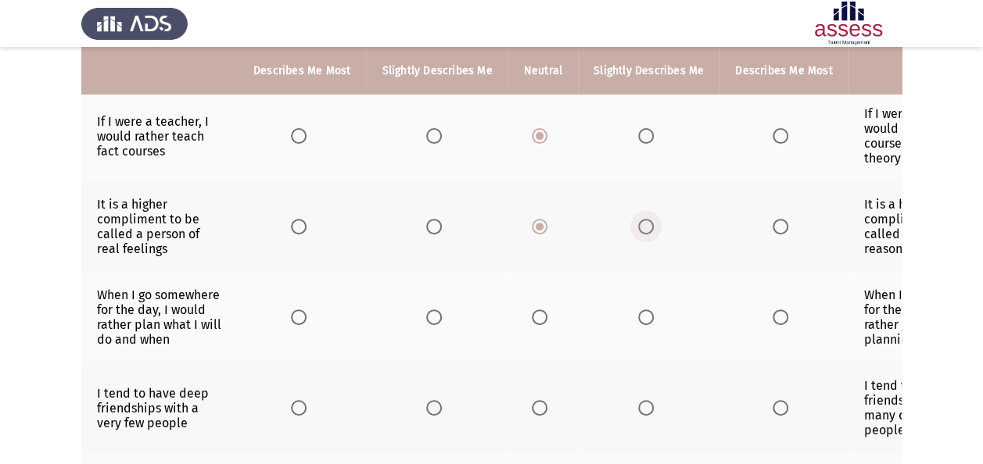
click at [638, 219] on span "Select an option" at bounding box center [646, 227] width 16 height 16
click at [638, 219] on input "Select an option" at bounding box center [646, 227] width 16 height 16
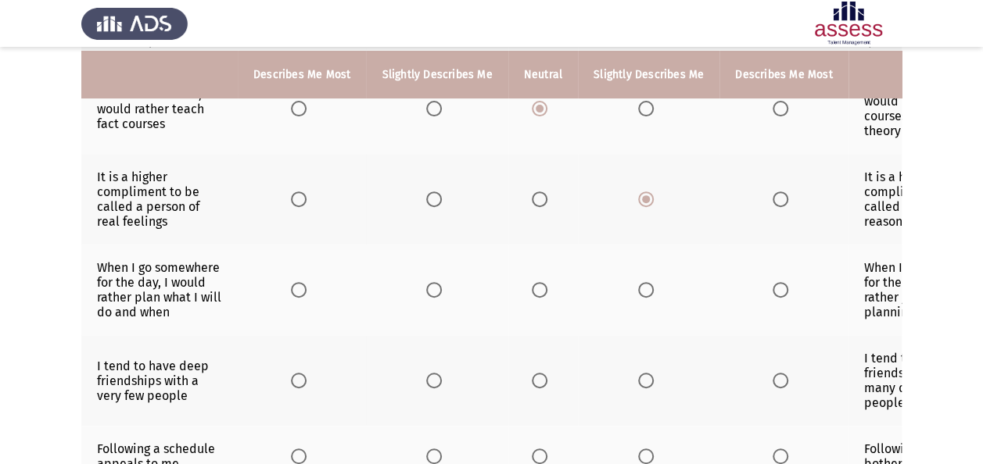
scroll to position [250, 0]
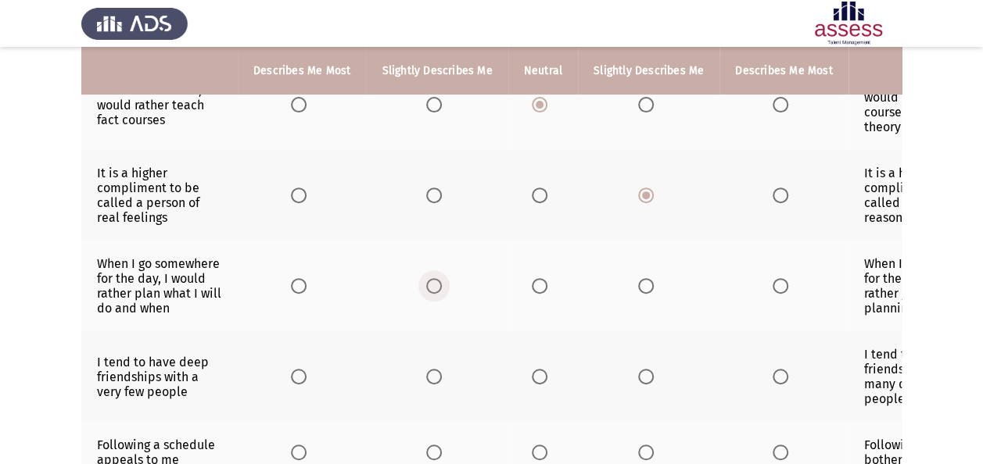
click at [432, 278] on span "Select an option" at bounding box center [434, 286] width 16 height 16
click at [432, 278] on input "Select an option" at bounding box center [434, 286] width 16 height 16
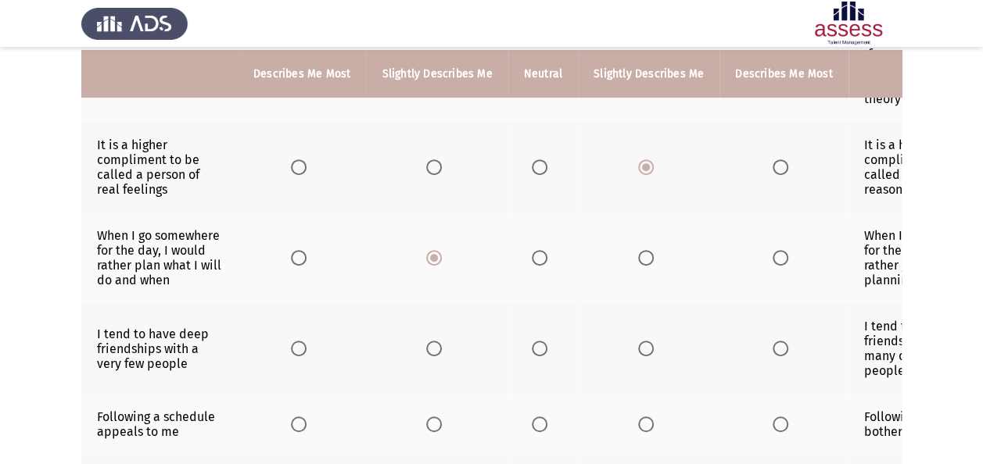
scroll to position [282, 0]
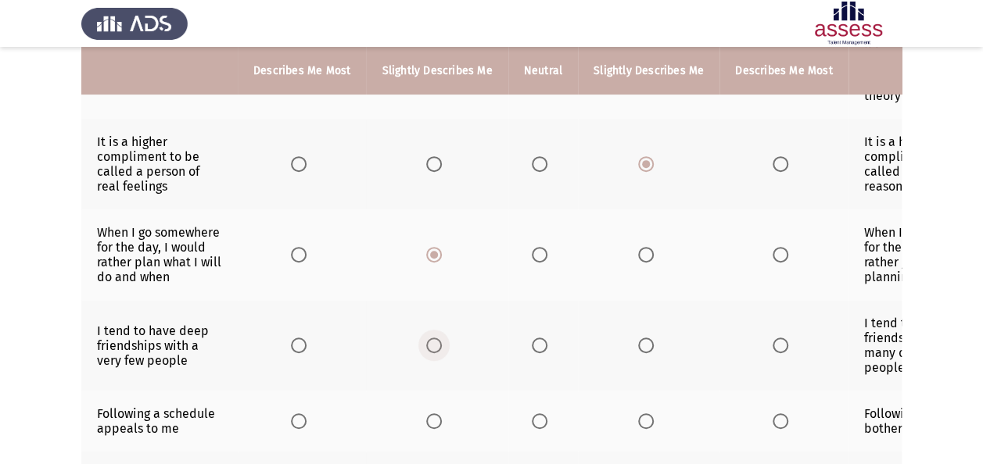
click at [429, 342] on span "Select an option" at bounding box center [434, 346] width 16 height 16
click at [429, 342] on input "Select an option" at bounding box center [434, 346] width 16 height 16
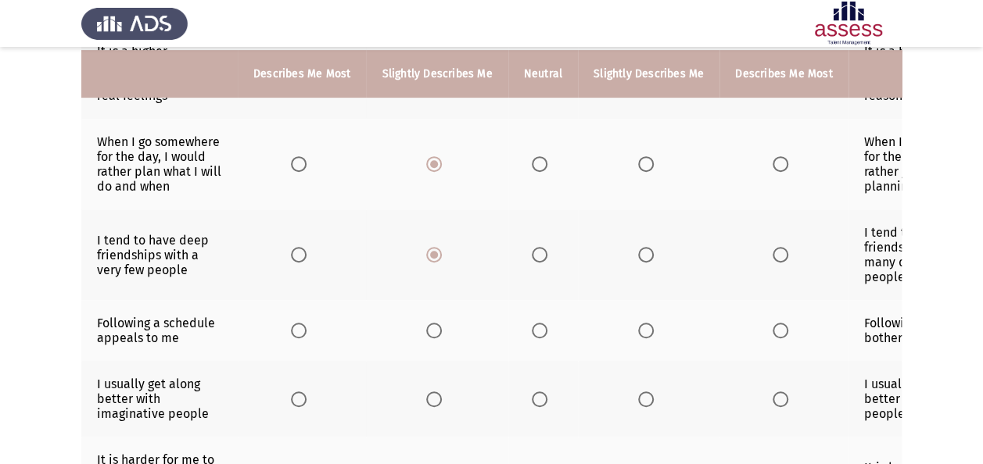
scroll to position [375, 0]
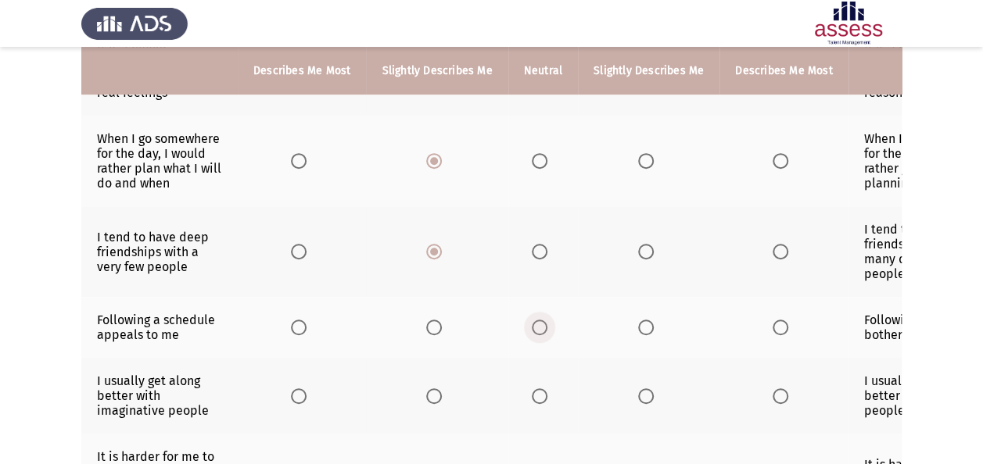
click at [541, 324] on span "Select an option" at bounding box center [540, 328] width 16 height 16
click at [541, 324] on input "Select an option" at bounding box center [540, 328] width 16 height 16
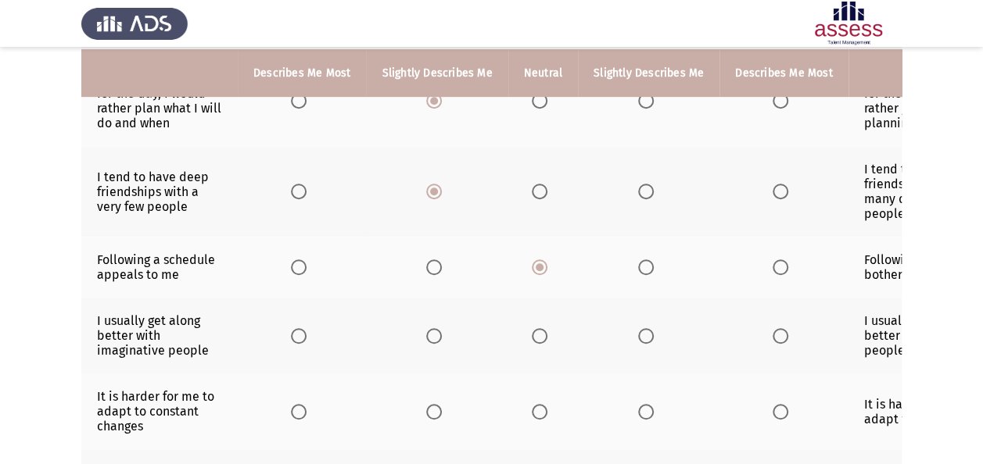
scroll to position [438, 0]
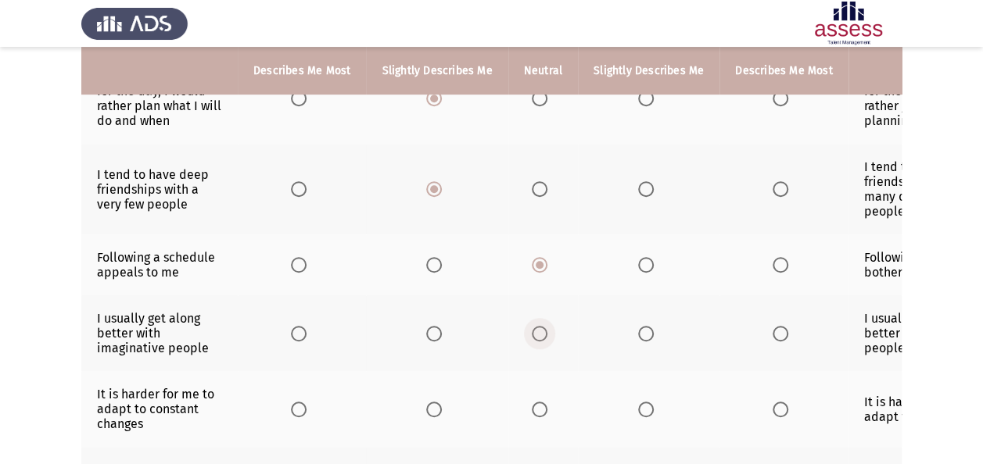
click at [541, 326] on span "Select an option" at bounding box center [540, 334] width 16 height 16
click at [541, 326] on input "Select an option" at bounding box center [540, 334] width 16 height 16
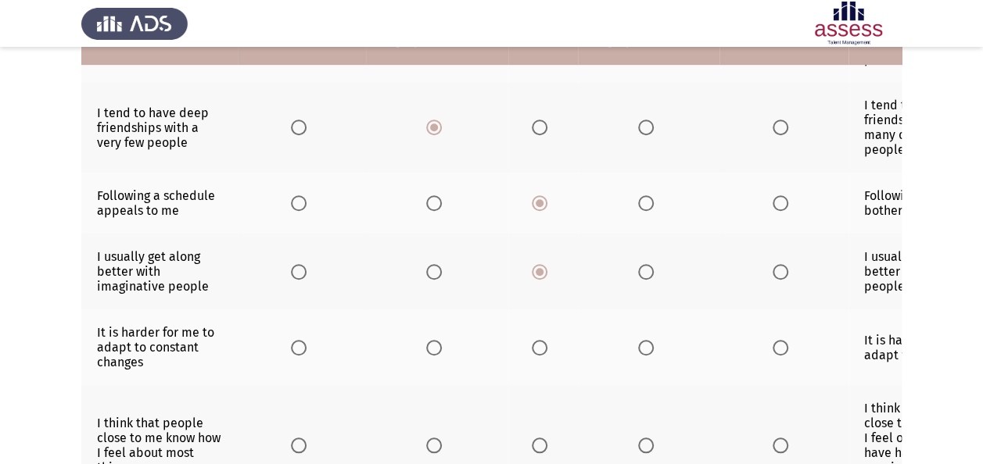
scroll to position [500, 0]
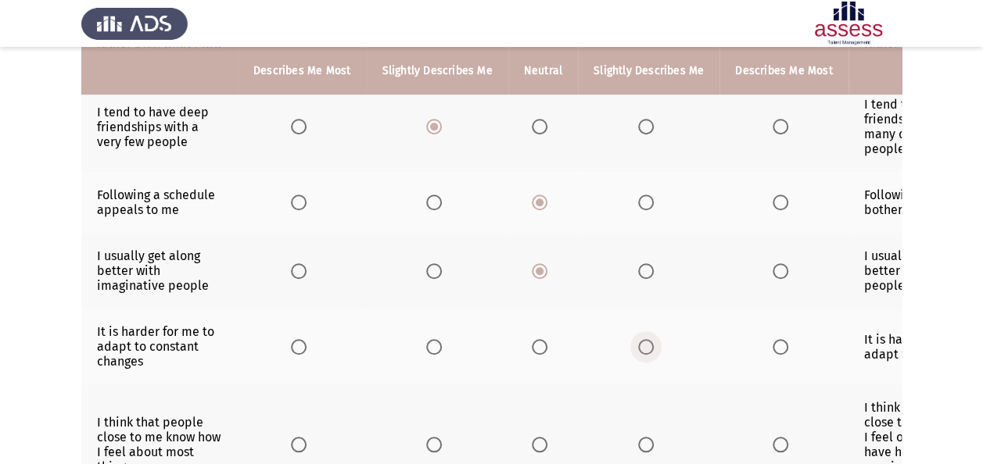
click at [642, 339] on span "Select an option" at bounding box center [646, 347] width 16 height 16
click at [642, 339] on input "Select an option" at bounding box center [646, 347] width 16 height 16
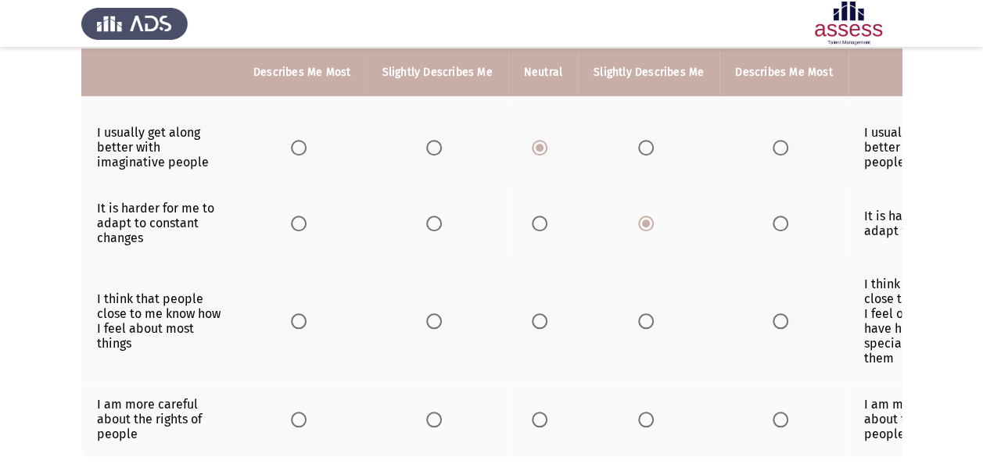
scroll to position [626, 0]
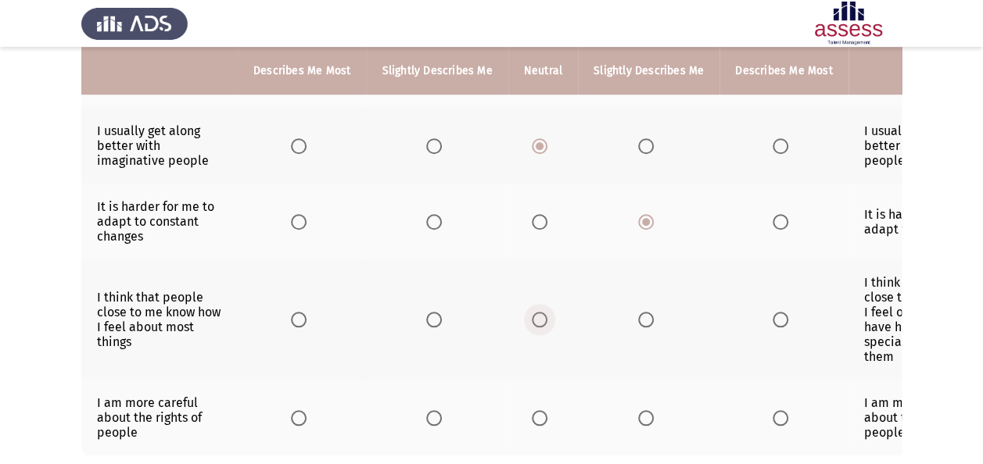
click at [541, 312] on span "Select an option" at bounding box center [540, 320] width 16 height 16
click at [541, 312] on input "Select an option" at bounding box center [540, 320] width 16 height 16
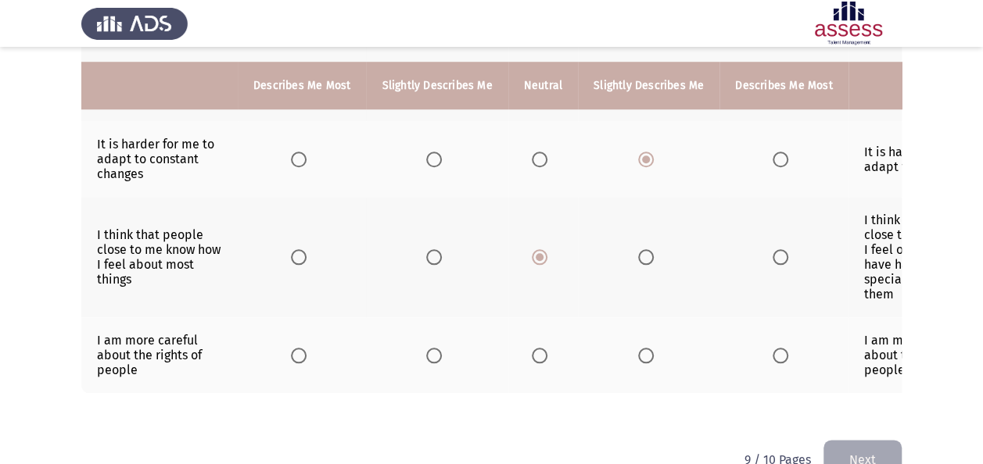
scroll to position [719, 0]
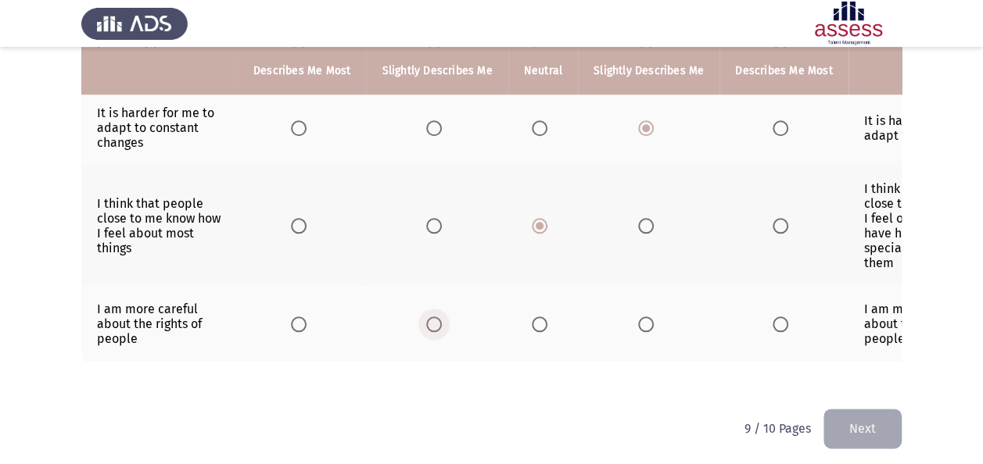
click at [431, 319] on span "Select an option" at bounding box center [434, 325] width 16 height 16
click at [431, 319] on input "Select an option" at bounding box center [434, 325] width 16 height 16
click at [846, 429] on button "Next" at bounding box center [862, 429] width 78 height 40
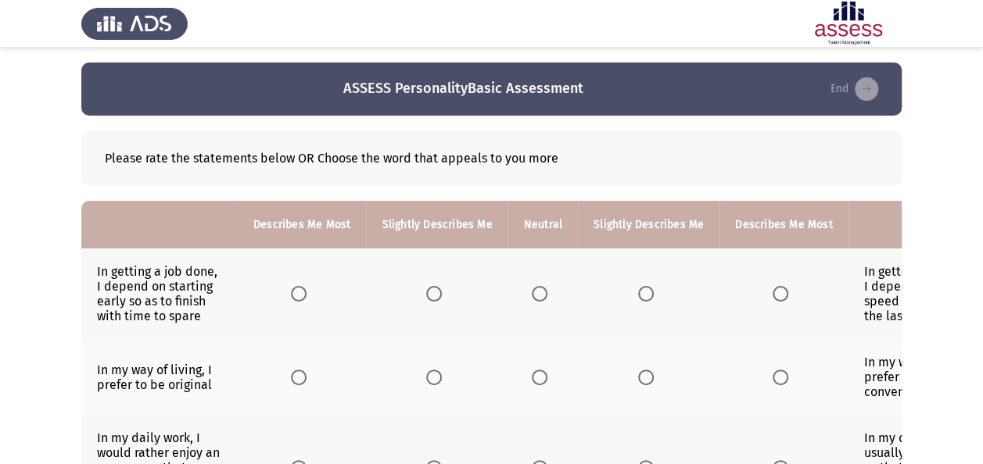
scroll to position [31, 0]
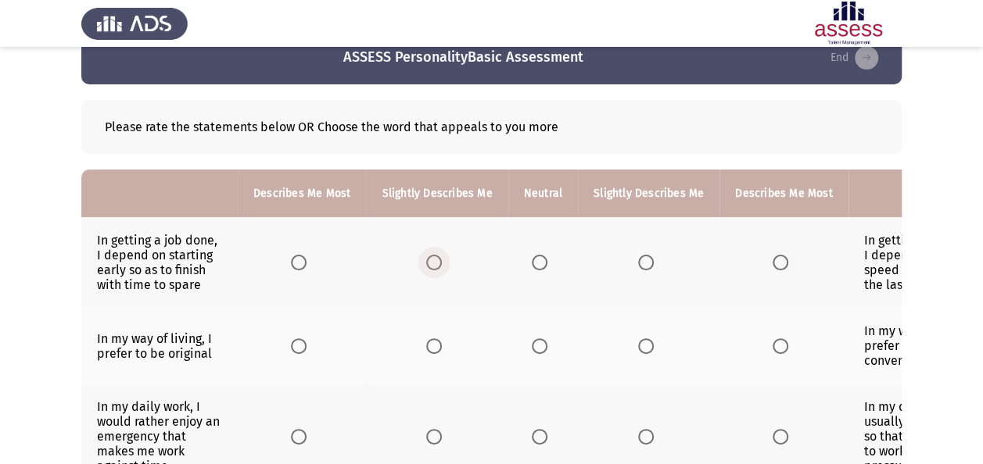
click at [432, 258] on span "Select an option" at bounding box center [434, 263] width 16 height 16
click at [432, 258] on input "Select an option" at bounding box center [434, 263] width 16 height 16
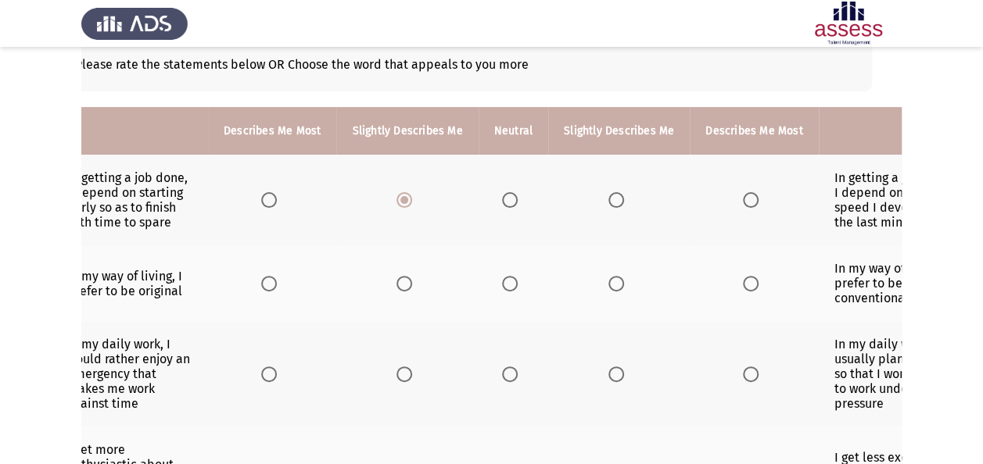
scroll to position [0, 0]
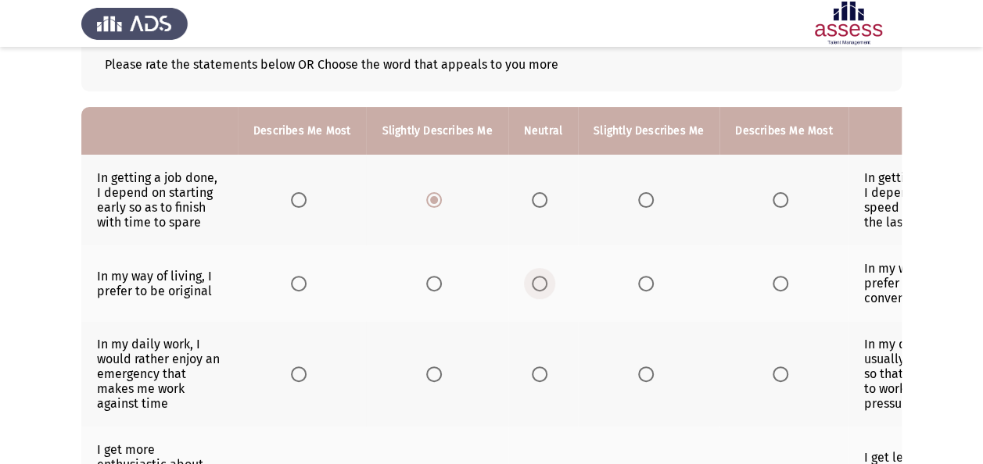
click at [538, 289] on span "Select an option" at bounding box center [540, 284] width 16 height 16
click at [538, 289] on input "Select an option" at bounding box center [540, 284] width 16 height 16
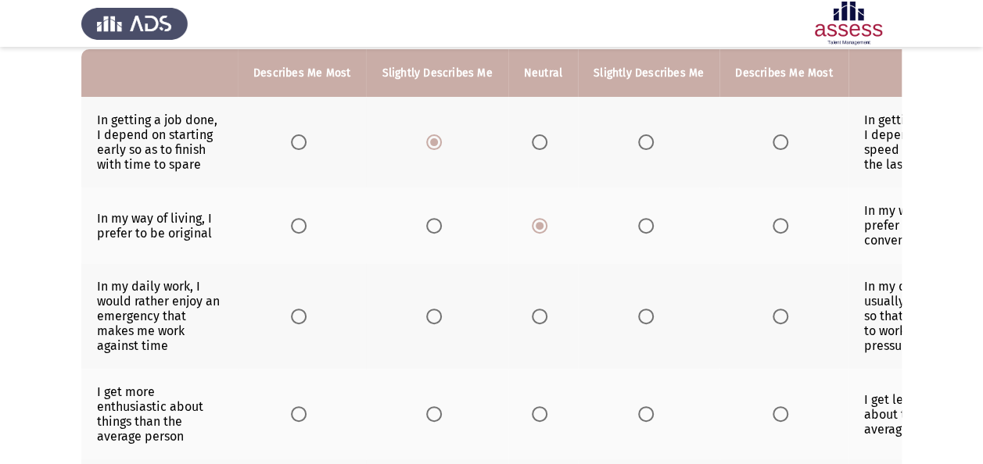
scroll to position [156, 0]
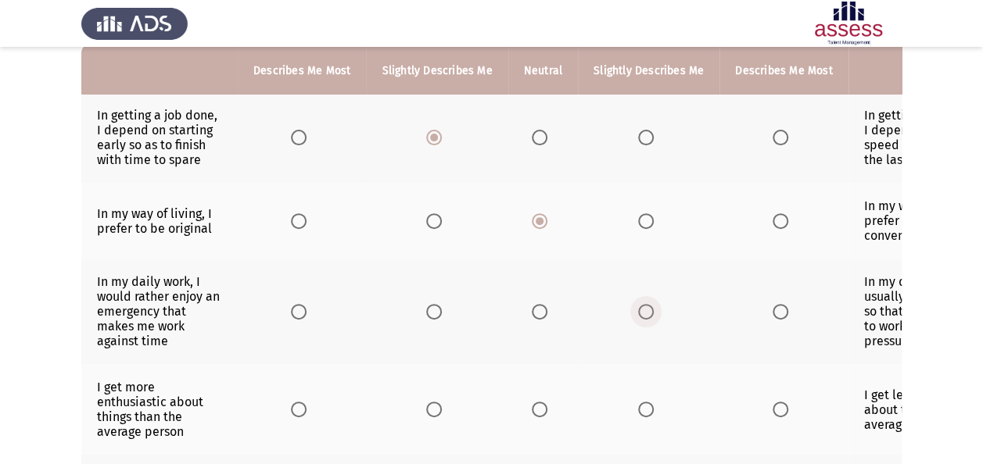
click at [646, 310] on span "Select an option" at bounding box center [646, 312] width 16 height 16
click at [646, 310] on input "Select an option" at bounding box center [646, 312] width 16 height 16
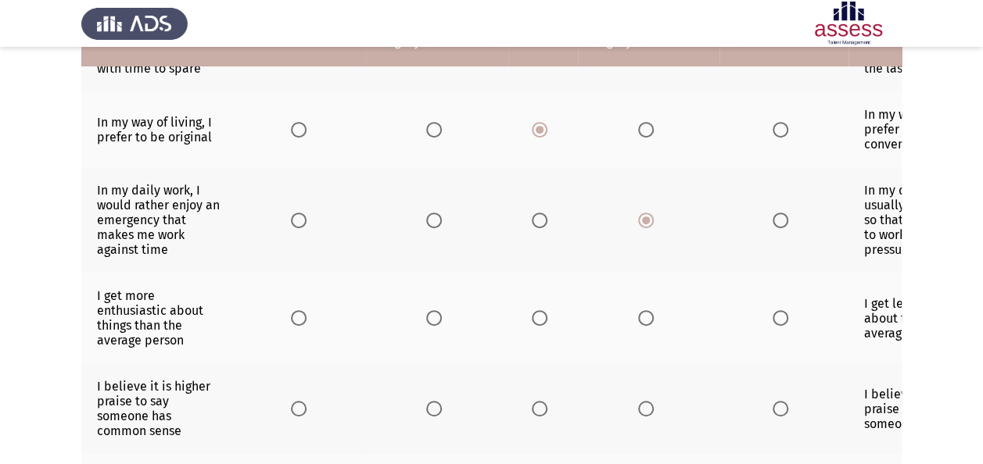
scroll to position [250, 0]
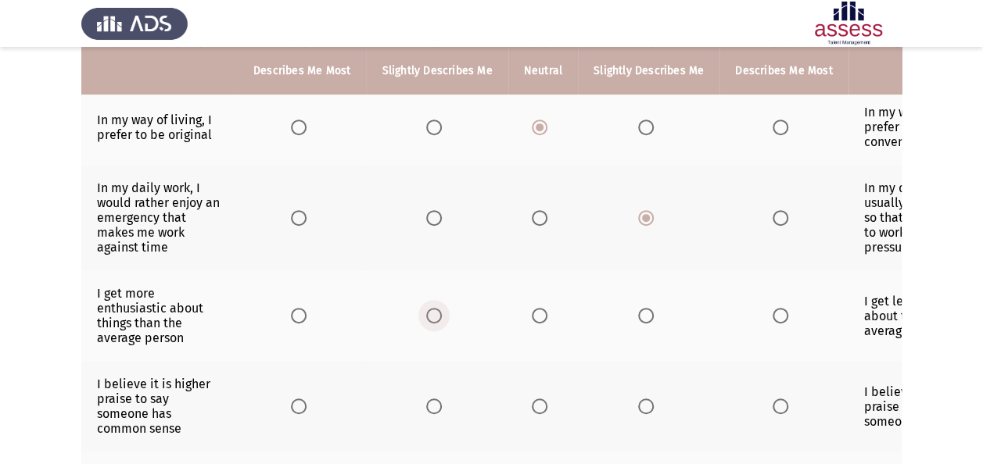
click at [429, 313] on span "Select an option" at bounding box center [434, 316] width 16 height 16
click at [429, 313] on input "Select an option" at bounding box center [434, 316] width 16 height 16
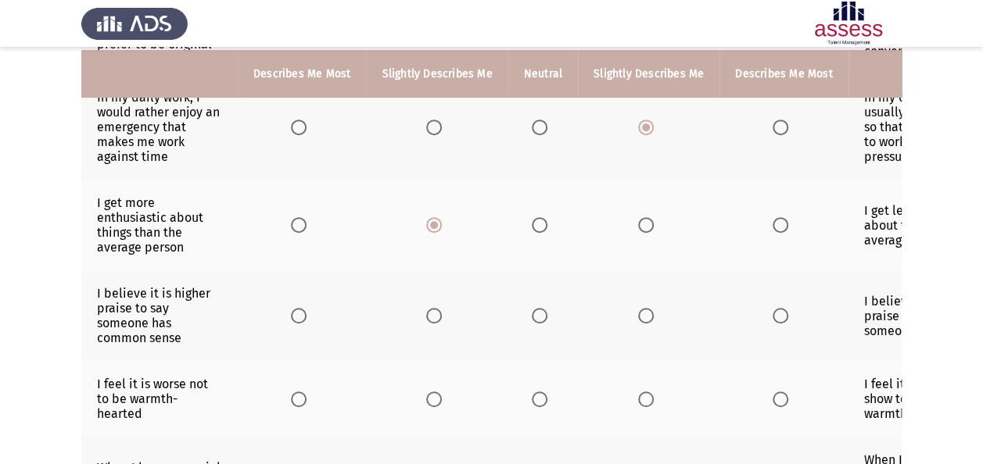
scroll to position [344, 0]
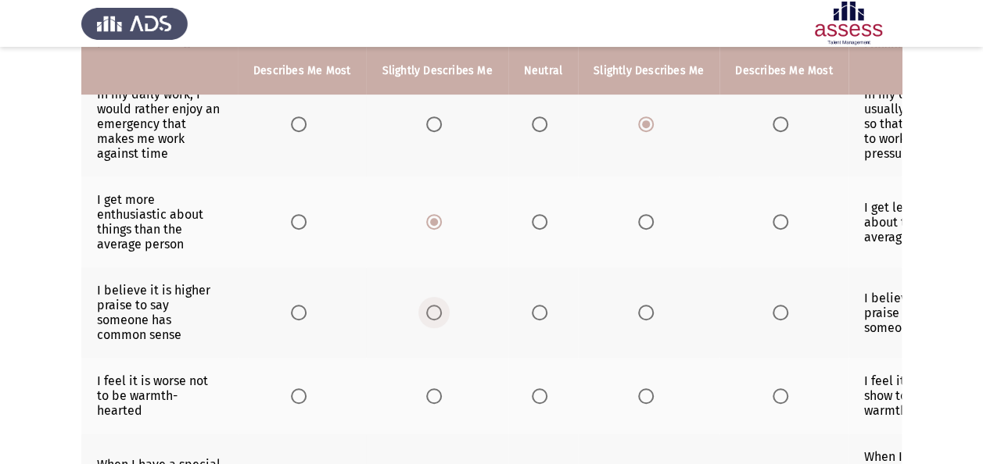
click at [429, 313] on span "Select an option" at bounding box center [434, 313] width 16 height 16
click at [429, 313] on input "Select an option" at bounding box center [434, 313] width 16 height 16
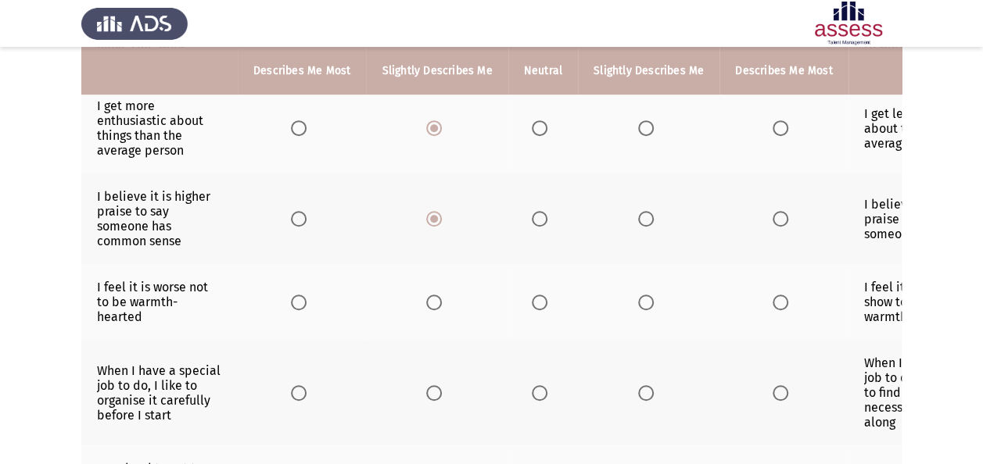
scroll to position [0, 0]
click at [536, 296] on span "Select an option" at bounding box center [540, 303] width 16 height 16
click at [536, 296] on input "Select an option" at bounding box center [540, 303] width 16 height 16
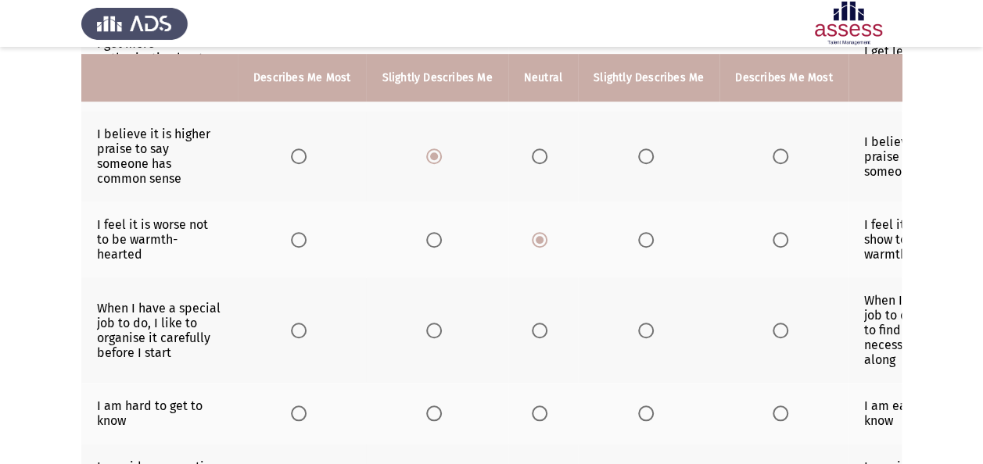
scroll to position [532, 0]
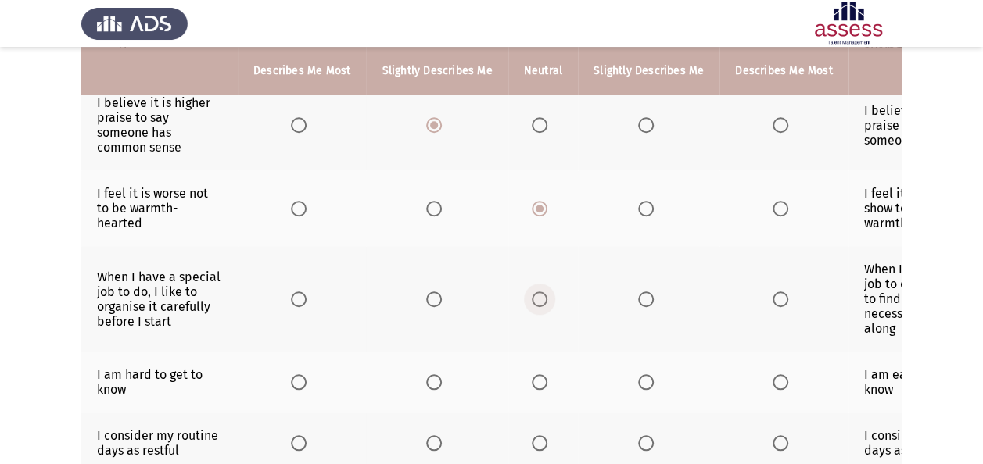
click at [536, 296] on span "Select an option" at bounding box center [540, 300] width 16 height 16
click at [536, 296] on input "Select an option" at bounding box center [540, 300] width 16 height 16
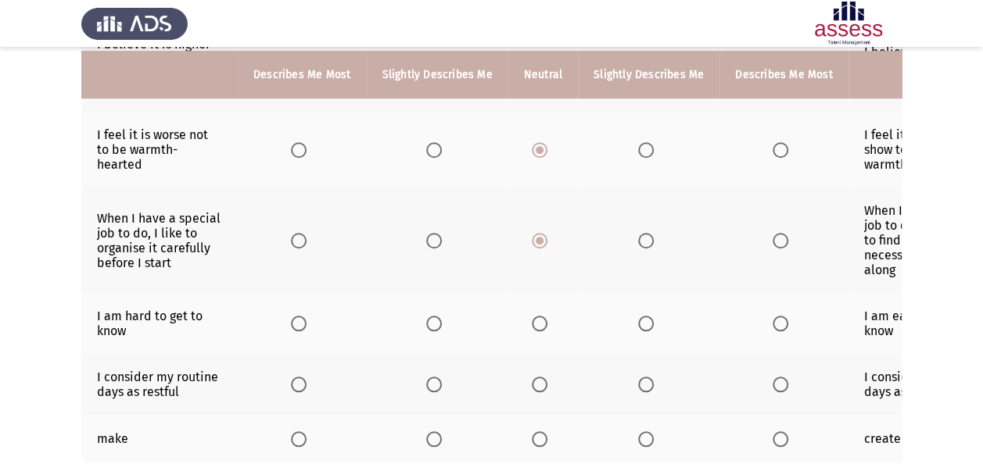
scroll to position [594, 0]
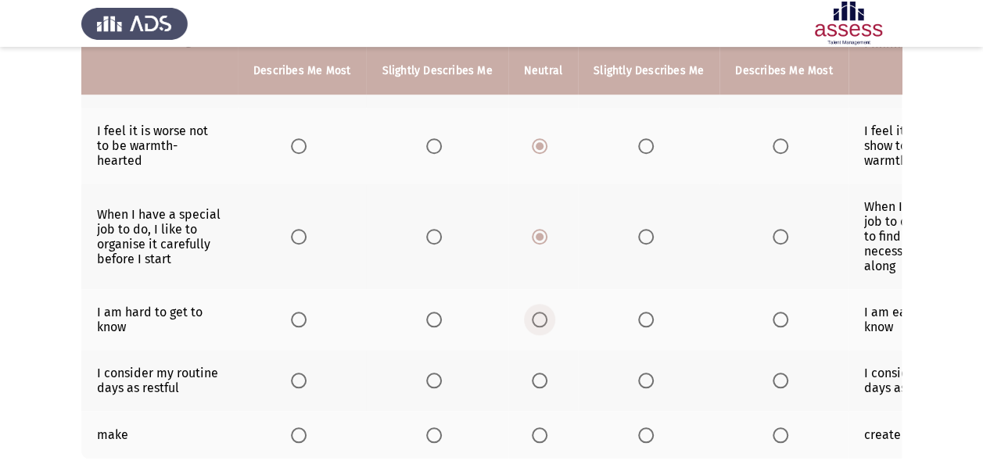
click at [533, 312] on span "Select an option" at bounding box center [540, 320] width 16 height 16
click at [533, 312] on input "Select an option" at bounding box center [540, 320] width 16 height 16
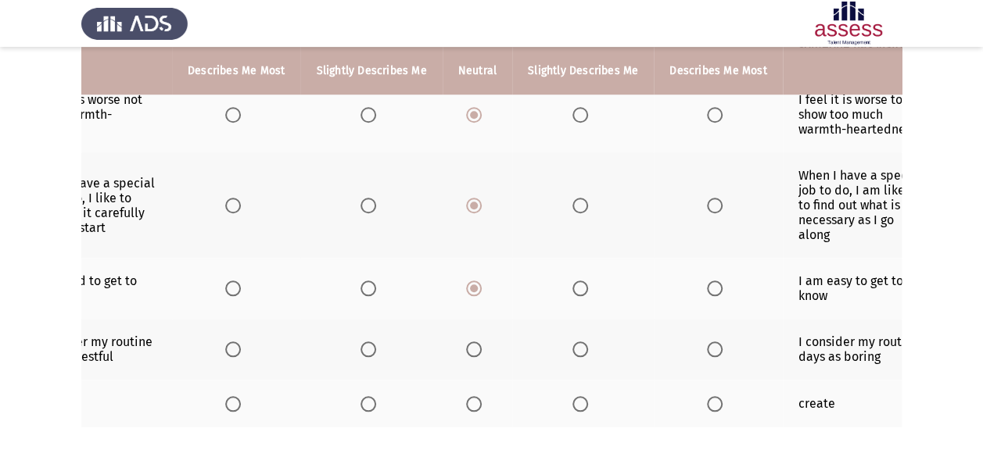
scroll to position [0, 63]
click at [582, 342] on span "Select an option" at bounding box center [584, 350] width 16 height 16
click at [582, 342] on input "Select an option" at bounding box center [584, 350] width 16 height 16
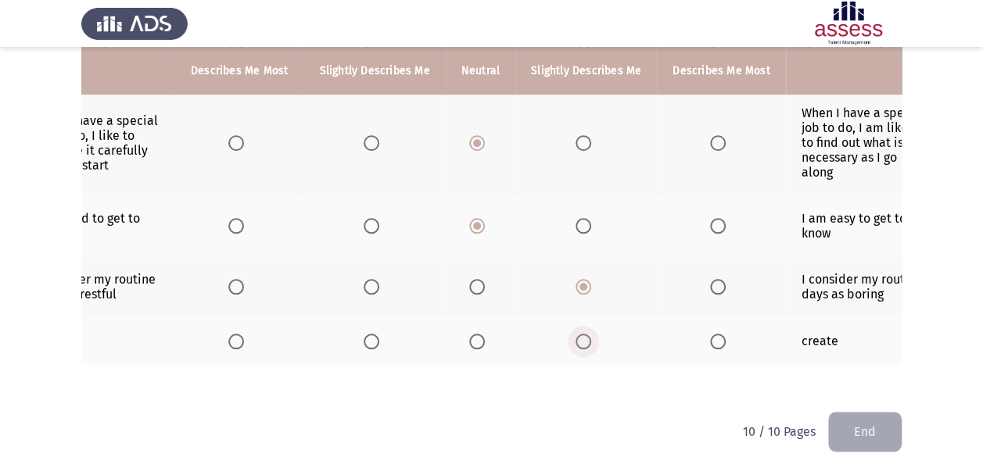
click at [579, 334] on span "Select an option" at bounding box center [584, 342] width 16 height 16
click at [579, 334] on input "Select an option" at bounding box center [584, 342] width 16 height 16
click at [841, 430] on button "End" at bounding box center [865, 432] width 74 height 40
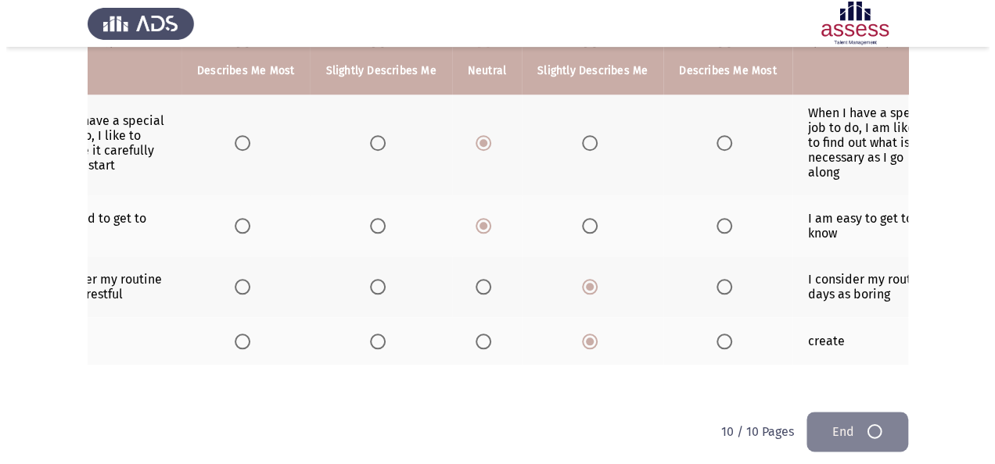
scroll to position [0, 0]
